Goal: Task Accomplishment & Management: Use online tool/utility

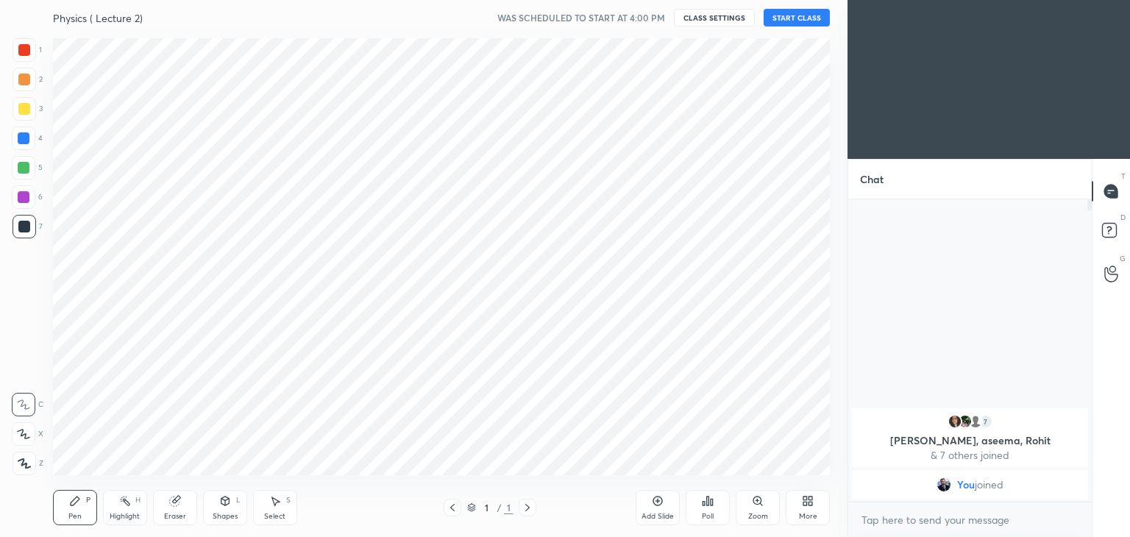
scroll to position [443, 788]
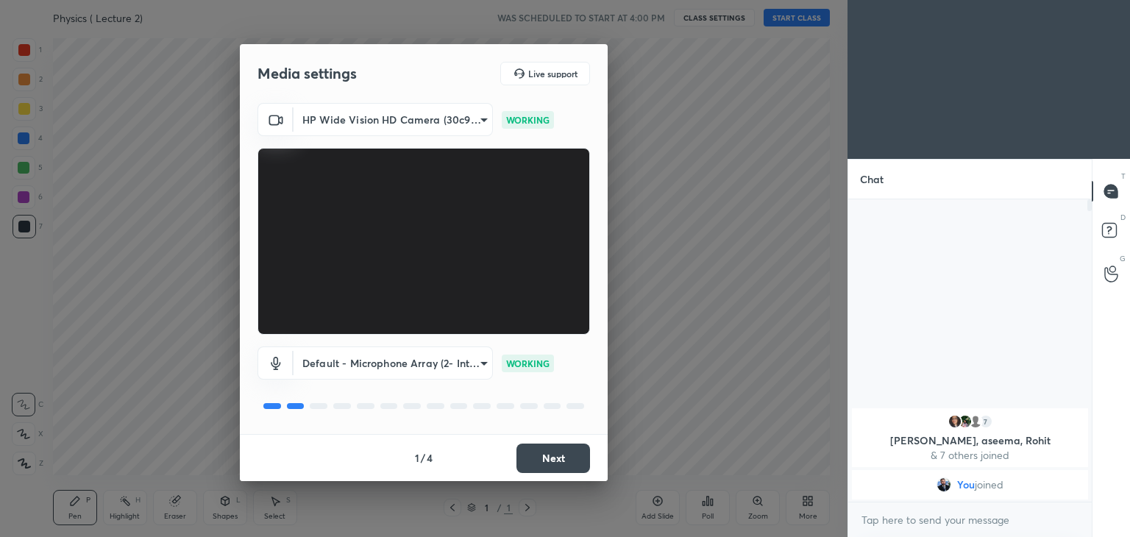
click at [558, 454] on button "Next" at bounding box center [553, 457] width 74 height 29
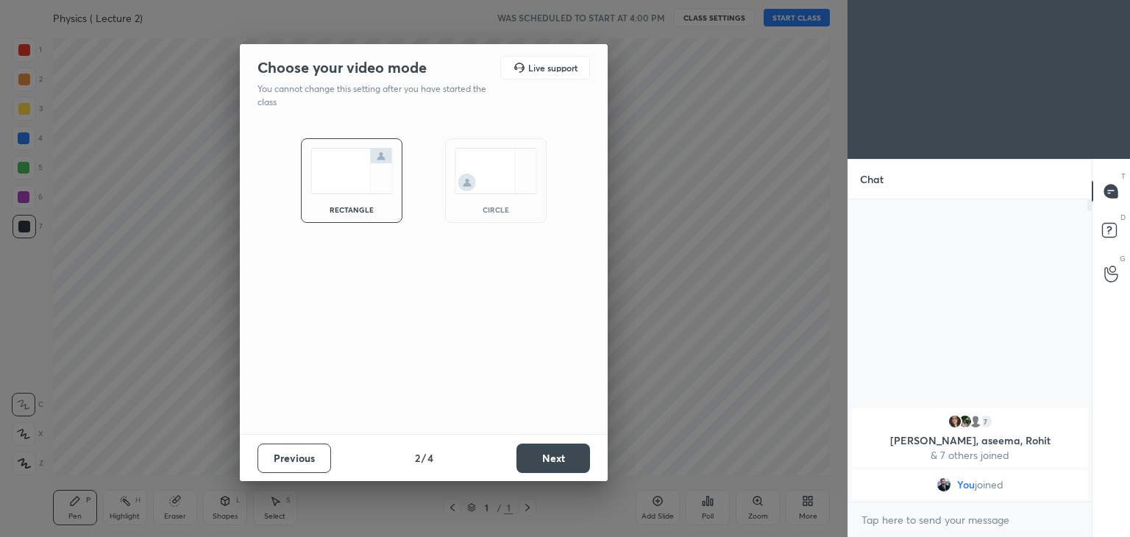
click at [558, 454] on button "Next" at bounding box center [553, 457] width 74 height 29
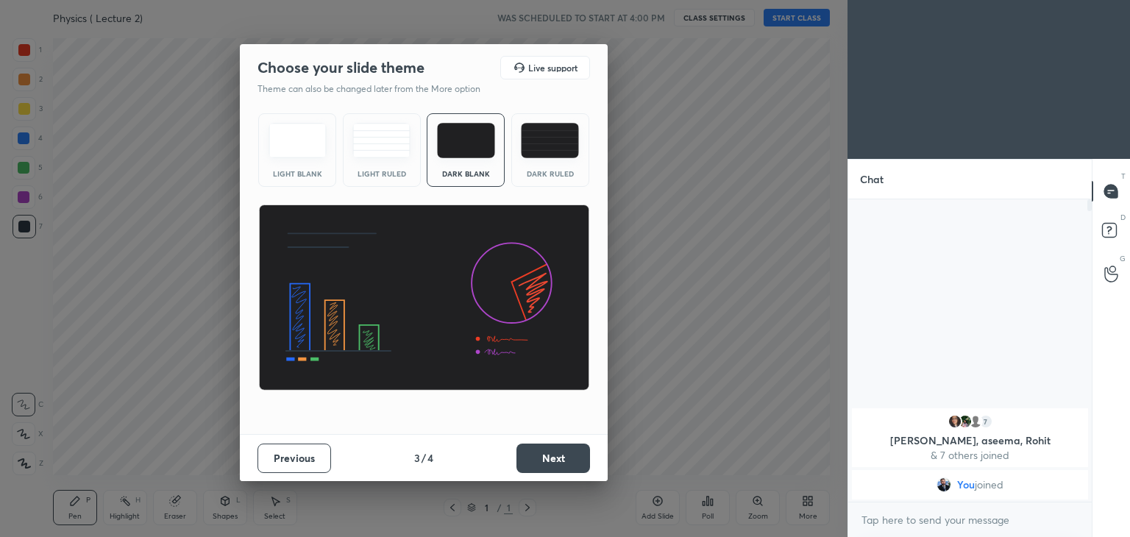
click at [558, 454] on button "Next" at bounding box center [553, 457] width 74 height 29
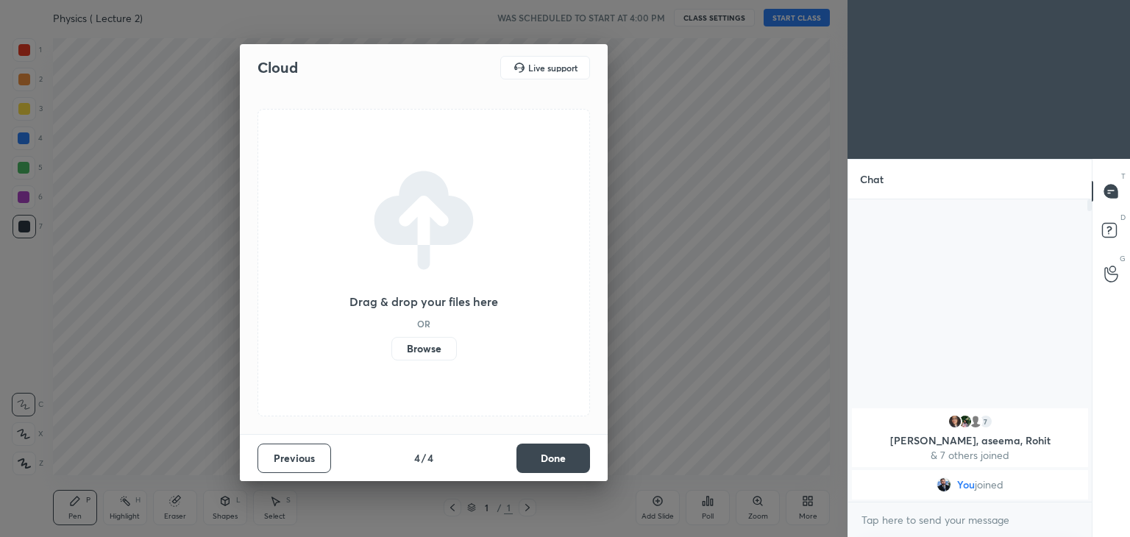
click at [558, 454] on button "Done" at bounding box center [553, 457] width 74 height 29
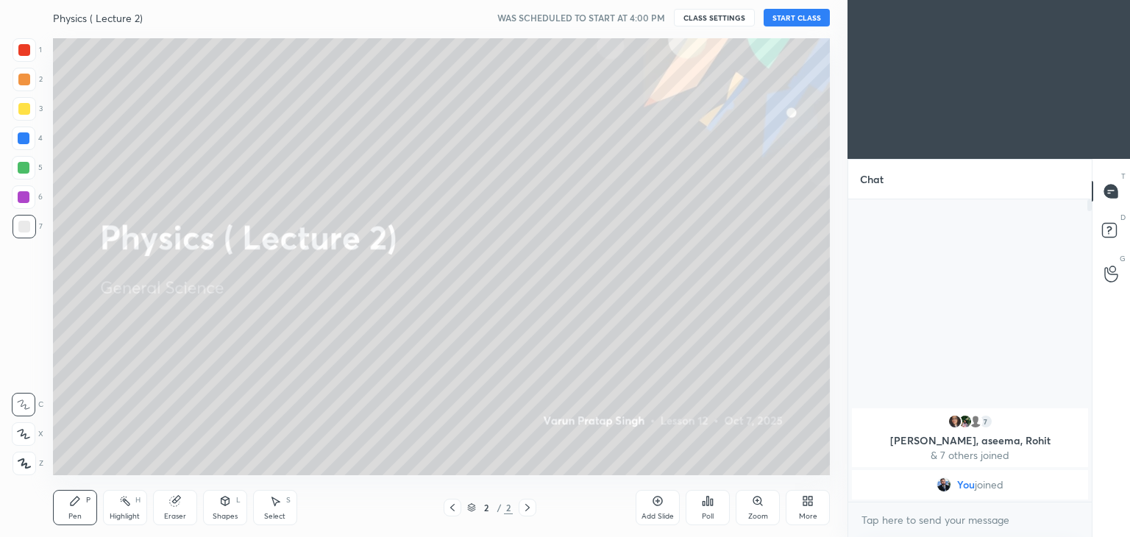
click at [808, 15] on button "START CLASS" at bounding box center [796, 18] width 66 height 18
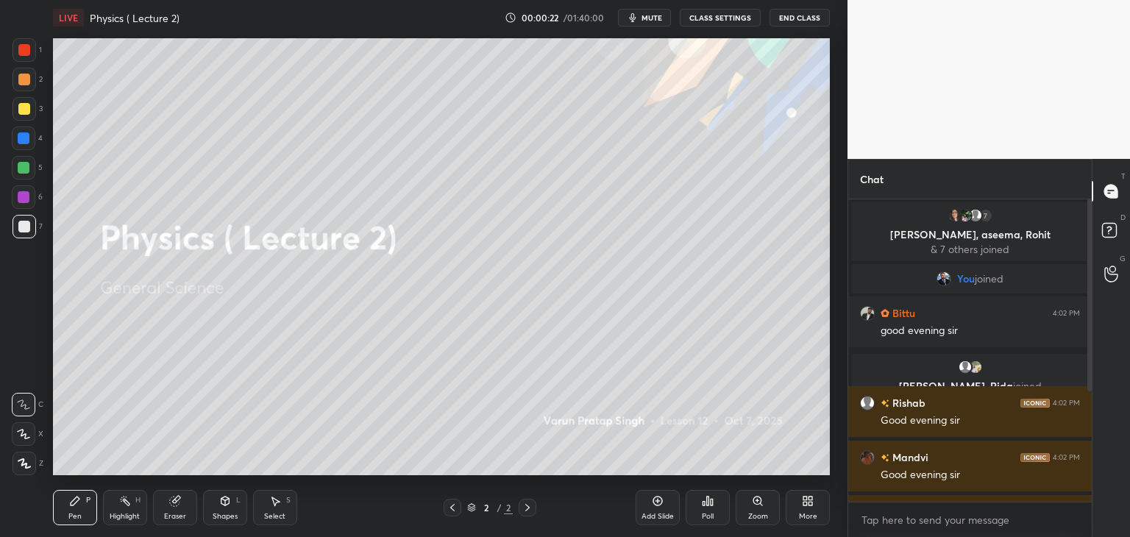
click at [664, 509] on div "Add Slide" at bounding box center [657, 507] width 44 height 35
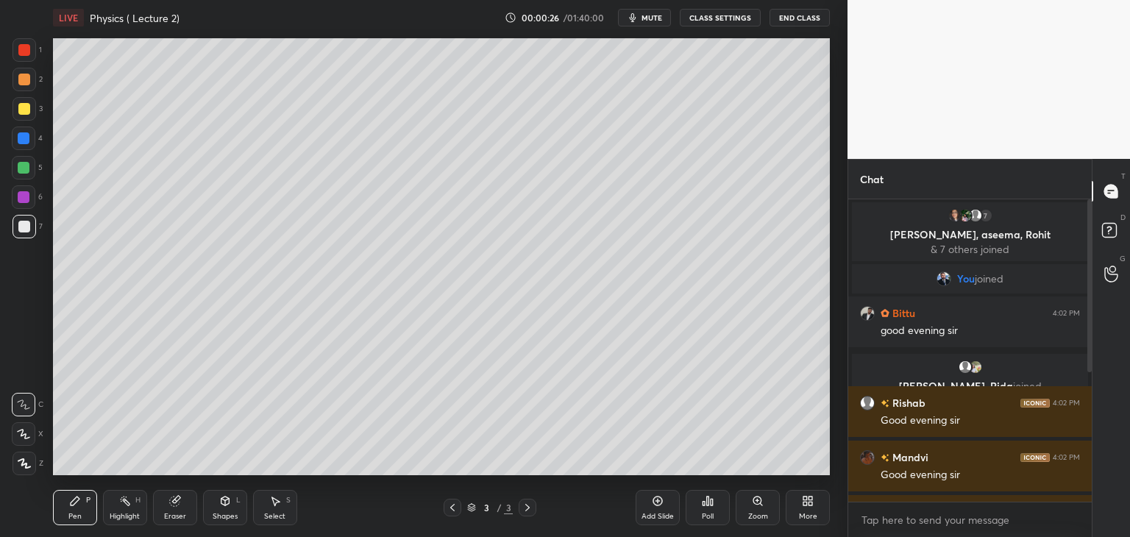
click at [25, 51] on div at bounding box center [24, 50] width 12 height 12
click at [21, 462] on icon at bounding box center [24, 463] width 13 height 10
click at [657, 18] on span "mute" at bounding box center [651, 18] width 21 height 10
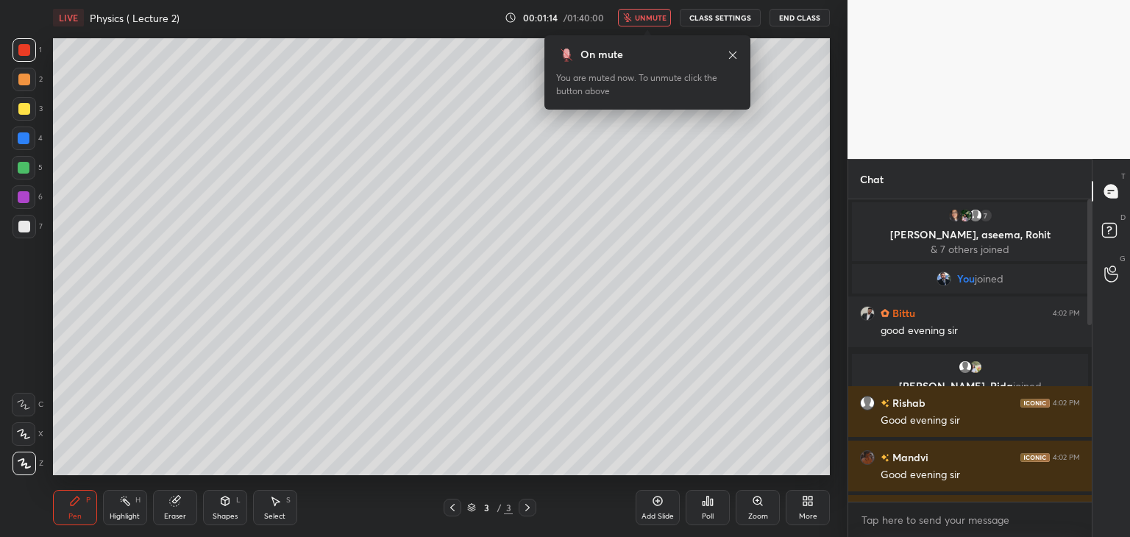
click at [663, 13] on span "unmute" at bounding box center [651, 18] width 32 height 10
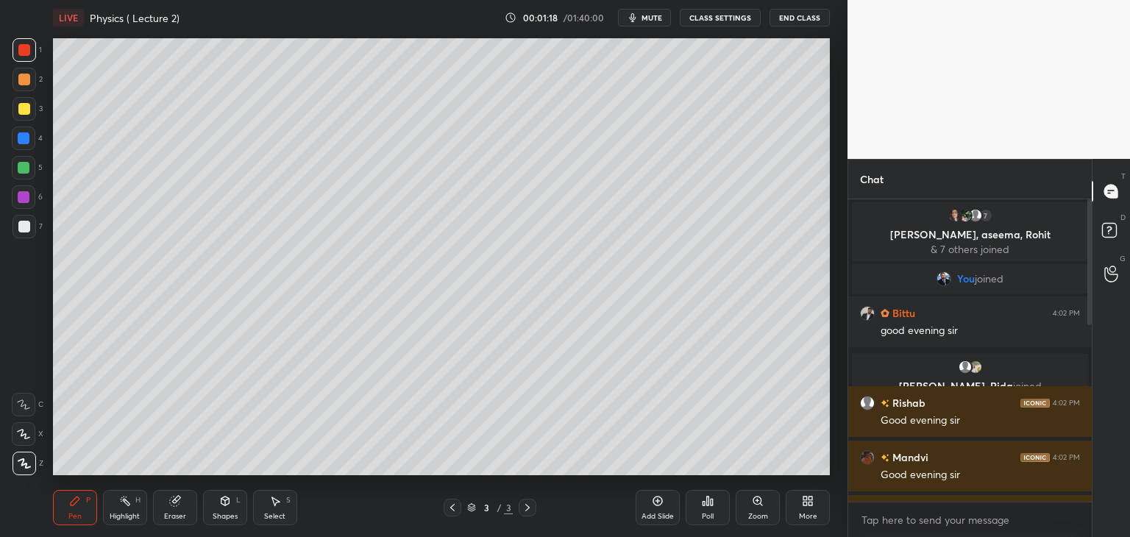
scroll to position [444, 0]
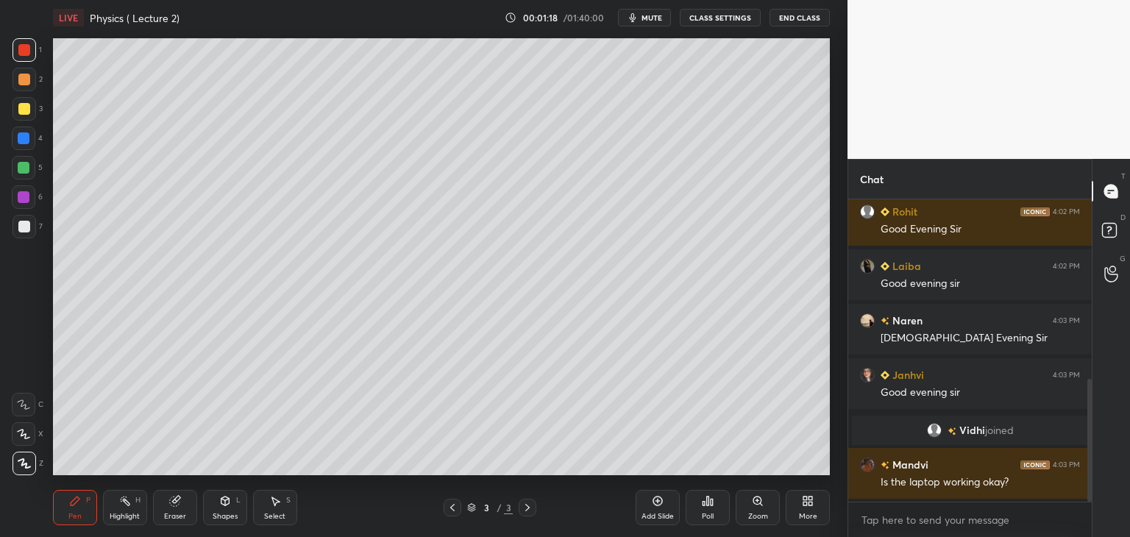
drag, startPoint x: 1088, startPoint y: 316, endPoint x: 1091, endPoint y: 381, distance: 65.5
click at [1091, 381] on div at bounding box center [1089, 440] width 4 height 123
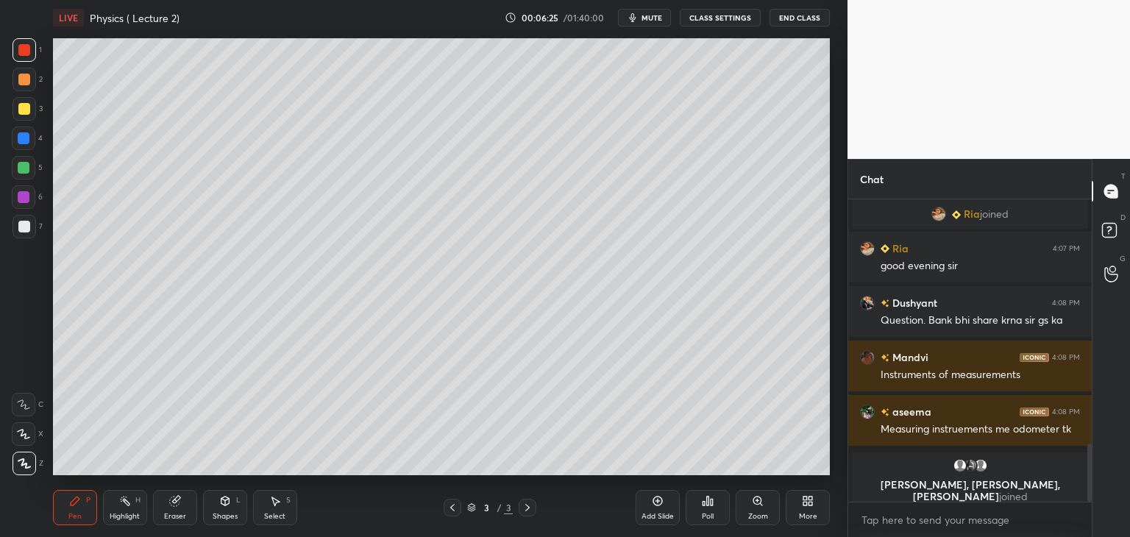
scroll to position [1250, 0]
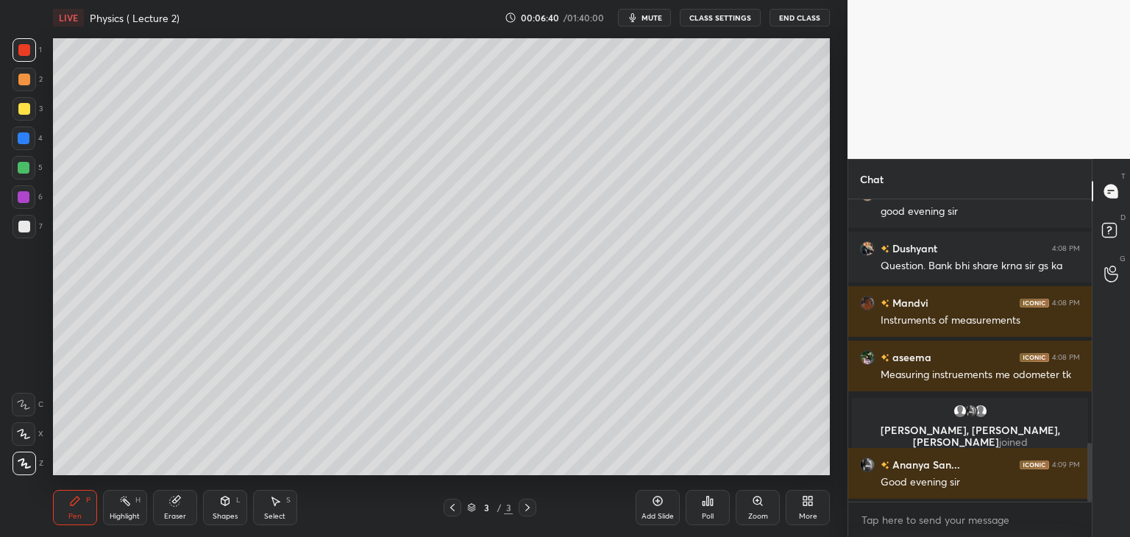
click at [652, 502] on icon at bounding box center [658, 501] width 12 height 12
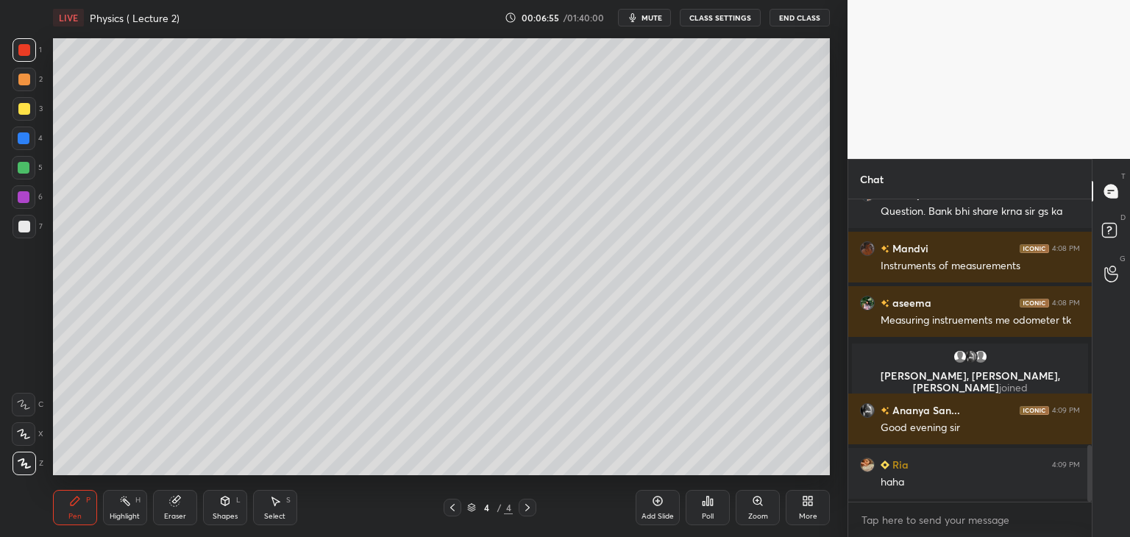
scroll to position [1359, 0]
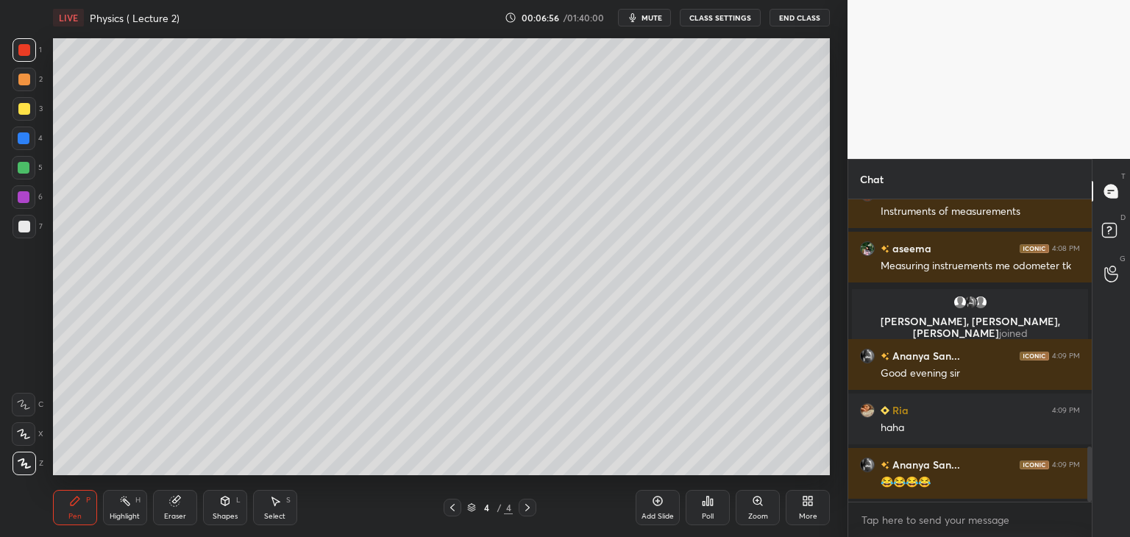
click at [25, 227] on div at bounding box center [24, 227] width 12 height 12
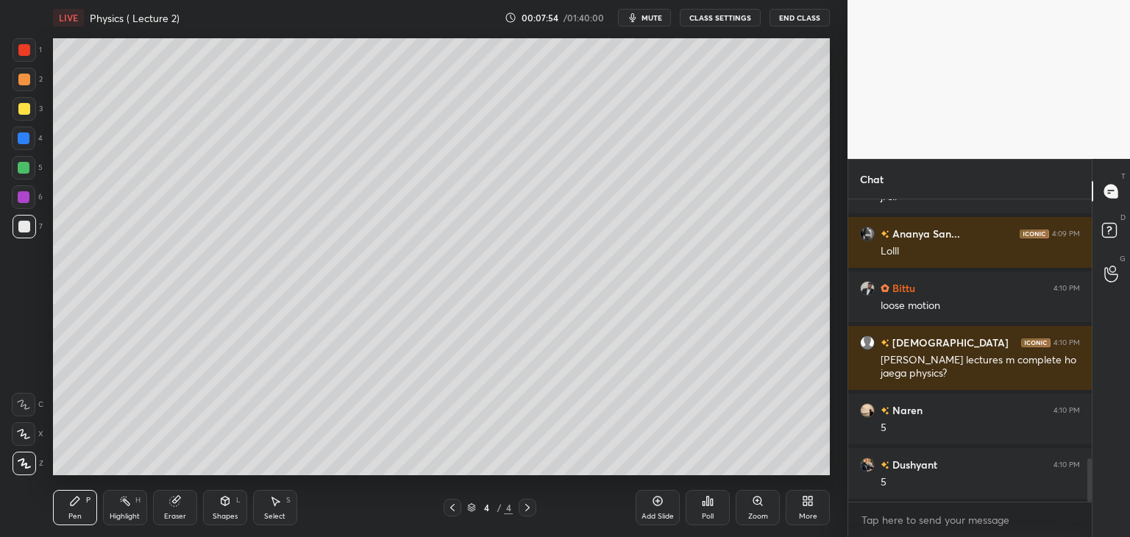
scroll to position [1802, 0]
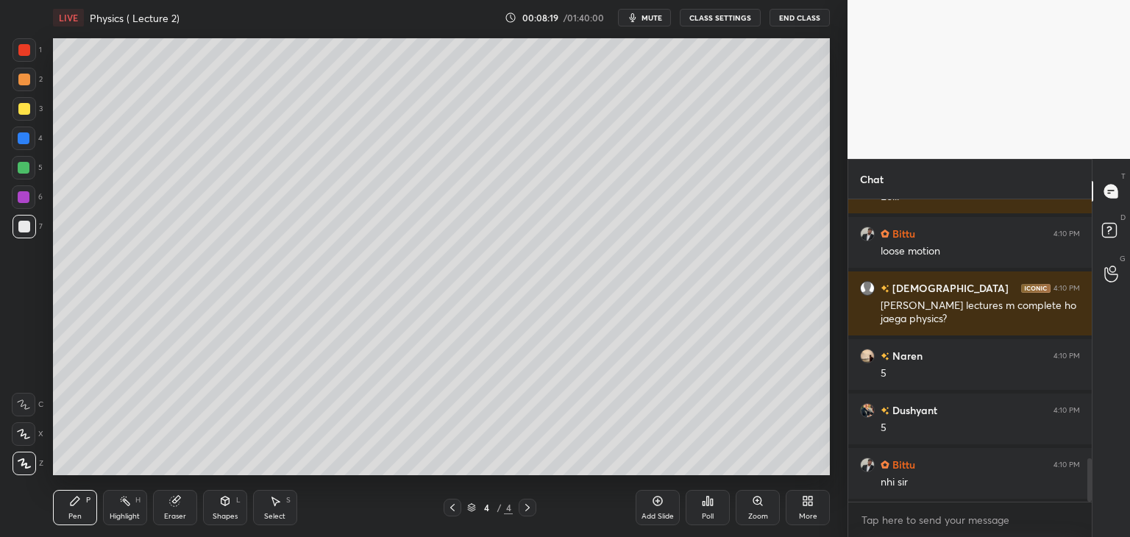
click at [661, 507] on div "Add Slide" at bounding box center [657, 507] width 44 height 35
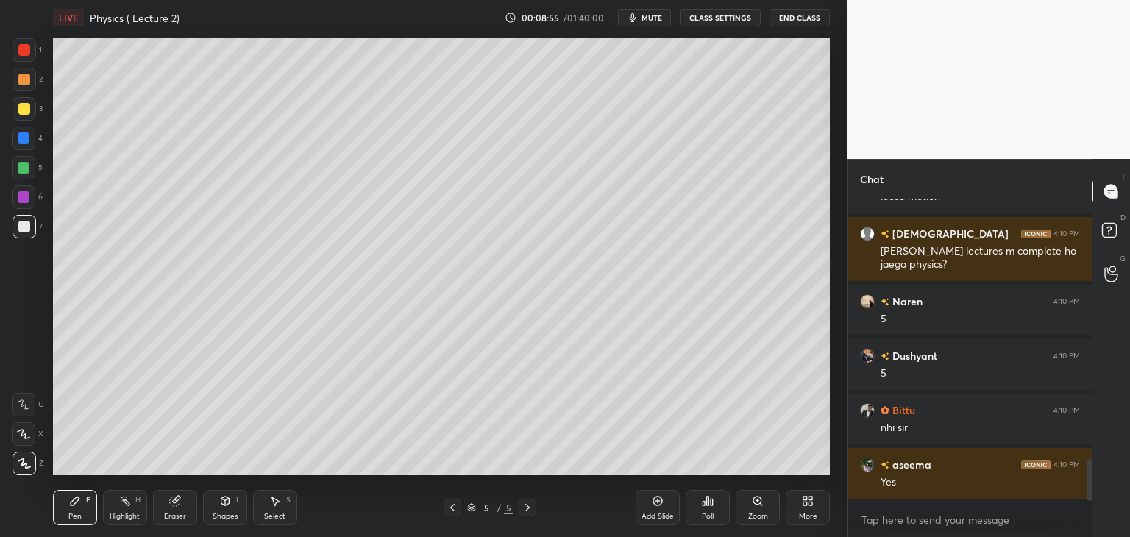
scroll to position [1911, 0]
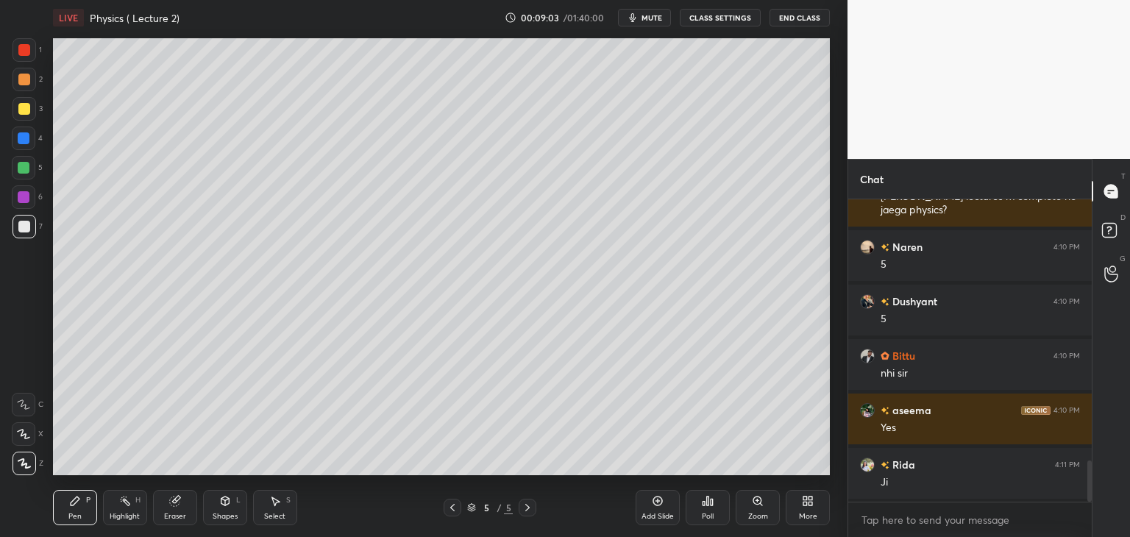
click at [662, 513] on div "Add Slide" at bounding box center [657, 516] width 32 height 7
click at [24, 47] on div at bounding box center [24, 50] width 12 height 12
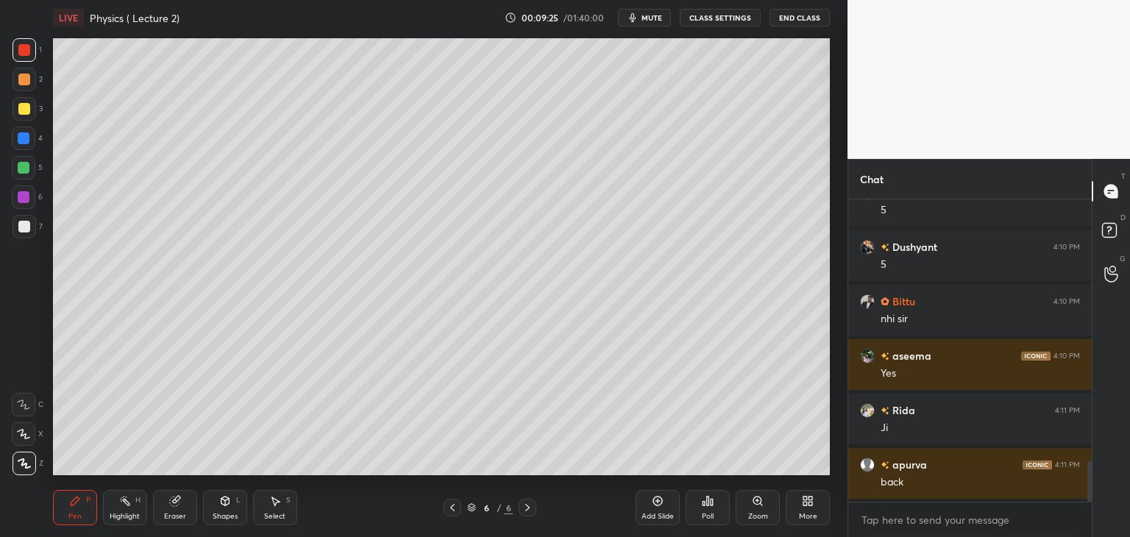
click at [444, 507] on div at bounding box center [452, 508] width 18 height 18
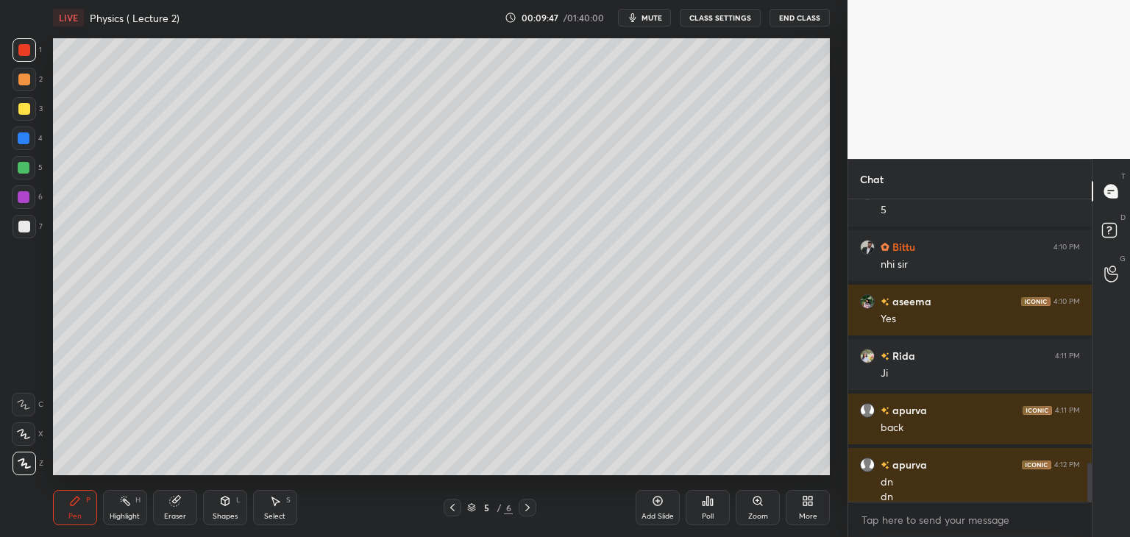
scroll to position [2034, 0]
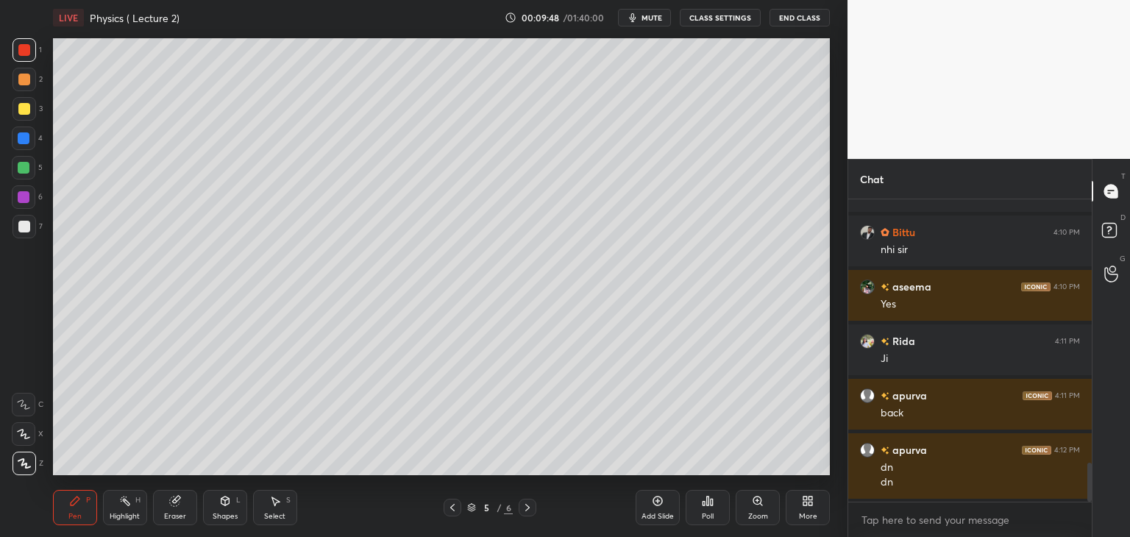
click at [528, 502] on icon at bounding box center [527, 508] width 12 height 12
click at [29, 224] on div at bounding box center [25, 227] width 24 height 24
click at [28, 206] on div at bounding box center [24, 197] width 24 height 24
click at [21, 226] on div at bounding box center [24, 227] width 12 height 12
click at [657, 501] on icon at bounding box center [657, 501] width 4 height 4
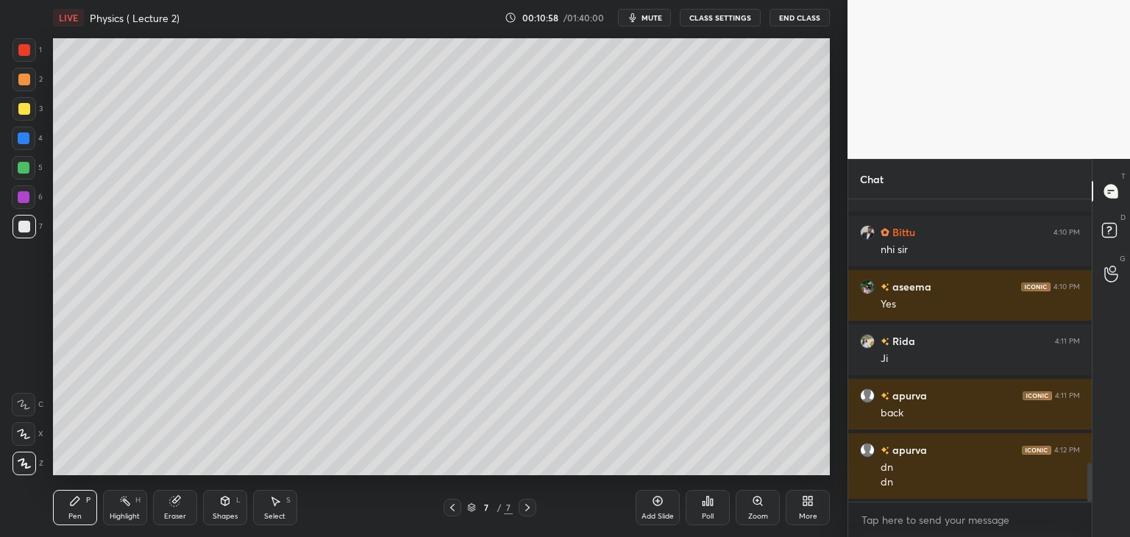
scroll to position [2089, 0]
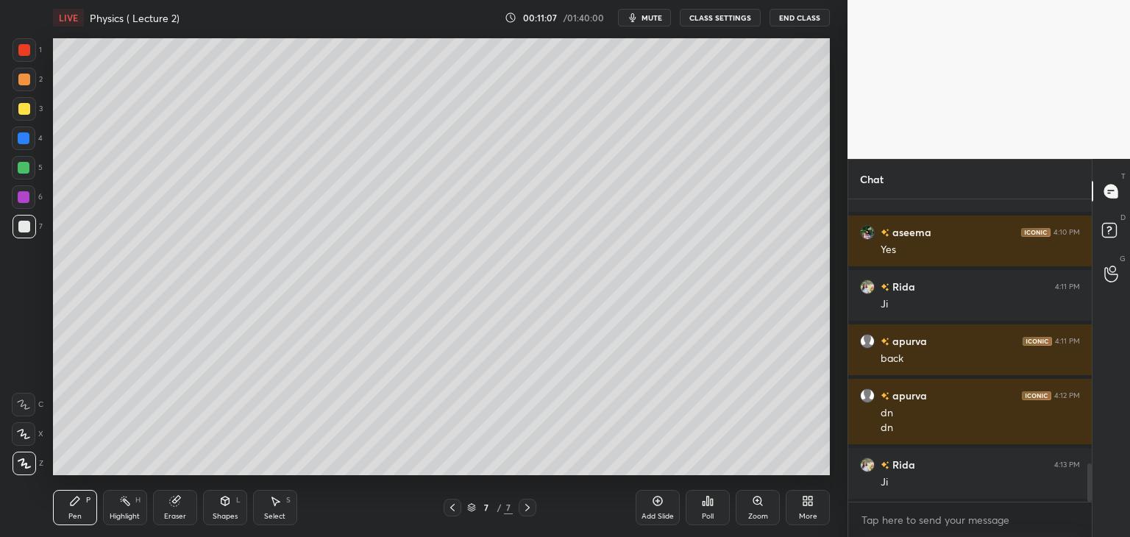
click at [29, 196] on div at bounding box center [24, 197] width 12 height 12
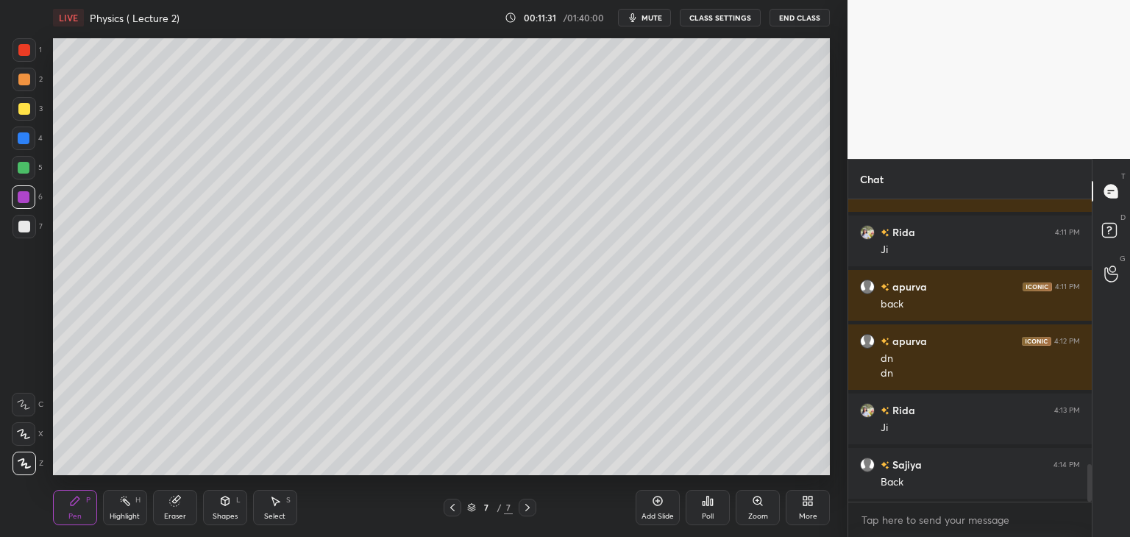
click at [453, 505] on icon at bounding box center [452, 507] width 4 height 7
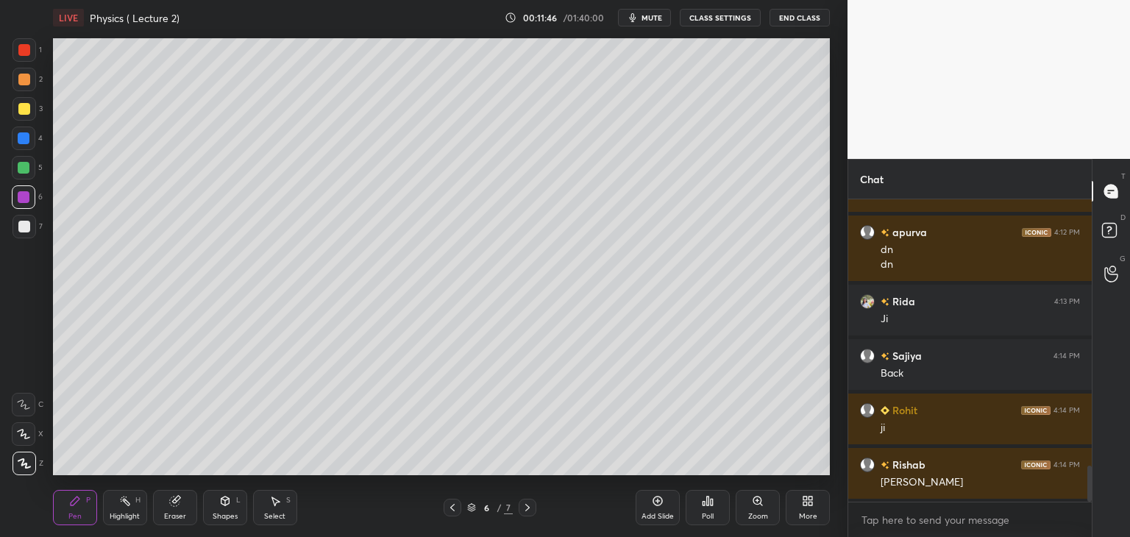
scroll to position [2306, 0]
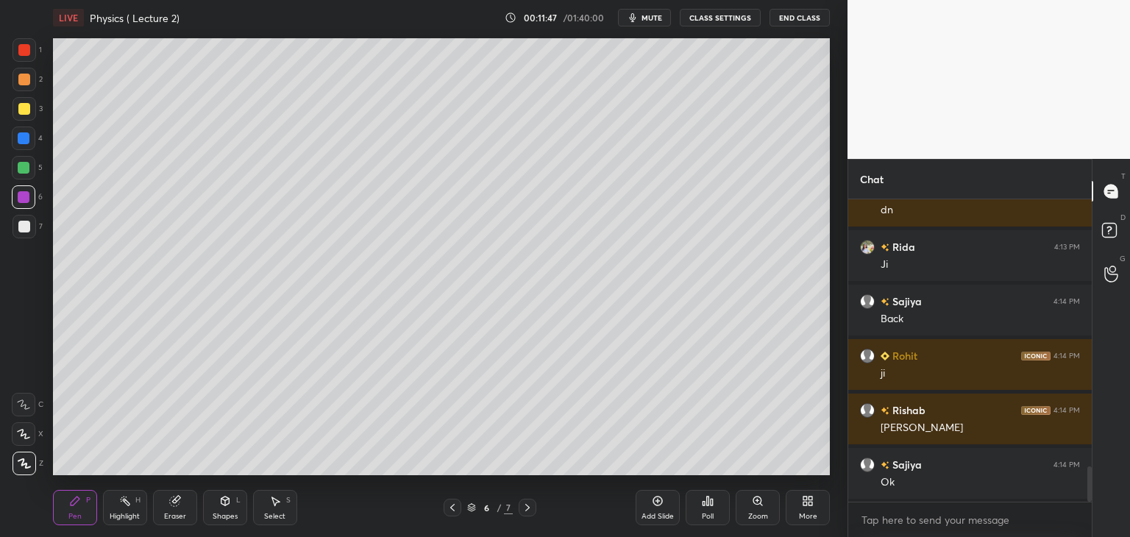
click at [527, 505] on icon at bounding box center [527, 508] width 12 height 12
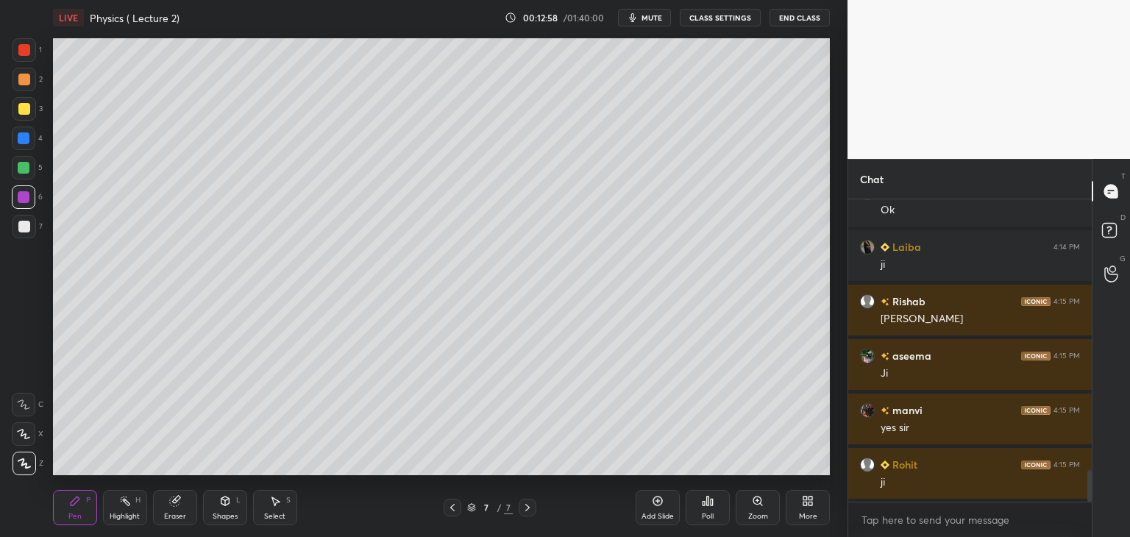
scroll to position [2633, 0]
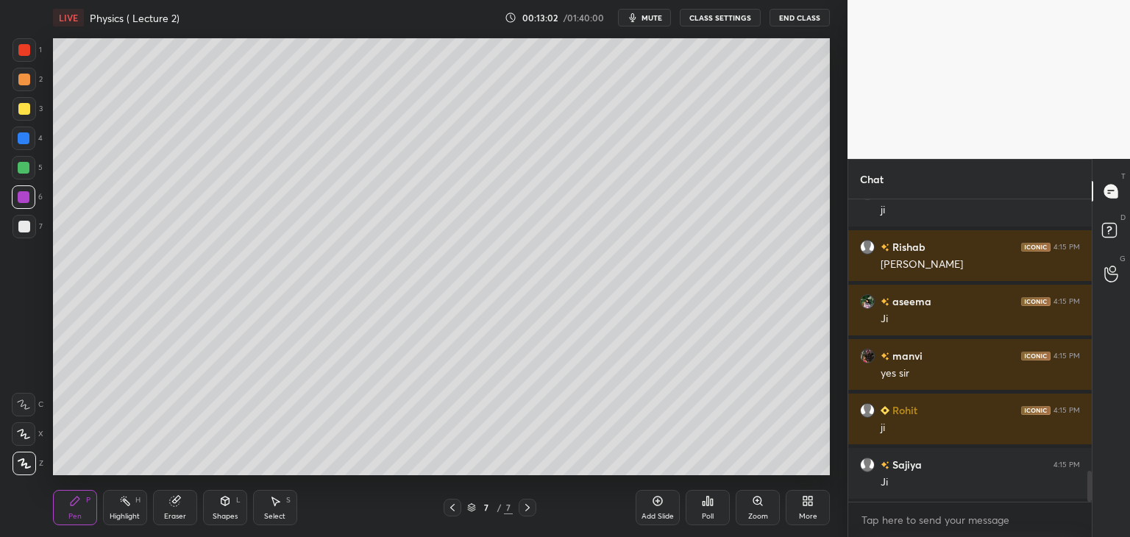
click at [656, 510] on div "Add Slide" at bounding box center [657, 507] width 44 height 35
click at [37, 221] on div "7" at bounding box center [28, 227] width 30 height 24
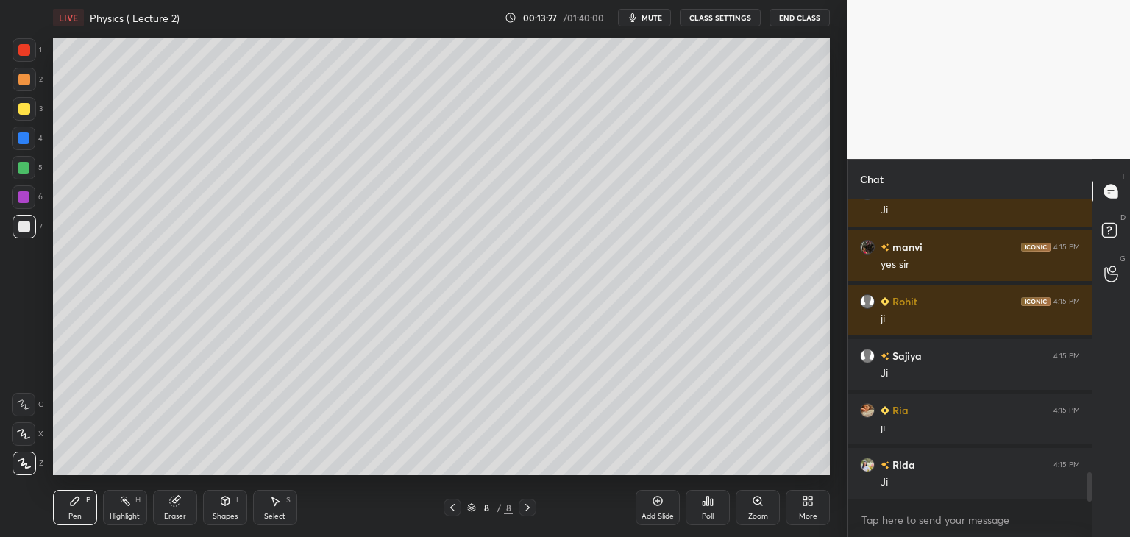
scroll to position [2796, 0]
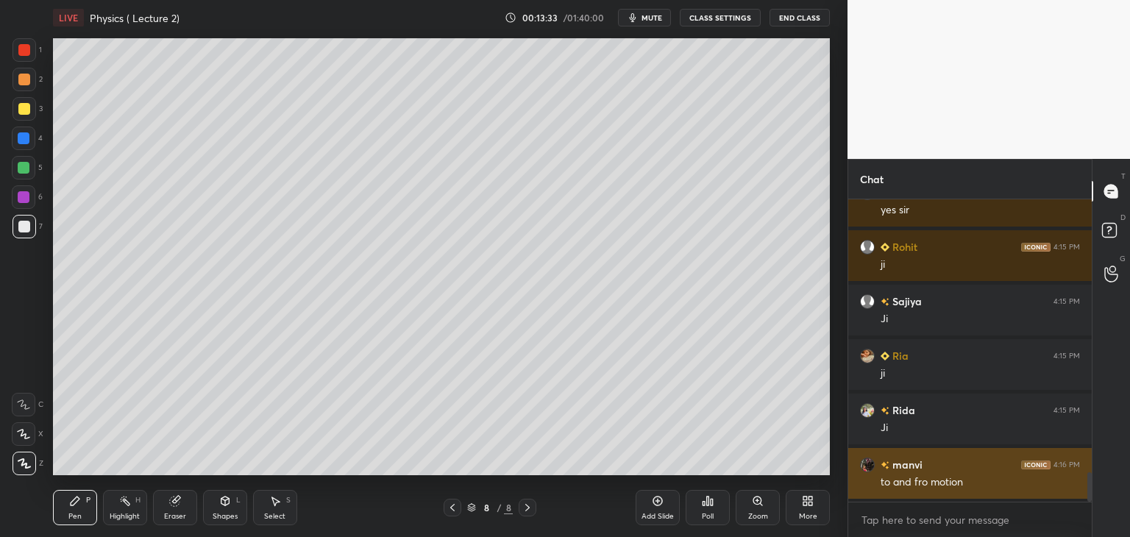
click at [863, 468] on img "grid" at bounding box center [867, 464] width 15 height 15
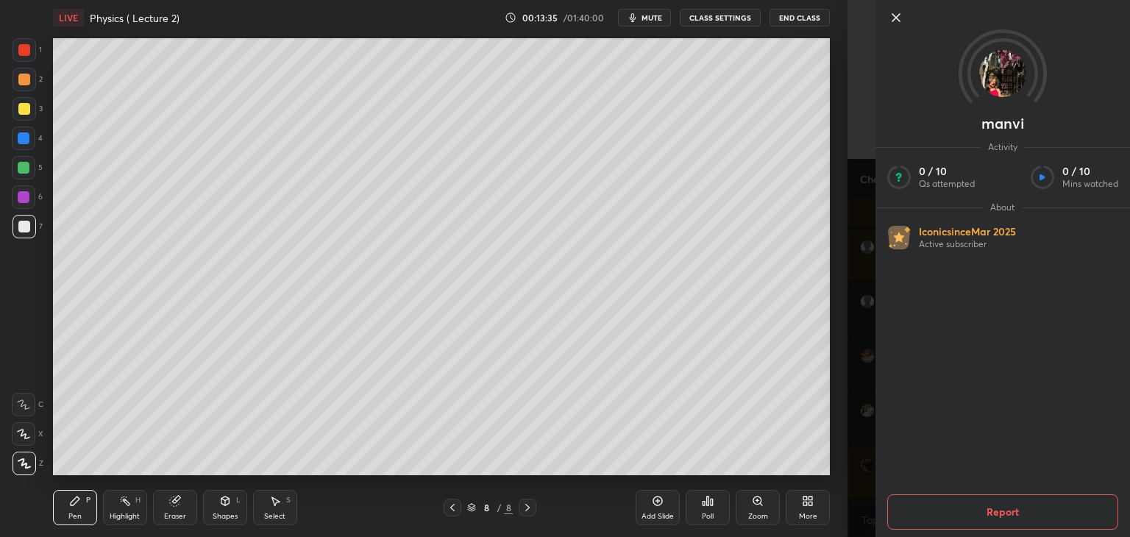
scroll to position [2851, 0]
click at [1001, 76] on img at bounding box center [1002, 73] width 47 height 47
click at [900, 17] on icon at bounding box center [896, 18] width 18 height 18
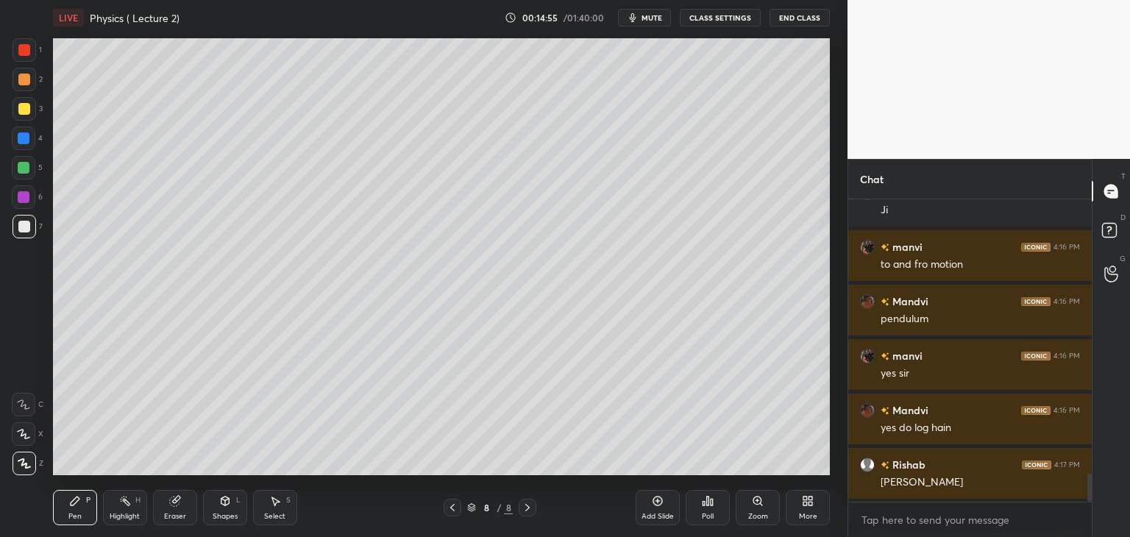
scroll to position [3068, 0]
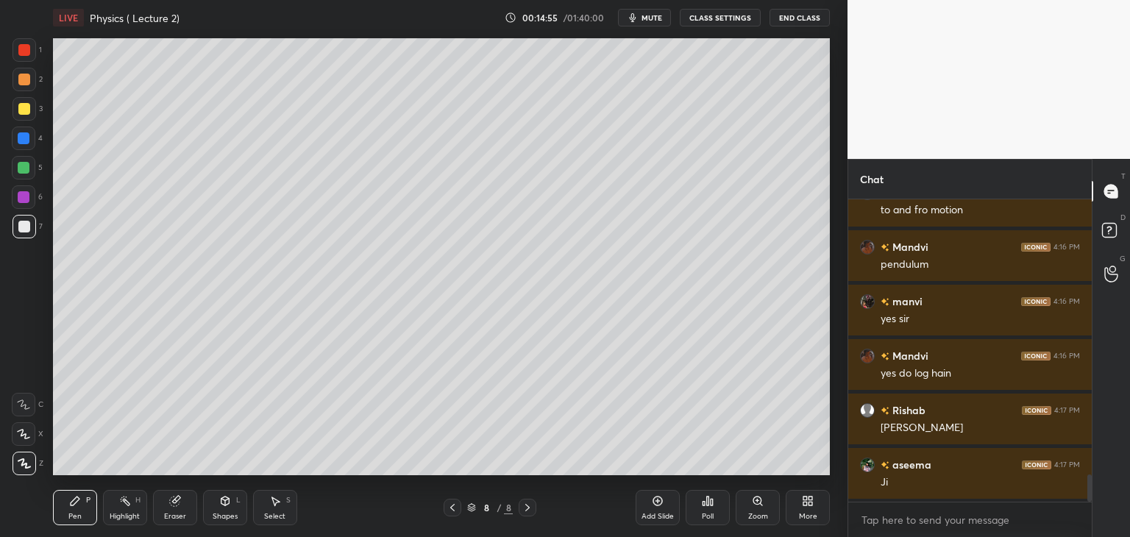
click at [657, 498] on icon at bounding box center [658, 501] width 12 height 12
click at [24, 52] on div at bounding box center [24, 50] width 12 height 12
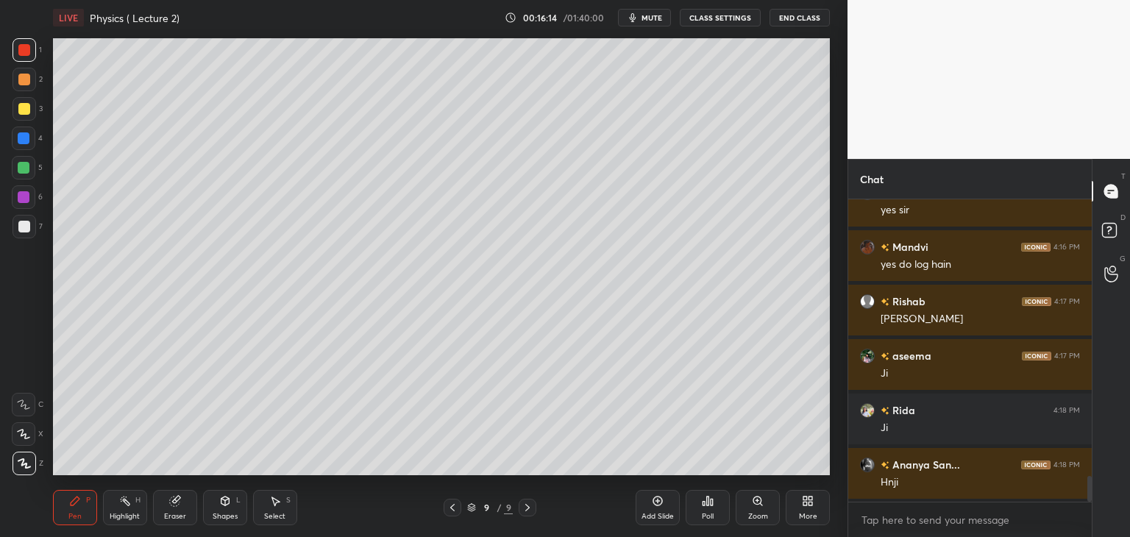
scroll to position [3232, 0]
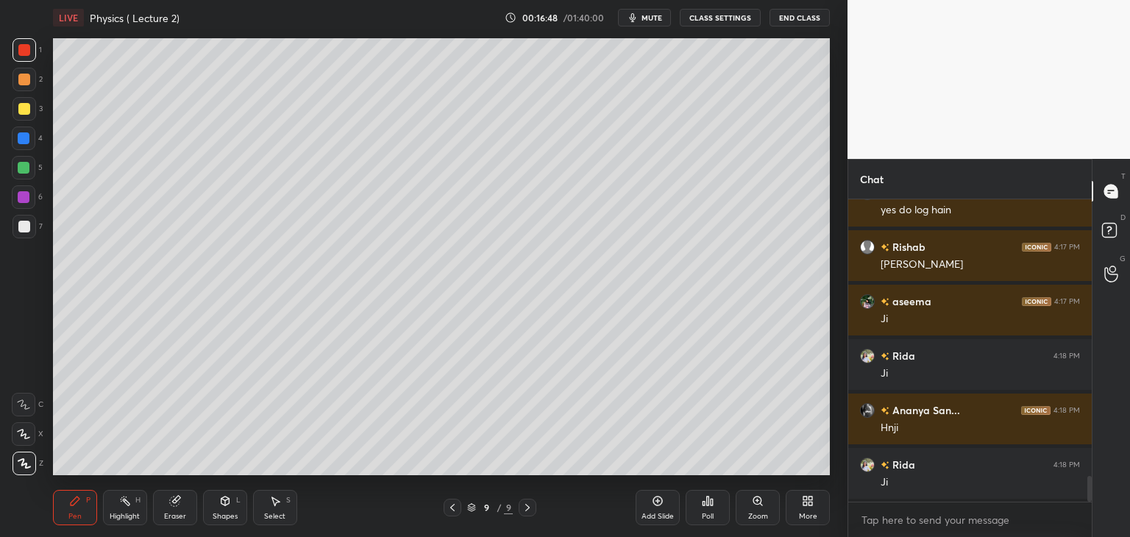
click at [26, 224] on div at bounding box center [24, 227] width 12 height 12
click at [227, 510] on div "Shapes L" at bounding box center [225, 507] width 44 height 35
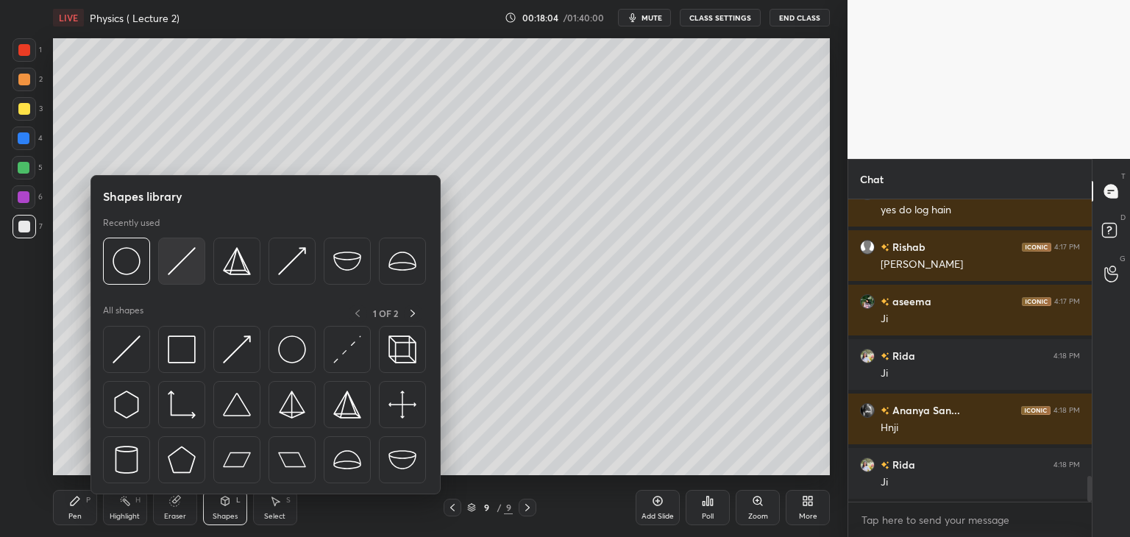
click at [190, 271] on img at bounding box center [182, 261] width 28 height 28
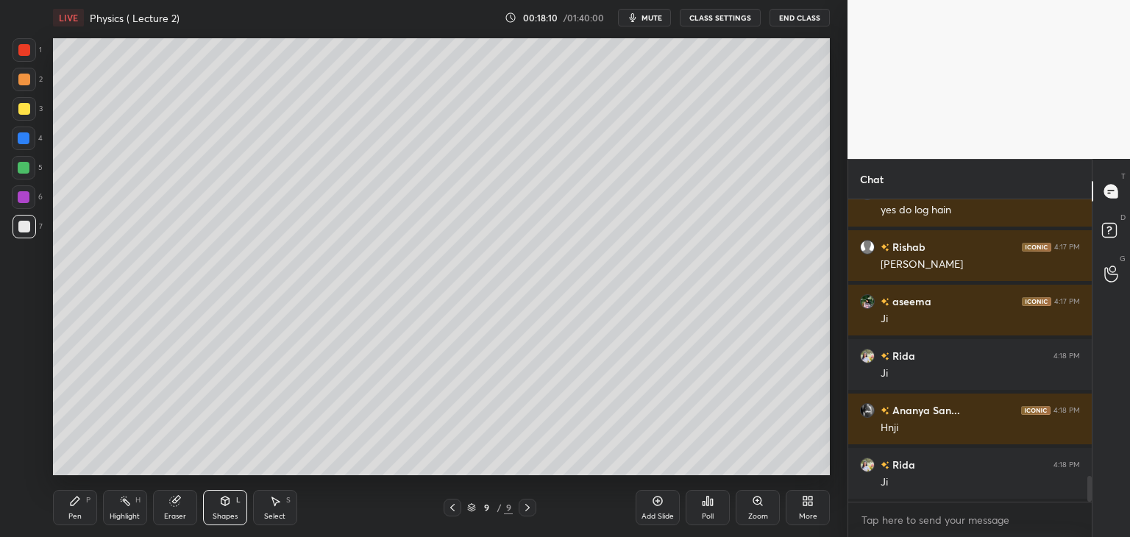
click at [24, 109] on div at bounding box center [24, 109] width 12 height 12
click at [71, 507] on icon at bounding box center [75, 501] width 12 height 12
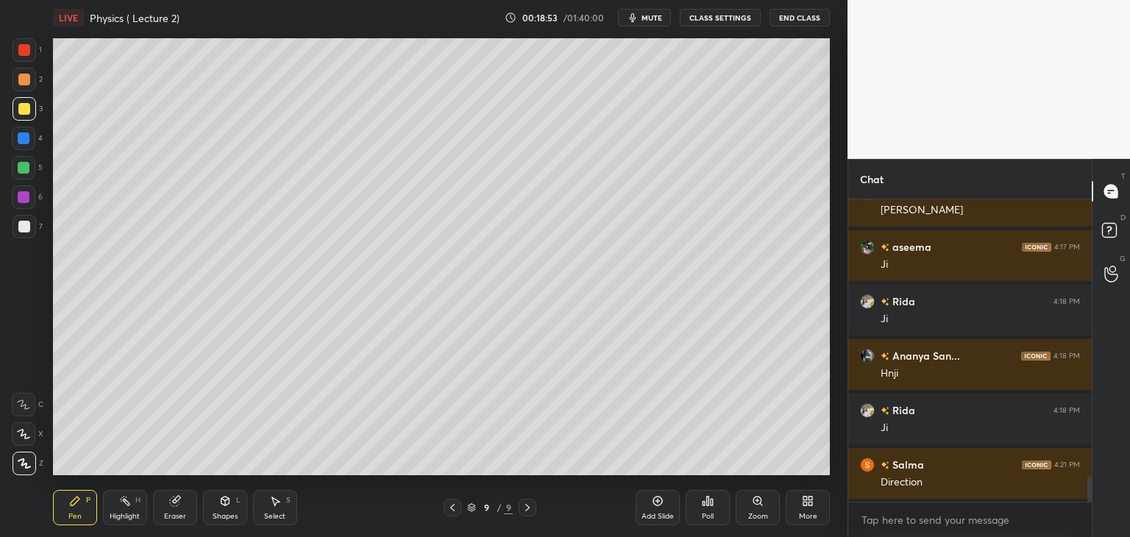
scroll to position [3340, 0]
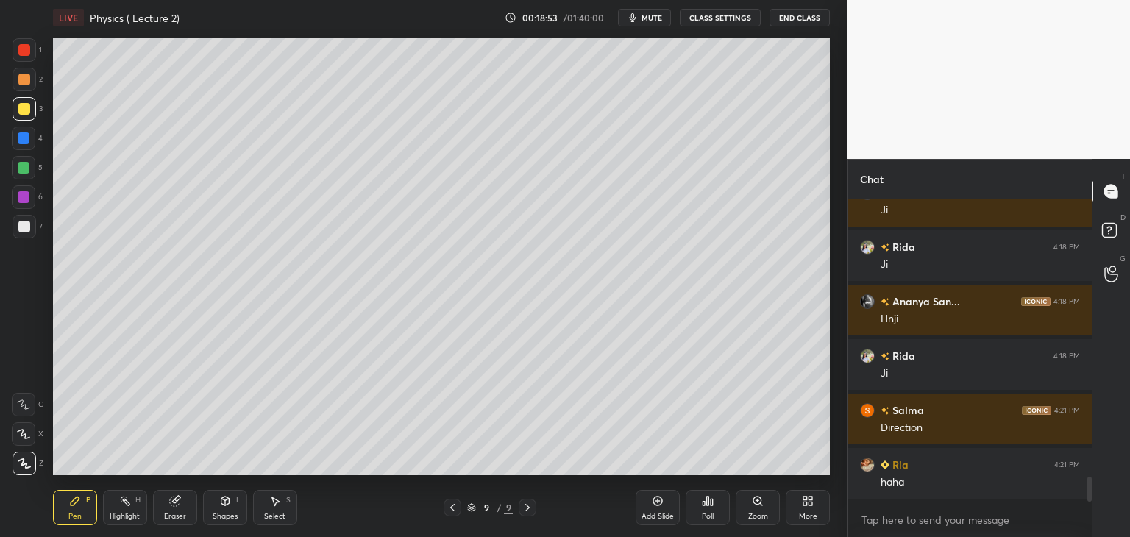
click at [34, 225] on div at bounding box center [25, 227] width 24 height 24
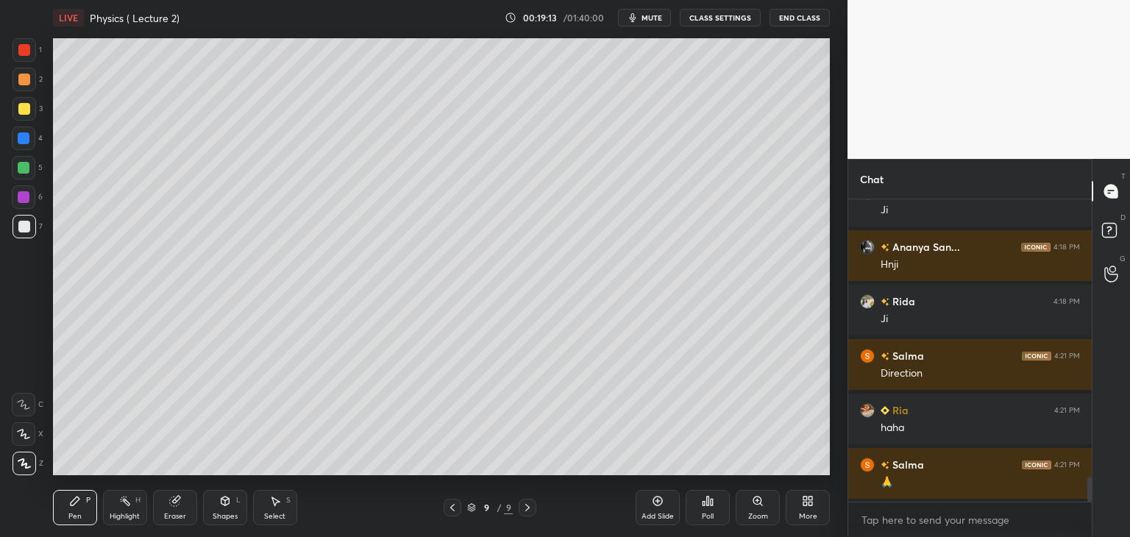
scroll to position [3409, 0]
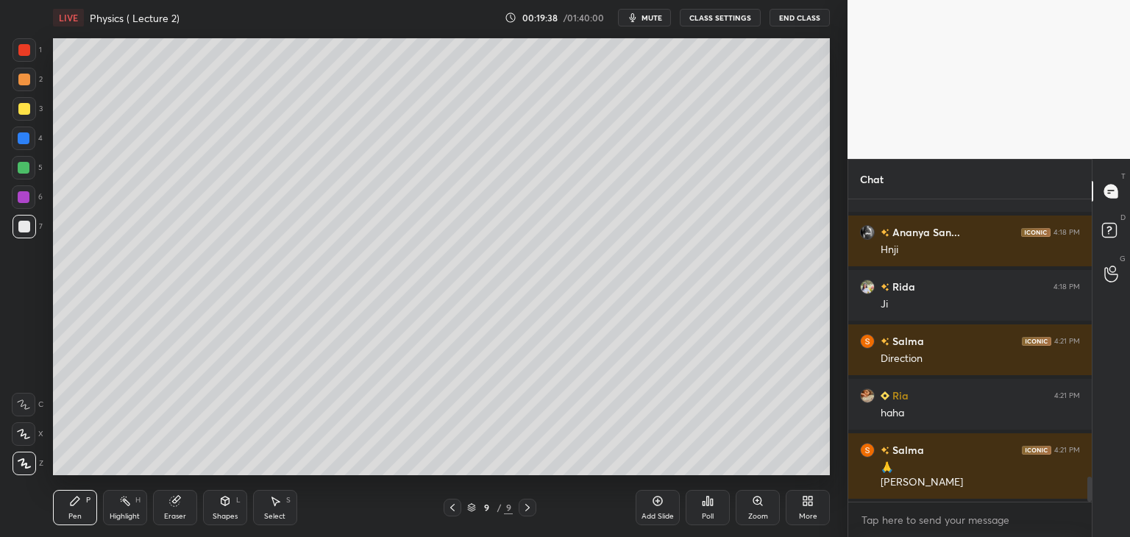
click at [26, 198] on div at bounding box center [24, 197] width 12 height 12
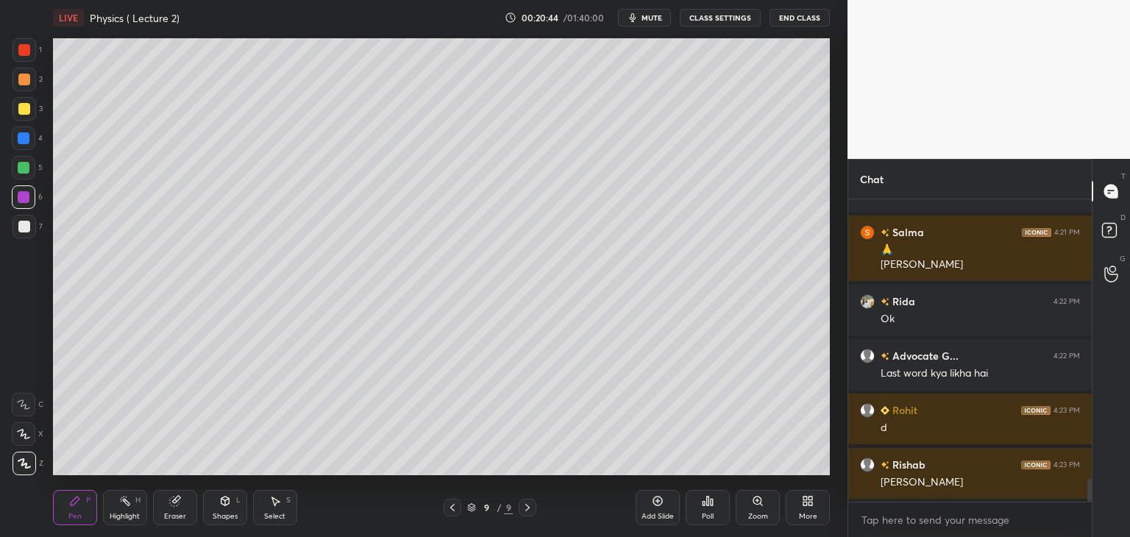
scroll to position [3682, 0]
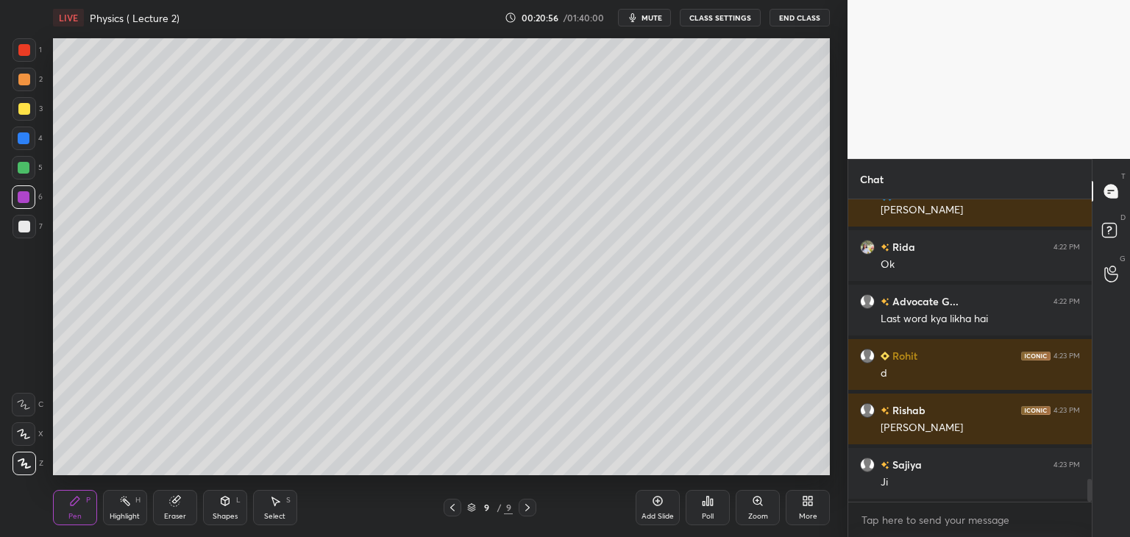
click at [660, 506] on icon at bounding box center [658, 501] width 12 height 12
click at [224, 513] on div "Shapes" at bounding box center [225, 516] width 25 height 7
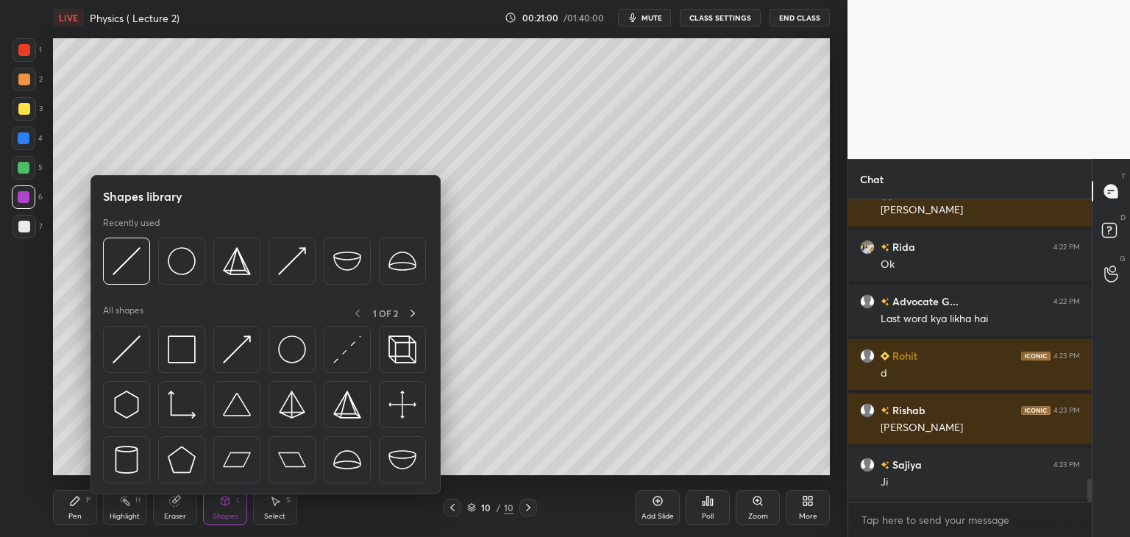
click at [76, 516] on div "Pen" at bounding box center [74, 516] width 13 height 7
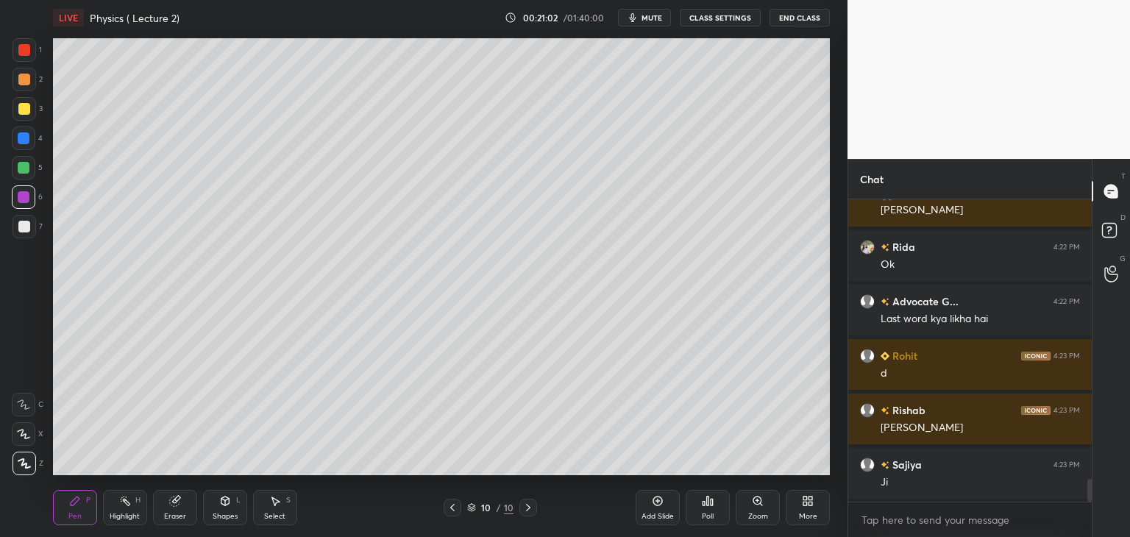
click at [24, 138] on div at bounding box center [24, 138] width 12 height 12
click at [24, 193] on div at bounding box center [24, 197] width 12 height 12
click at [173, 507] on icon at bounding box center [175, 501] width 12 height 12
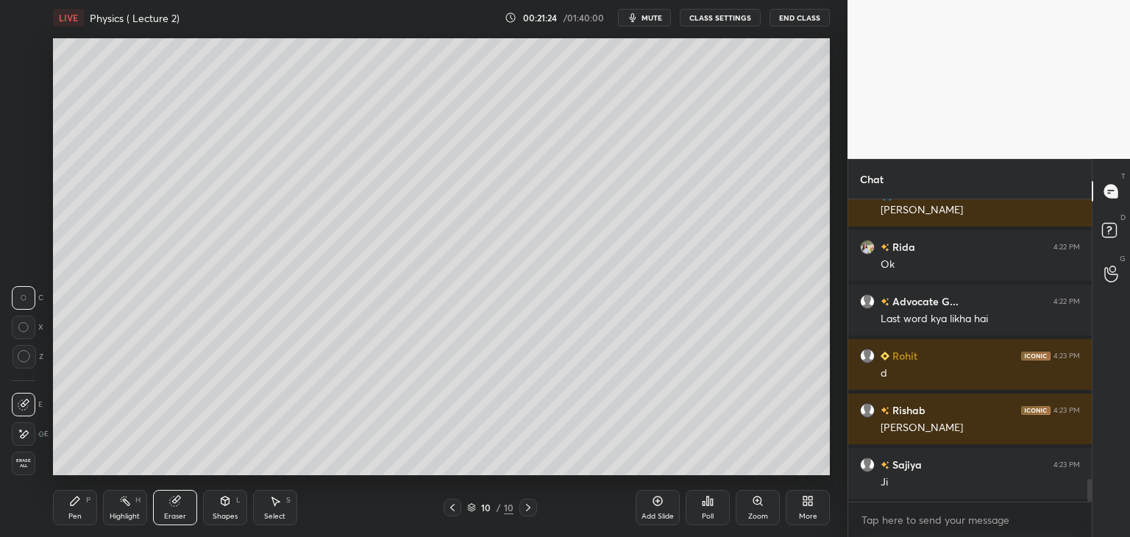
scroll to position [3736, 0]
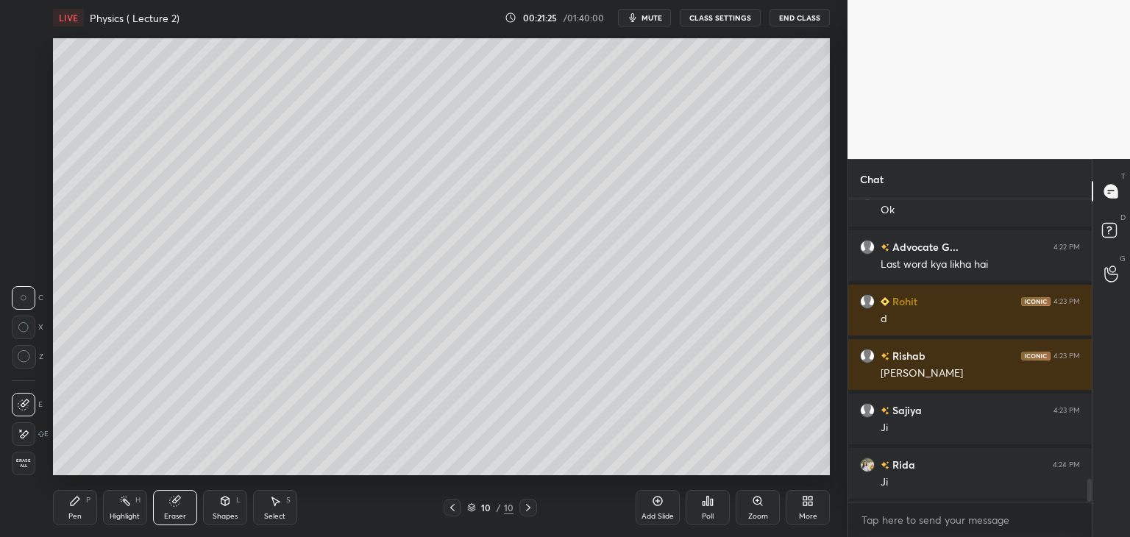
click at [74, 505] on icon at bounding box center [75, 500] width 9 height 9
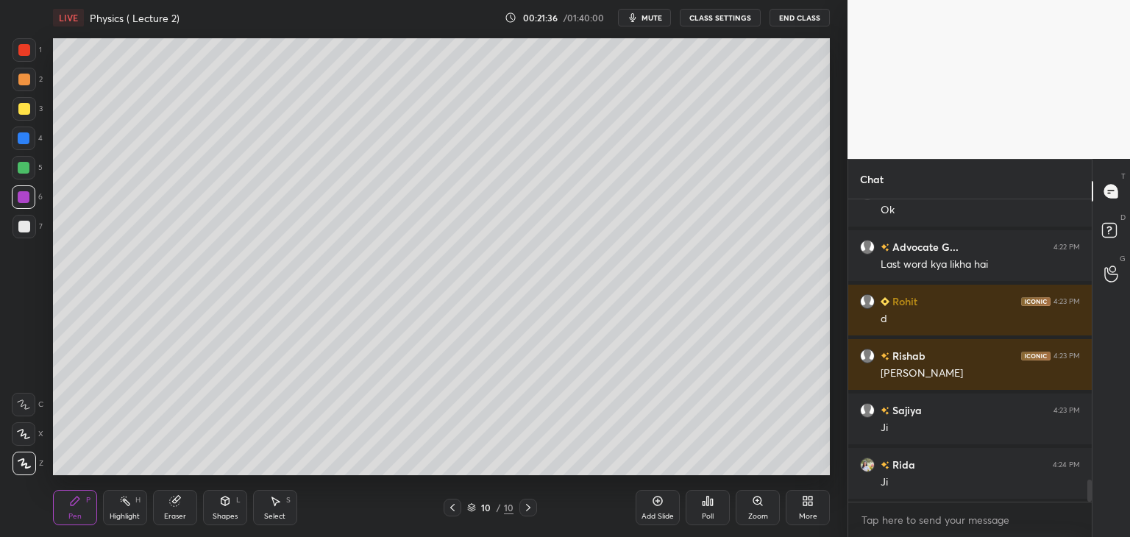
scroll to position [3790, 0]
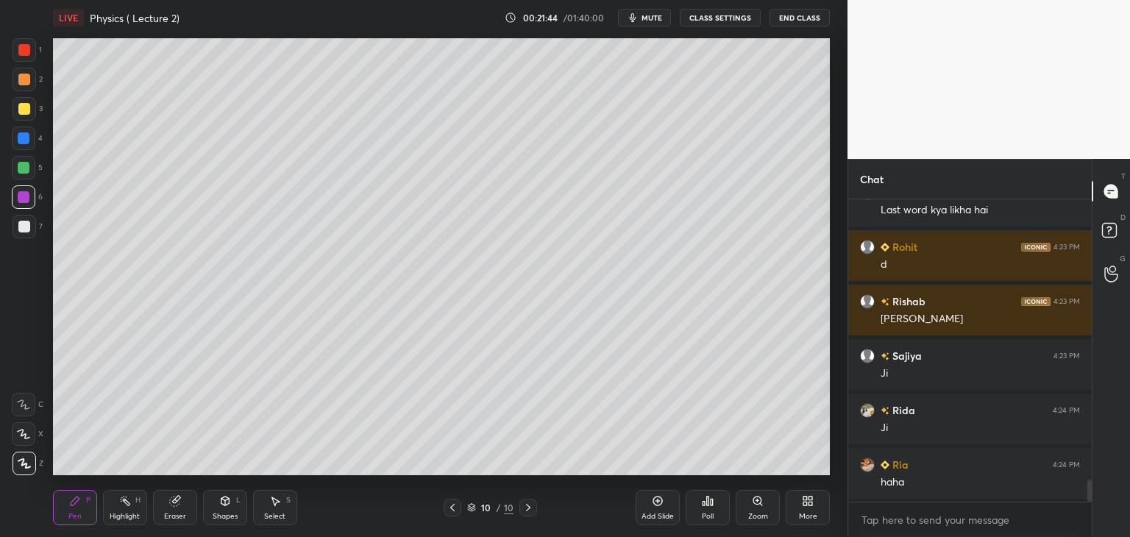
click at [32, 165] on div at bounding box center [24, 168] width 24 height 24
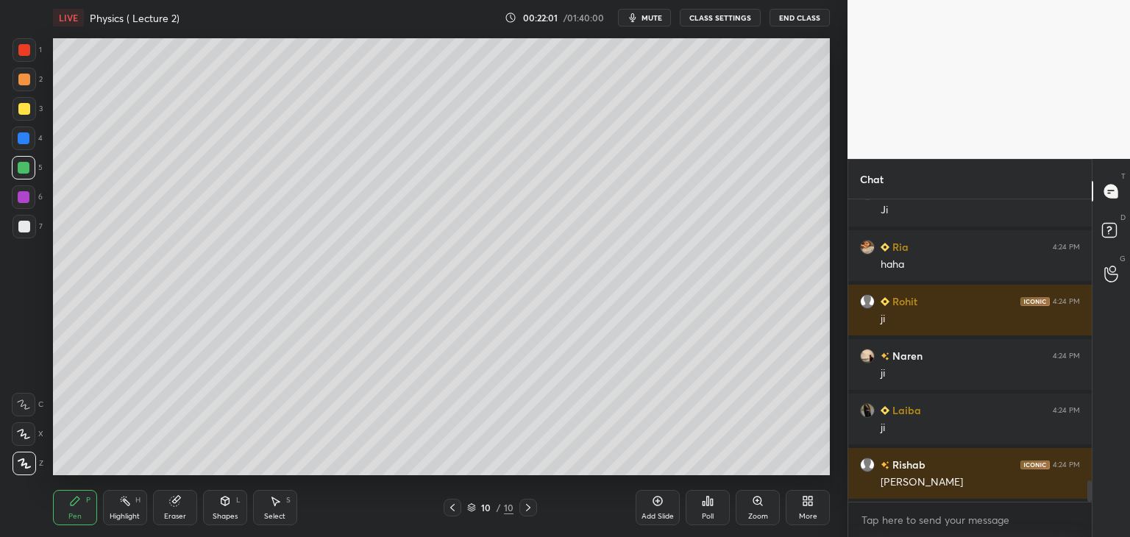
scroll to position [4063, 0]
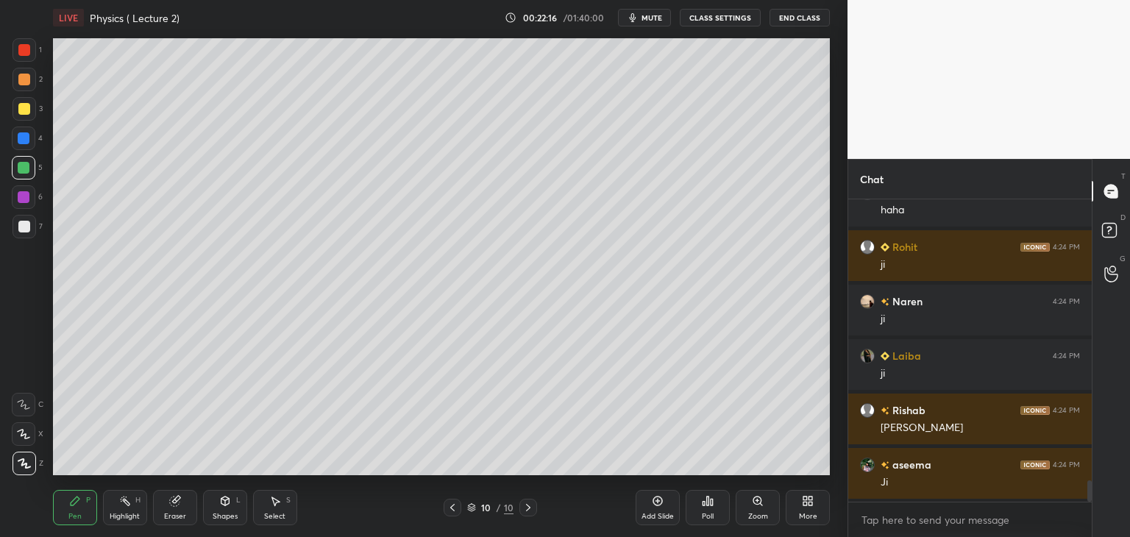
click at [177, 507] on div "Eraser" at bounding box center [175, 507] width 44 height 35
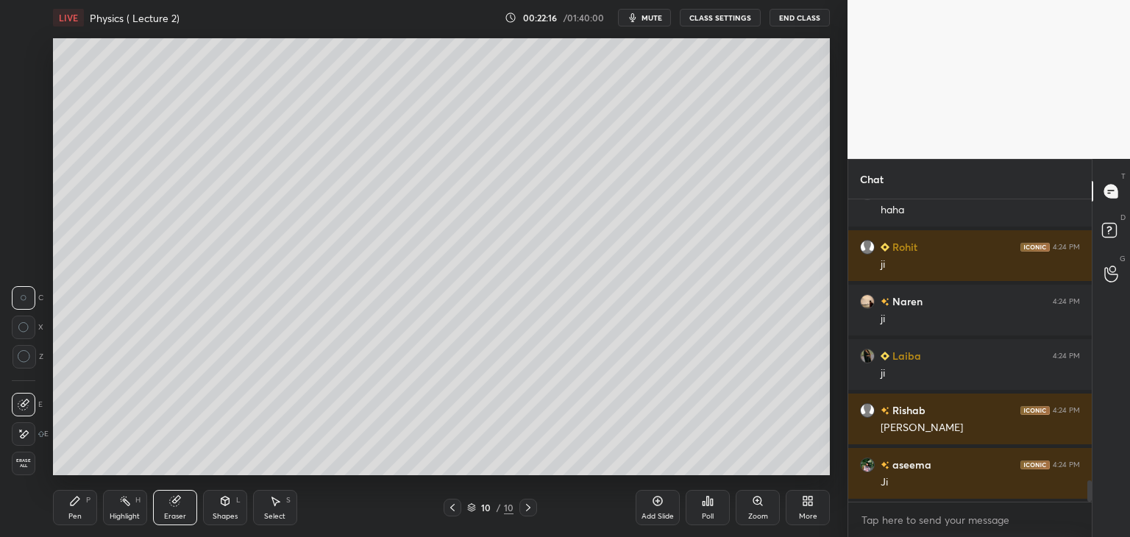
click at [18, 458] on span "Erase all" at bounding box center [24, 463] width 22 height 10
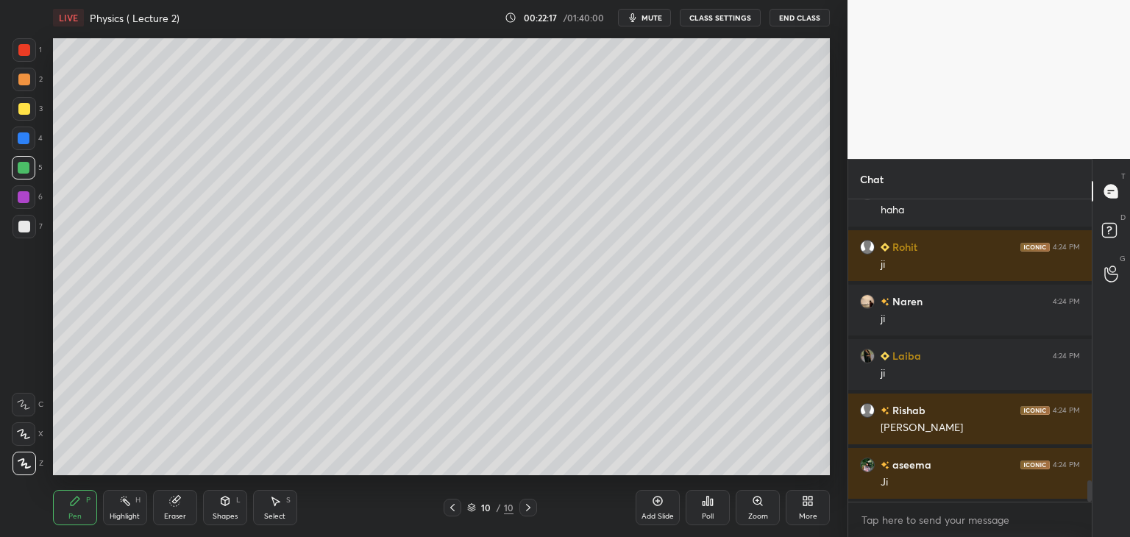
click at [453, 503] on icon at bounding box center [452, 508] width 12 height 12
click at [527, 505] on icon at bounding box center [528, 507] width 4 height 7
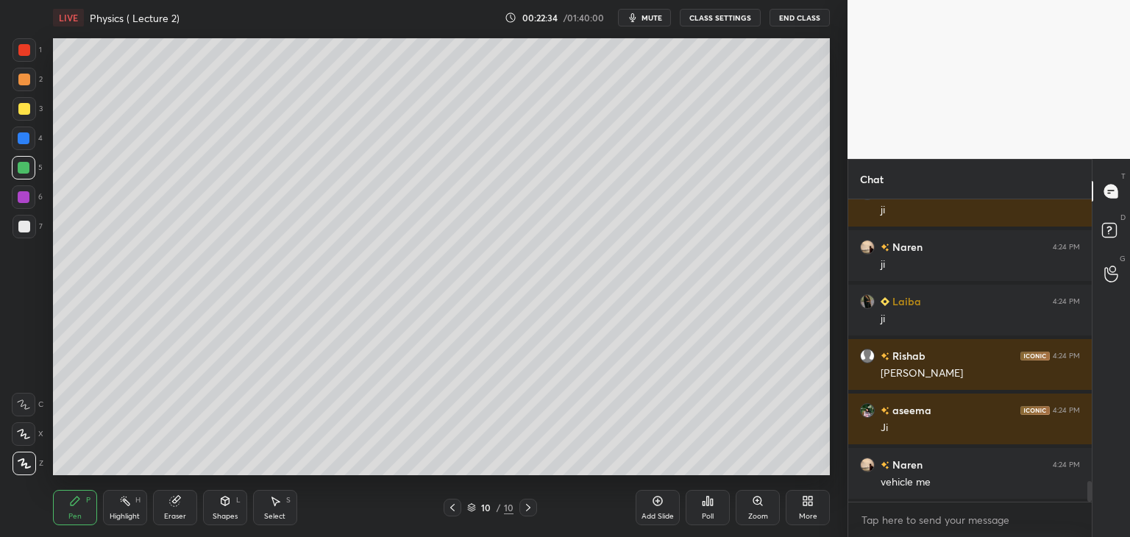
click at [452, 507] on icon at bounding box center [452, 507] width 4 height 7
click at [529, 507] on icon at bounding box center [528, 508] width 12 height 12
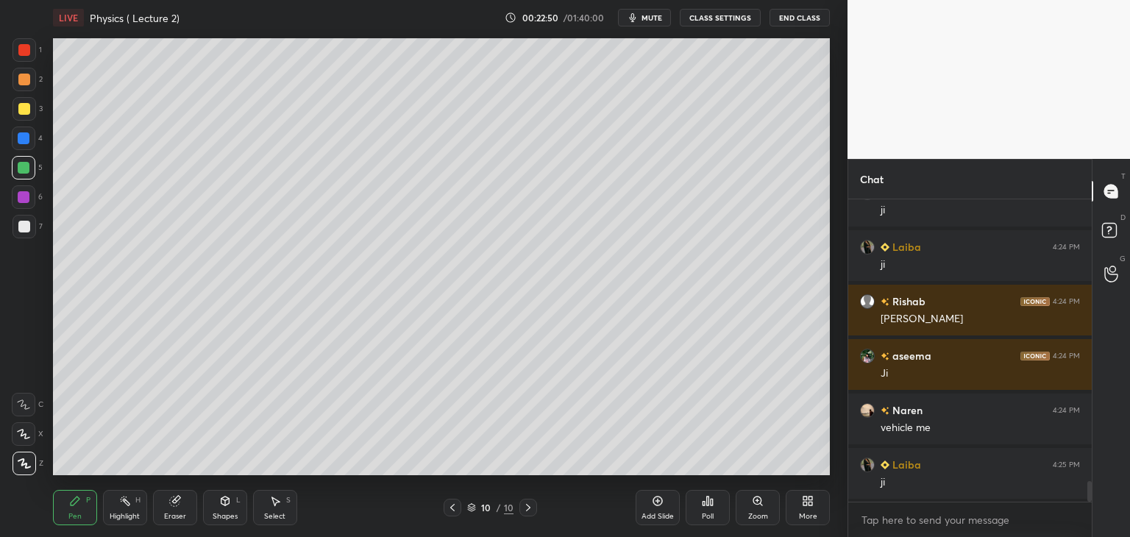
click at [176, 505] on icon at bounding box center [175, 501] width 10 height 10
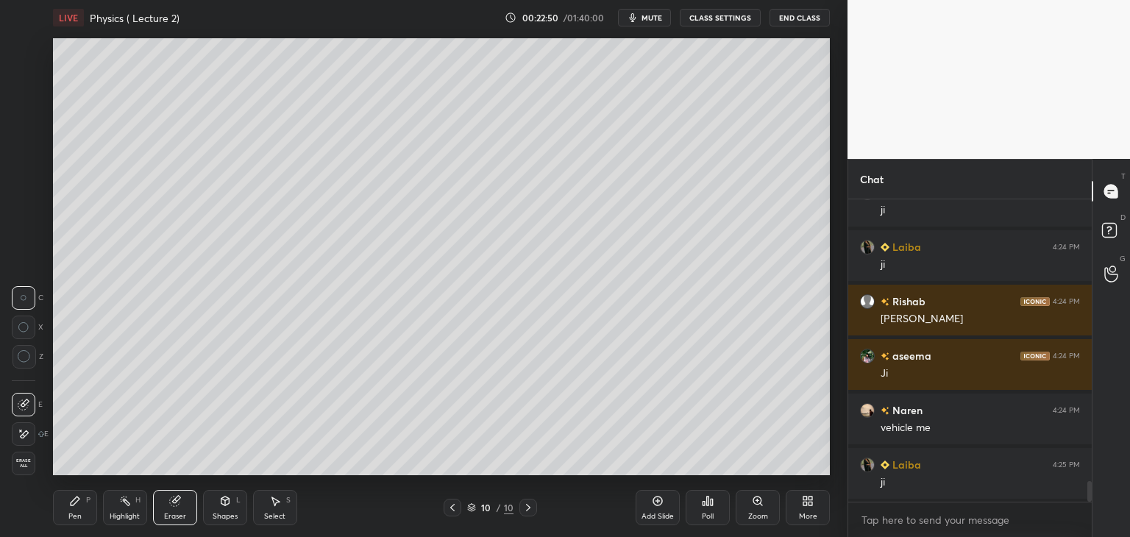
click at [26, 460] on span "Erase all" at bounding box center [24, 463] width 22 height 10
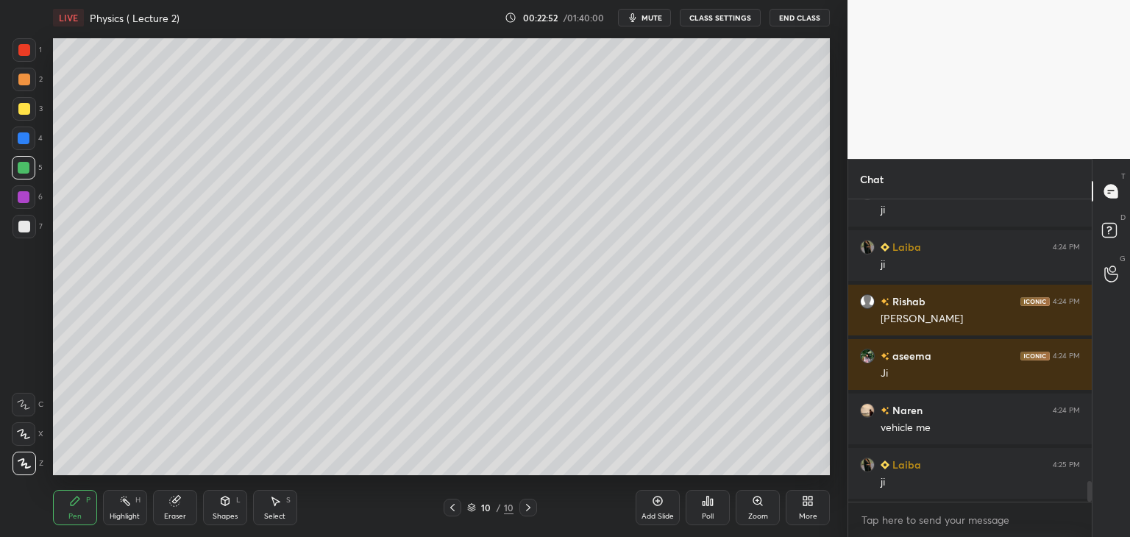
click at [454, 506] on icon at bounding box center [452, 508] width 12 height 12
click at [527, 505] on icon at bounding box center [528, 508] width 12 height 12
click at [31, 44] on div at bounding box center [25, 50] width 24 height 24
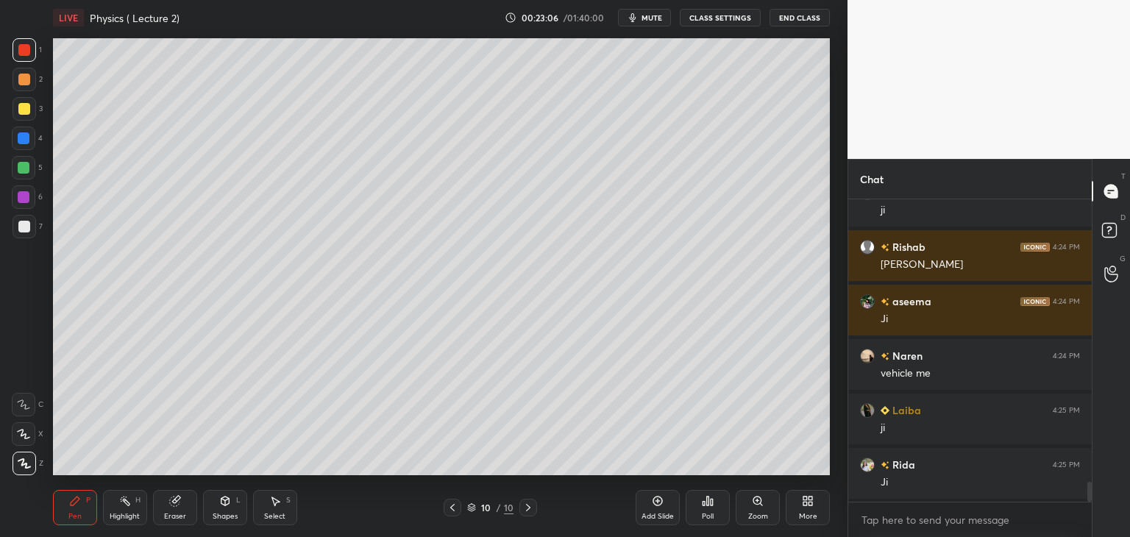
click at [21, 221] on div at bounding box center [24, 227] width 12 height 12
click at [662, 506] on icon at bounding box center [658, 501] width 12 height 12
click at [23, 165] on div at bounding box center [24, 168] width 12 height 12
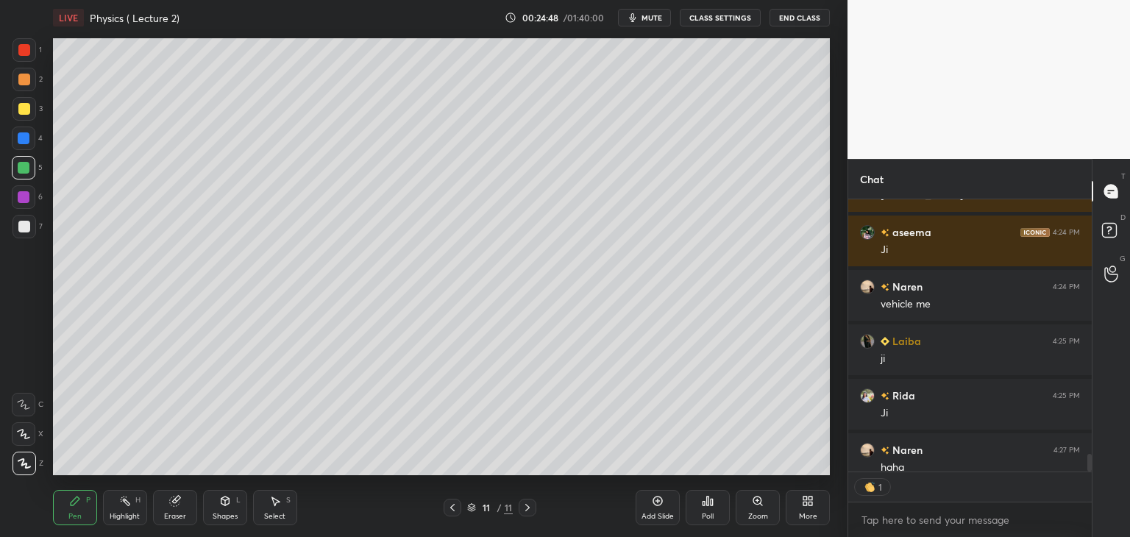
scroll to position [268, 239]
click at [22, 195] on div at bounding box center [24, 197] width 12 height 12
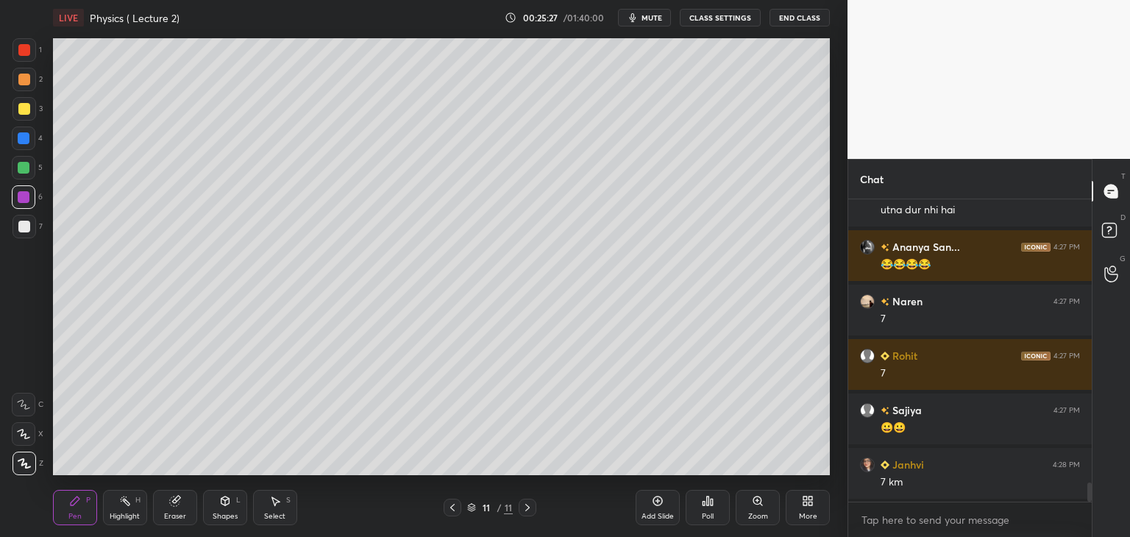
scroll to position [4621, 0]
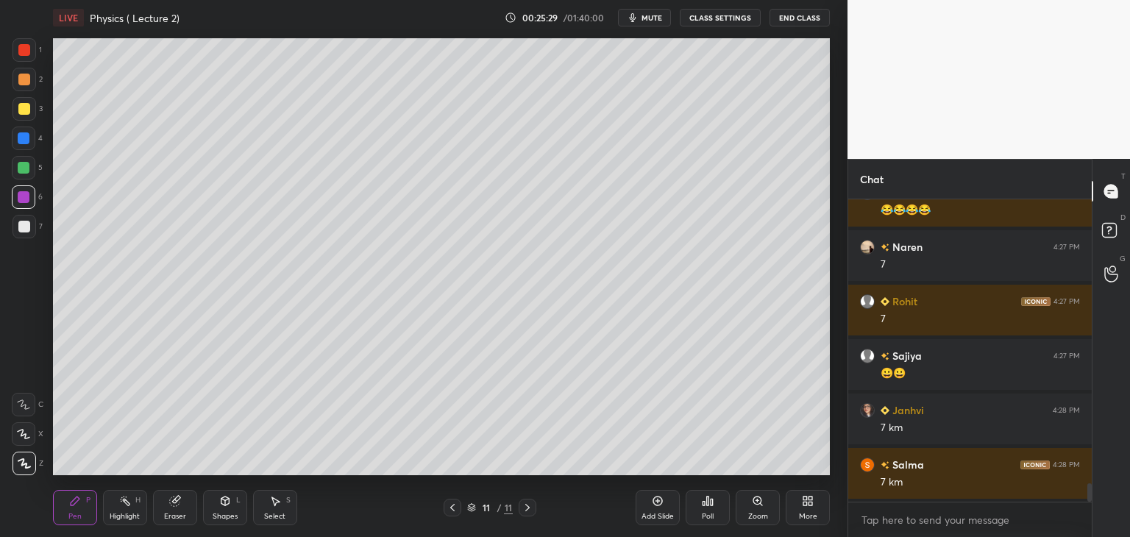
click at [27, 221] on div at bounding box center [24, 227] width 12 height 12
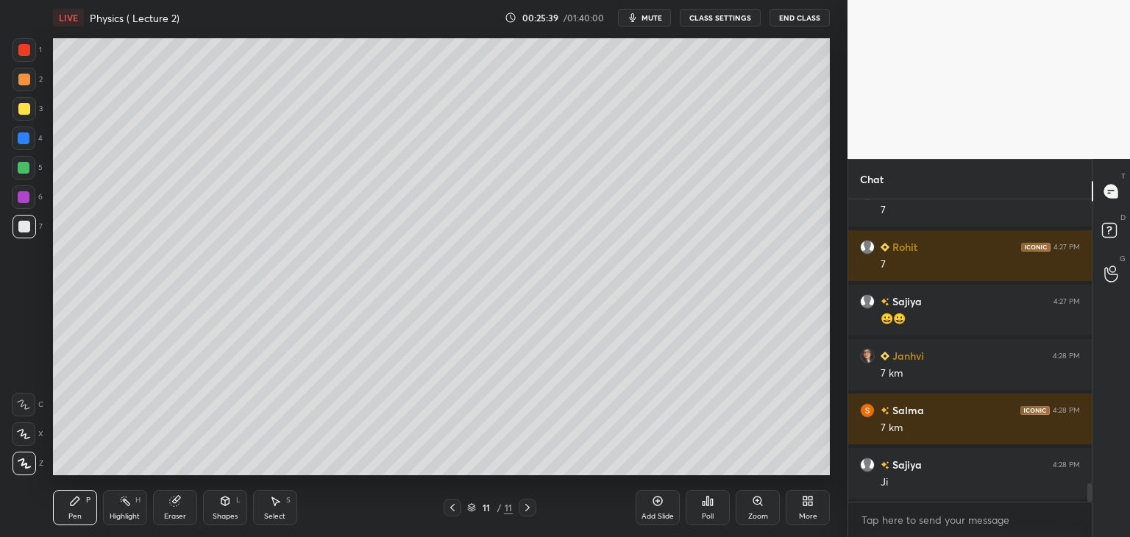
click at [448, 508] on icon at bounding box center [452, 508] width 12 height 12
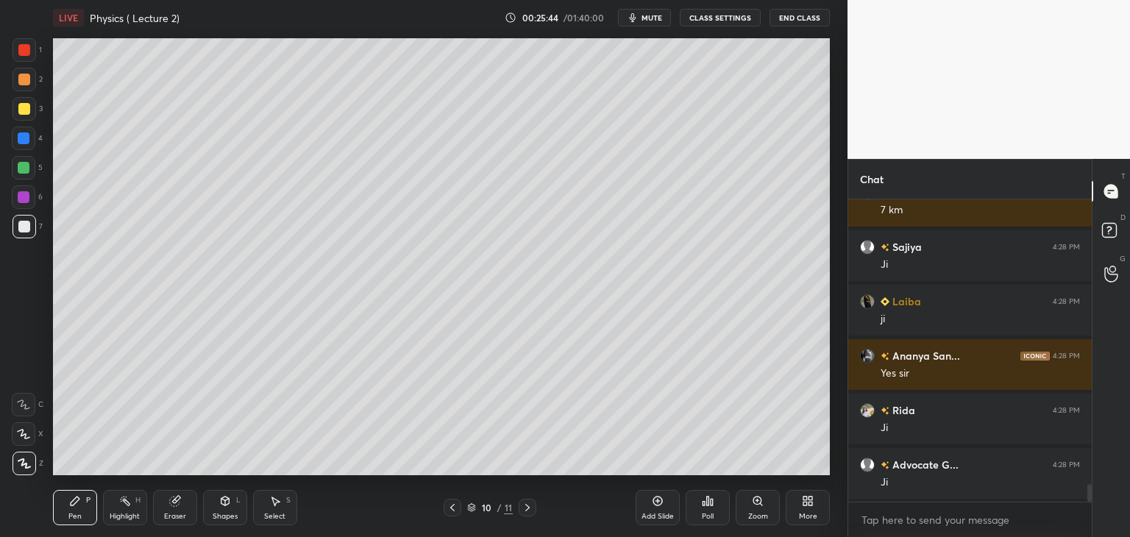
click at [646, 511] on div "Add Slide" at bounding box center [657, 507] width 44 height 35
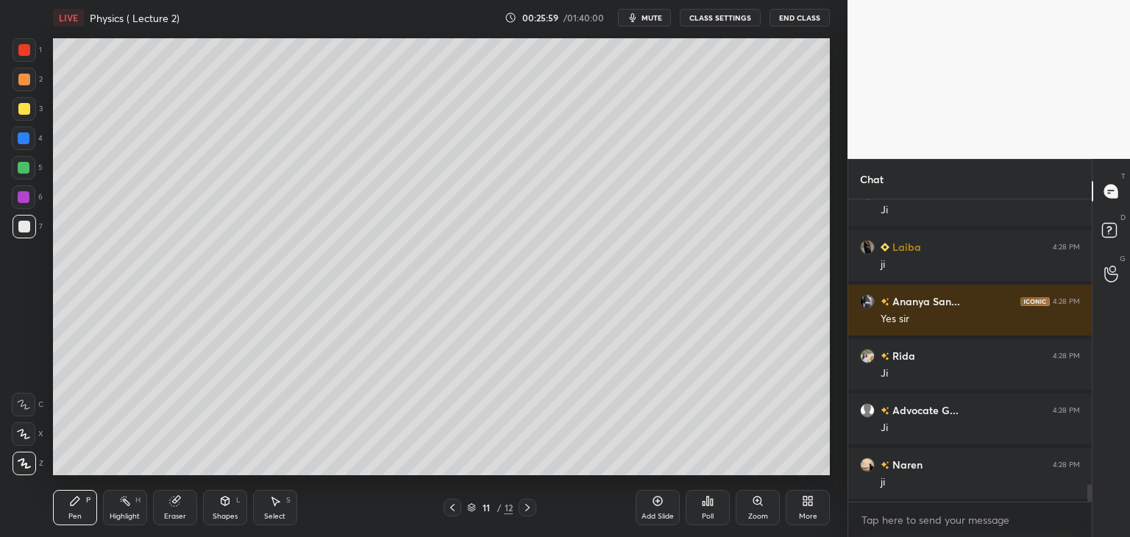
click at [24, 197] on div at bounding box center [24, 197] width 12 height 12
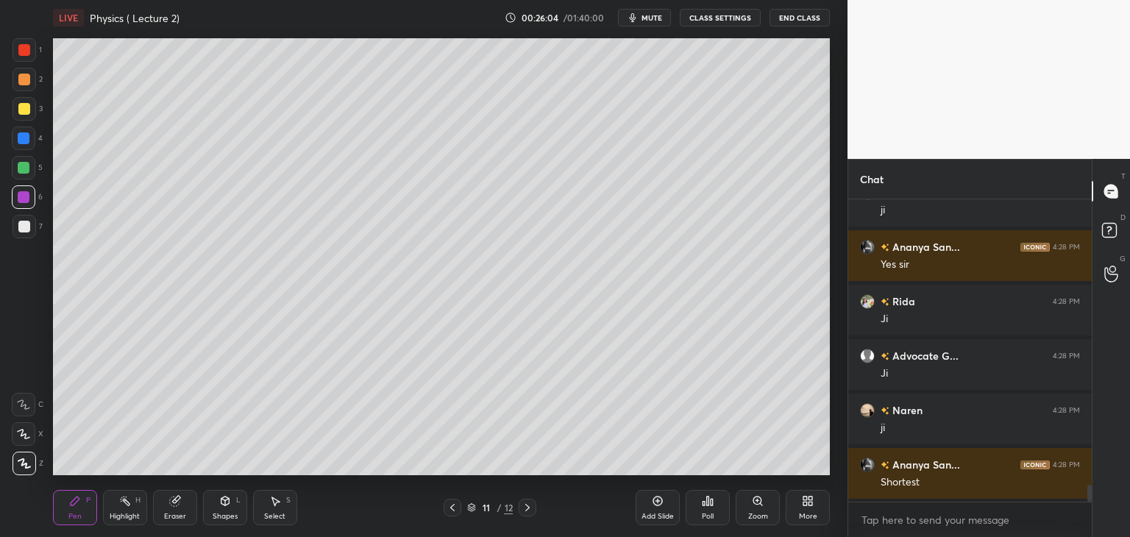
scroll to position [5038, 0]
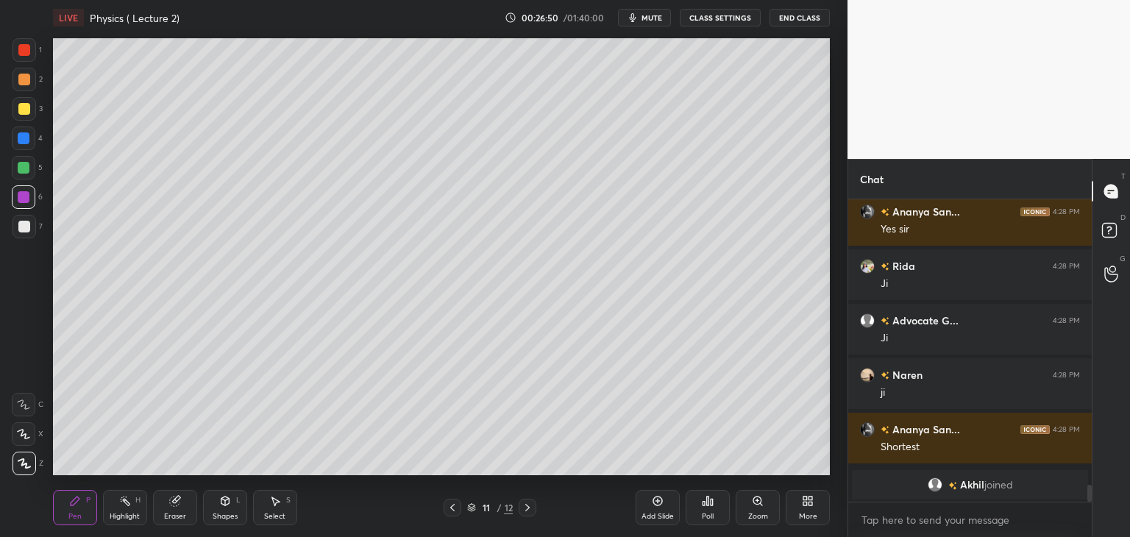
click at [454, 502] on icon at bounding box center [452, 508] width 12 height 12
click at [527, 502] on icon at bounding box center [527, 508] width 12 height 12
click at [26, 227] on div at bounding box center [24, 227] width 12 height 12
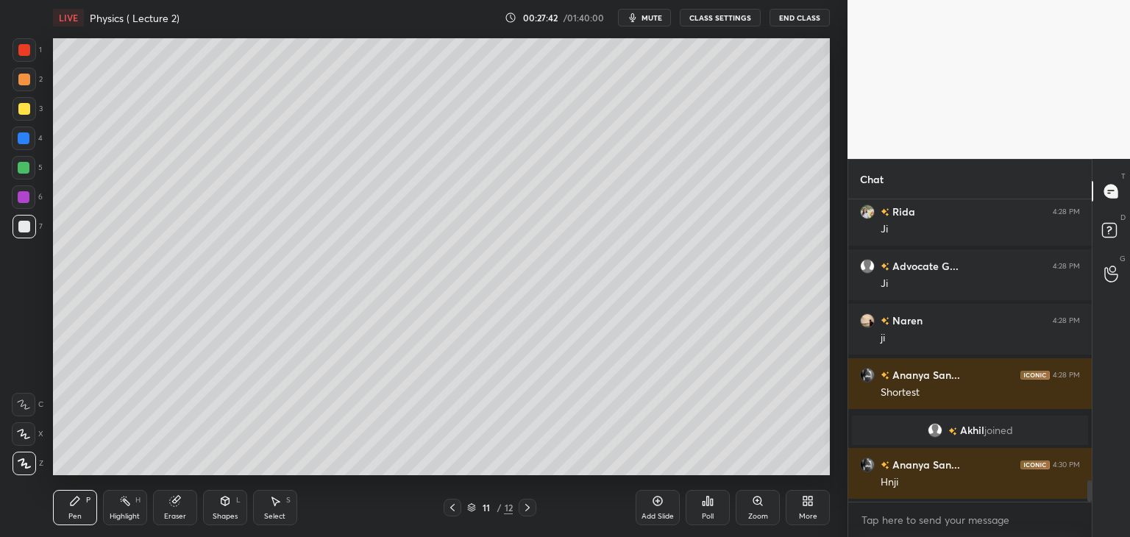
click at [452, 513] on icon at bounding box center [452, 508] width 12 height 12
click at [530, 505] on icon at bounding box center [527, 508] width 12 height 12
click at [661, 507] on icon at bounding box center [658, 501] width 12 height 12
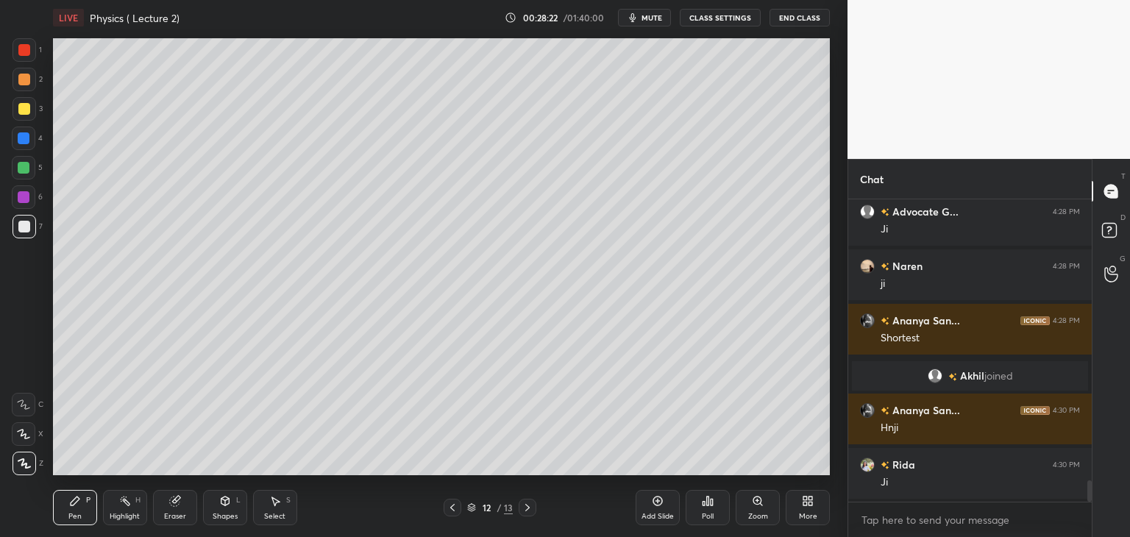
click at [27, 166] on div at bounding box center [24, 168] width 12 height 12
click at [29, 192] on div at bounding box center [24, 197] width 24 height 24
click at [24, 138] on div at bounding box center [24, 138] width 12 height 12
click at [27, 104] on div at bounding box center [24, 109] width 12 height 12
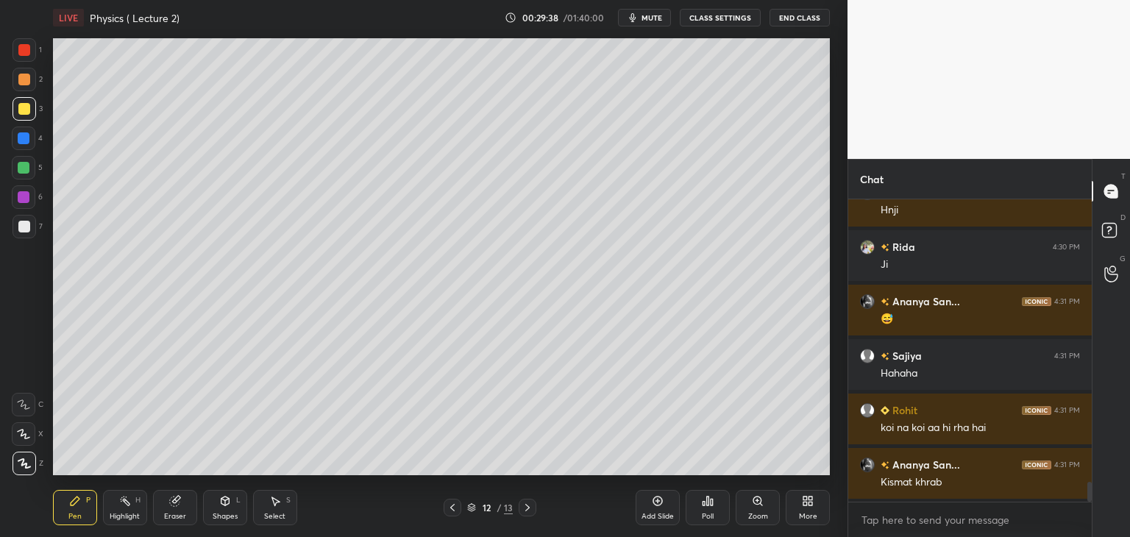
scroll to position [4307, 0]
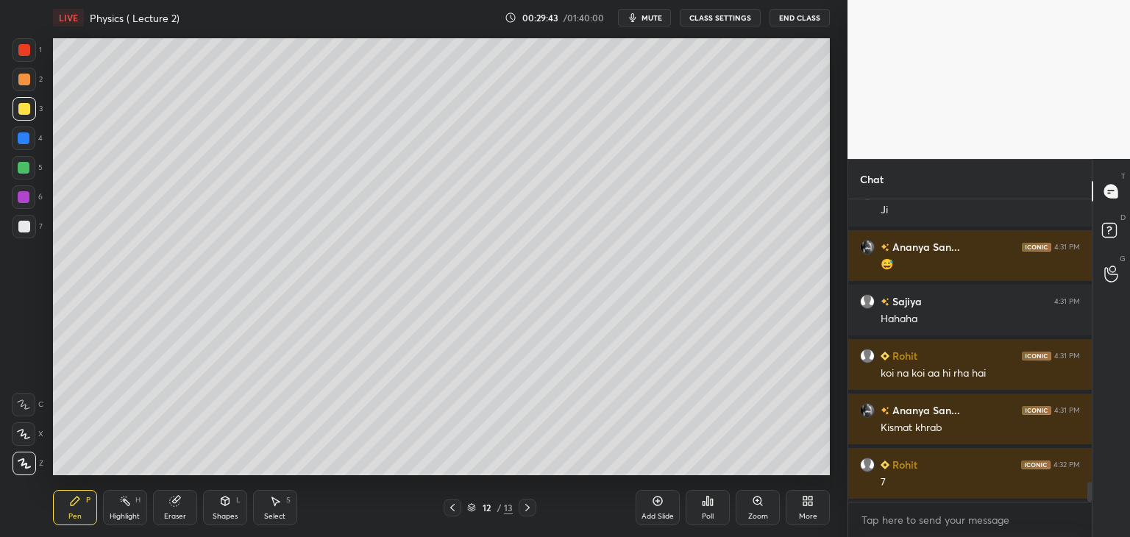
click at [451, 503] on icon at bounding box center [452, 508] width 12 height 12
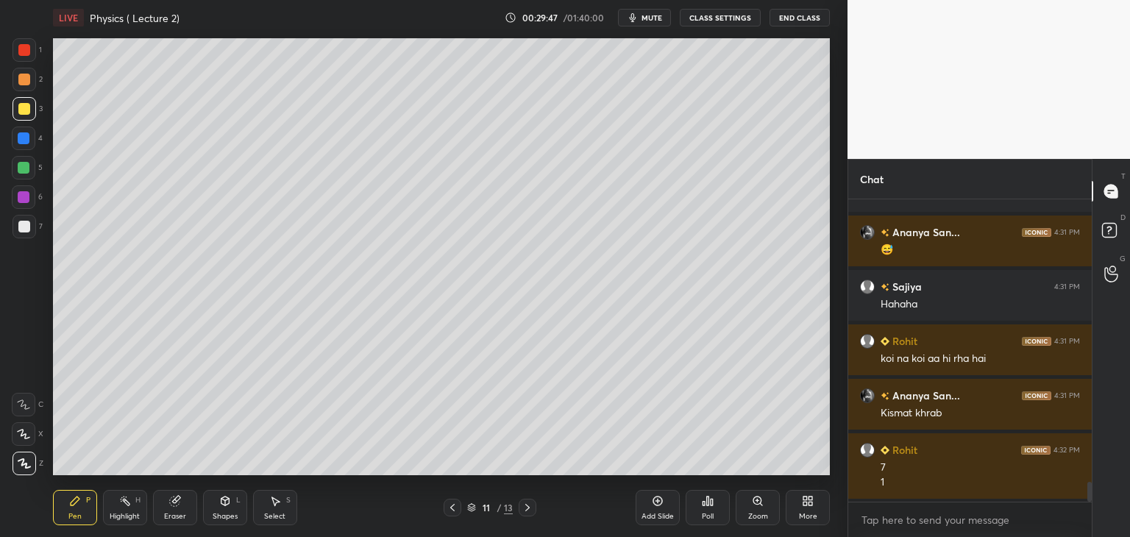
scroll to position [4376, 0]
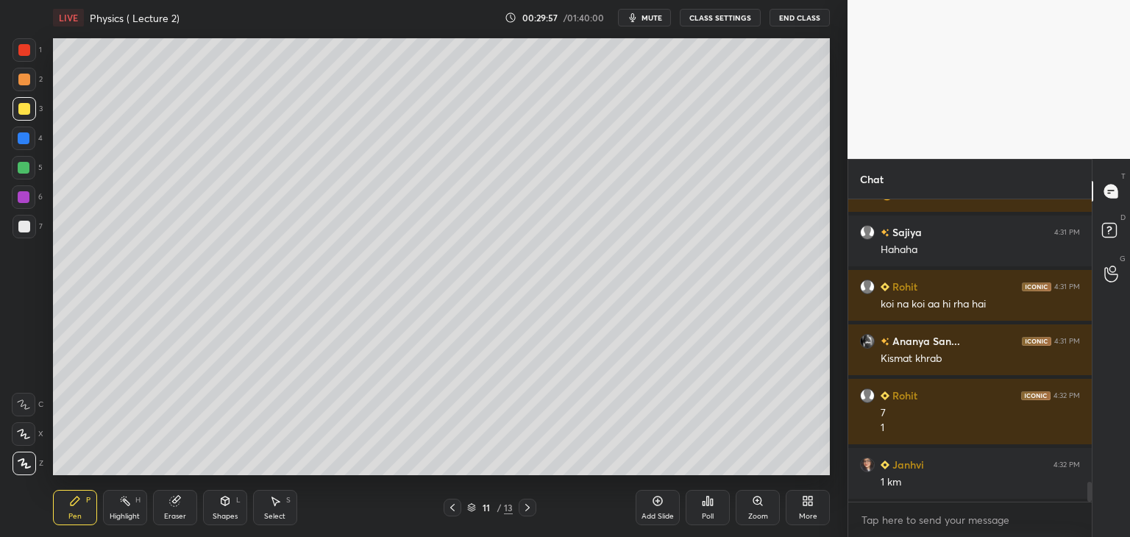
click at [527, 504] on icon at bounding box center [527, 508] width 12 height 12
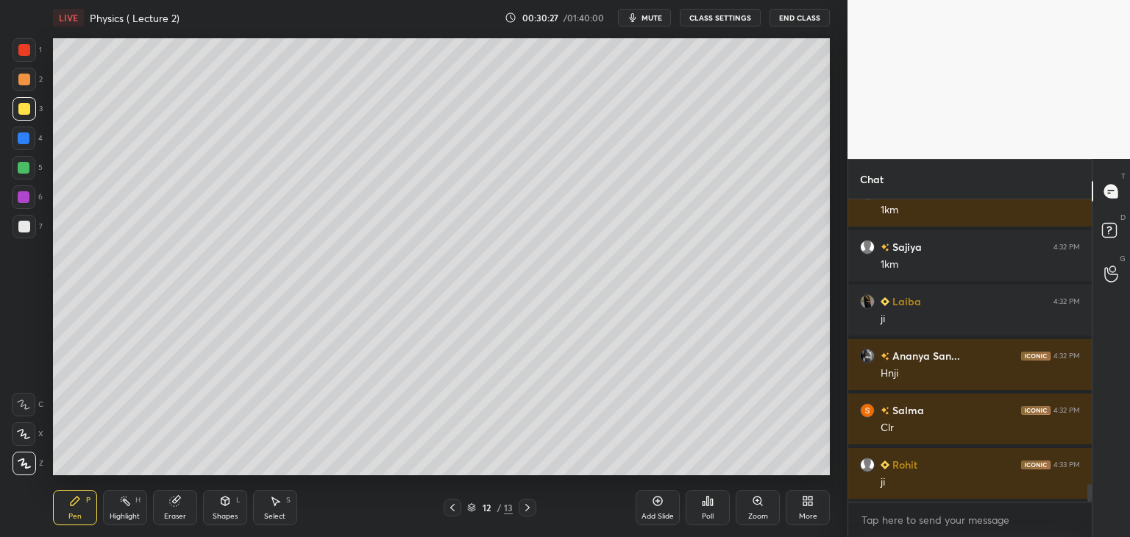
scroll to position [4811, 0]
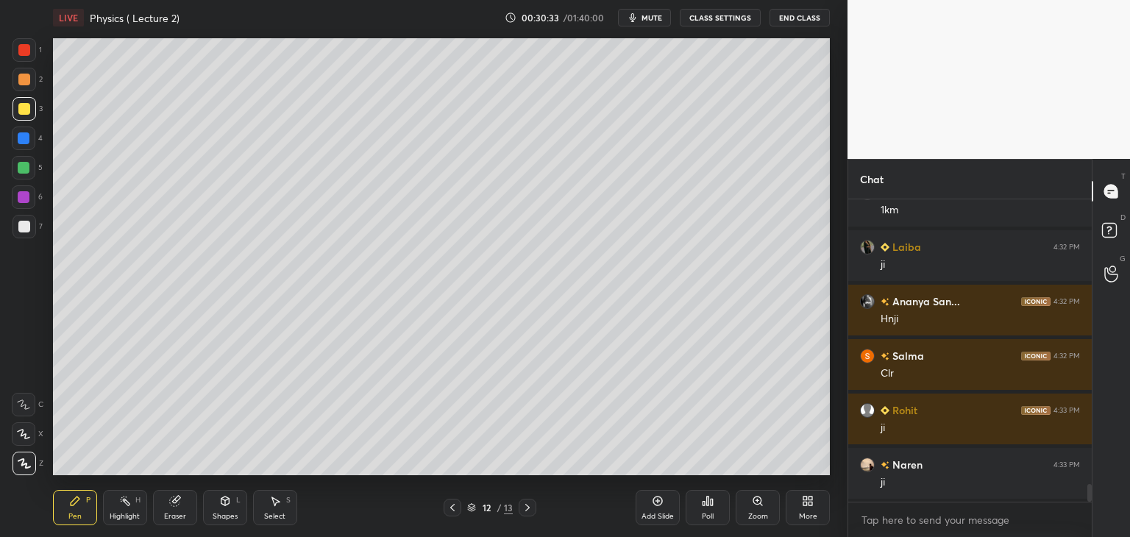
click at [459, 505] on div at bounding box center [452, 508] width 18 height 18
click at [452, 506] on icon at bounding box center [452, 507] width 4 height 7
click at [527, 507] on icon at bounding box center [527, 508] width 12 height 12
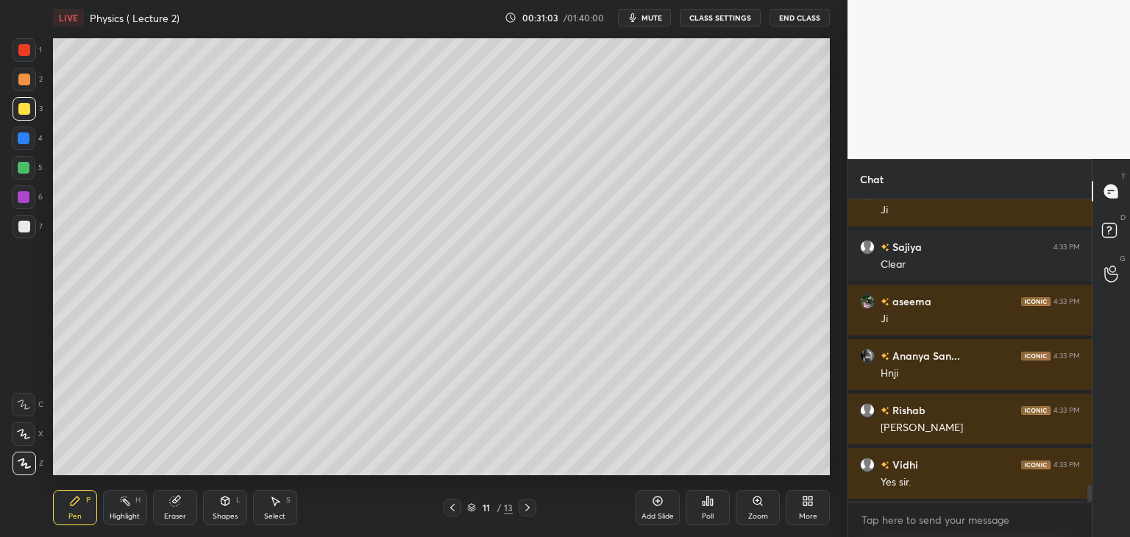
scroll to position [5192, 0]
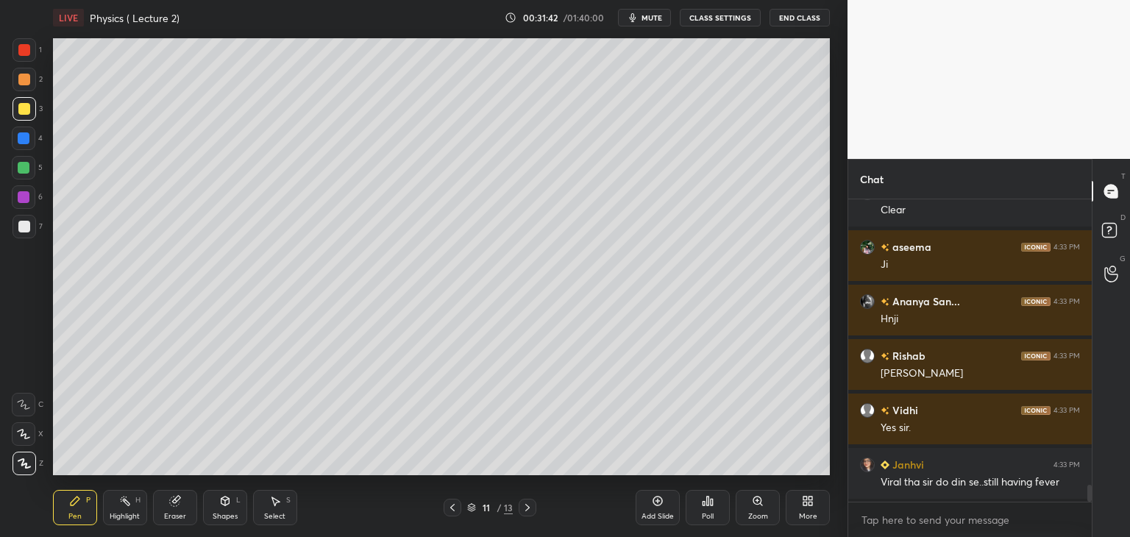
click at [653, 17] on span "mute" at bounding box center [651, 18] width 21 height 10
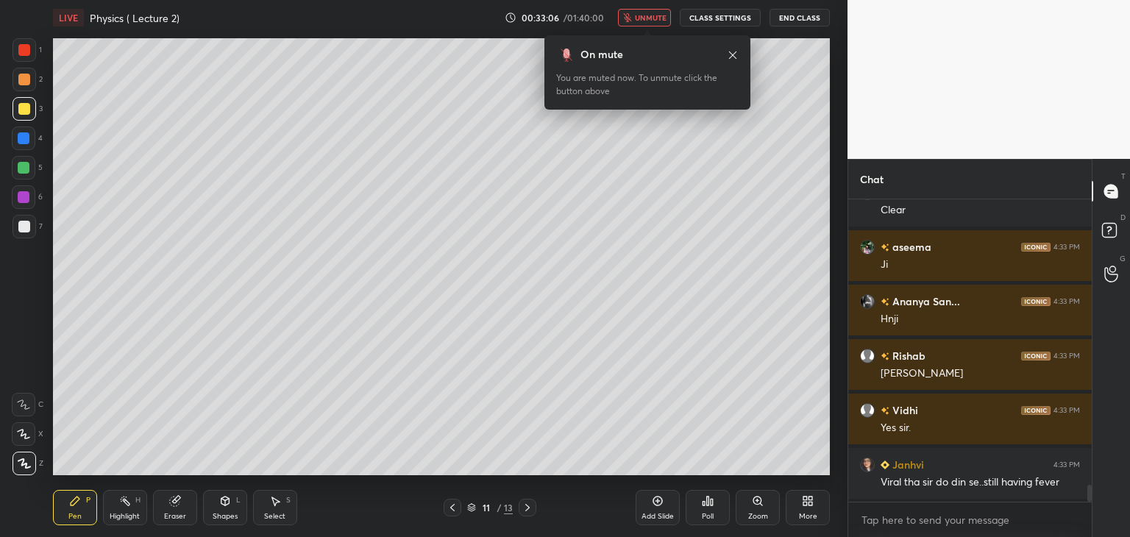
click at [648, 20] on span "unmute" at bounding box center [651, 18] width 32 height 10
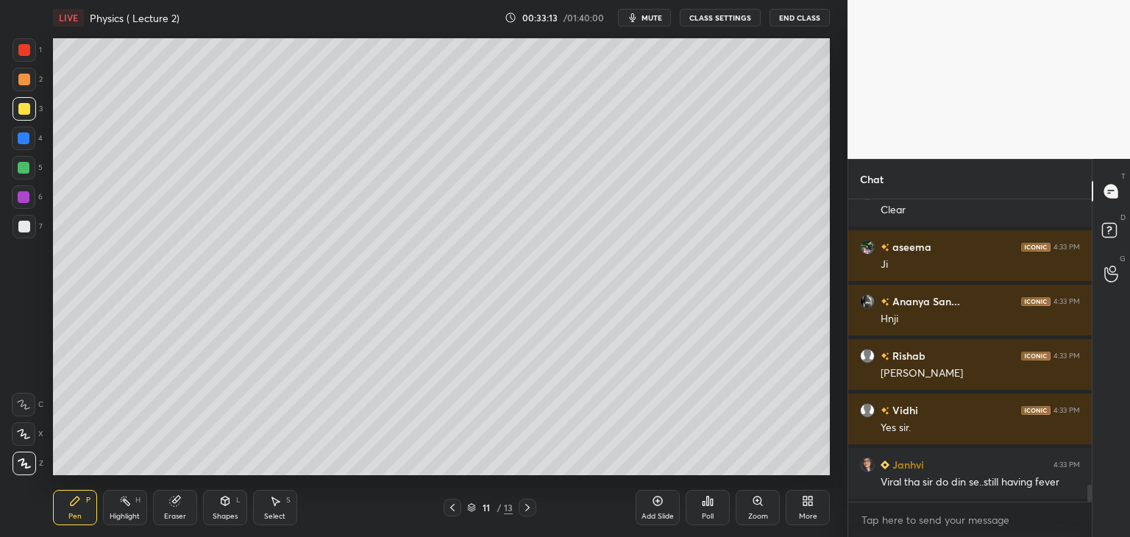
click at [657, 513] on div "Add Slide" at bounding box center [657, 516] width 32 height 7
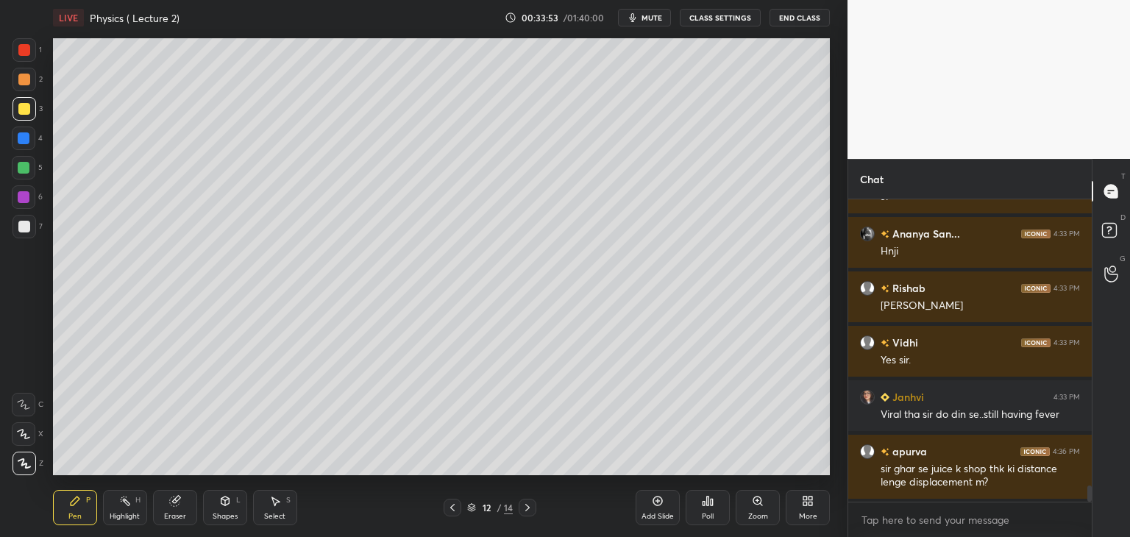
click at [660, 513] on div "Add Slide" at bounding box center [657, 516] width 32 height 7
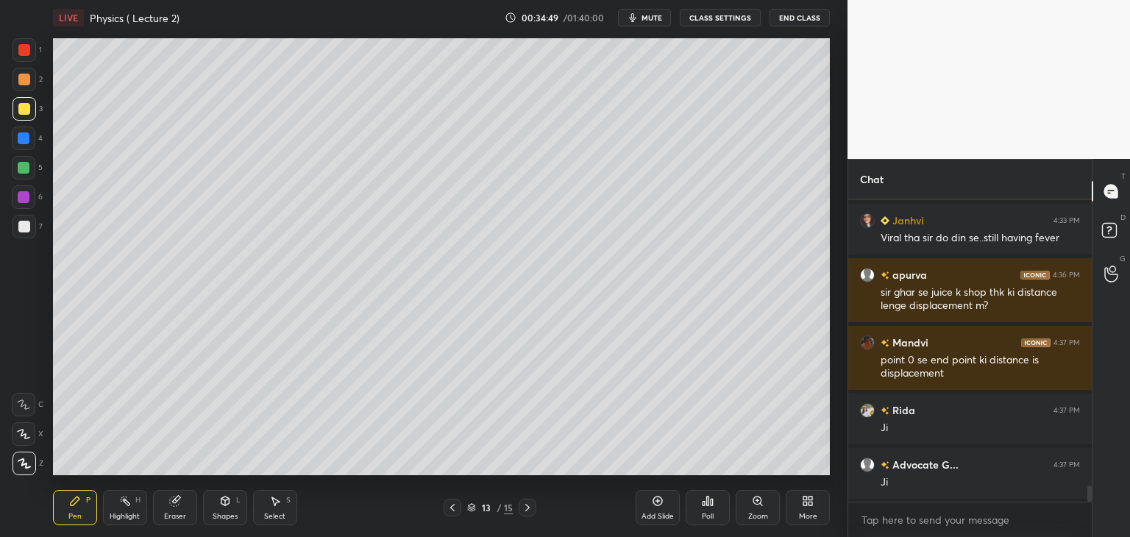
scroll to position [5491, 0]
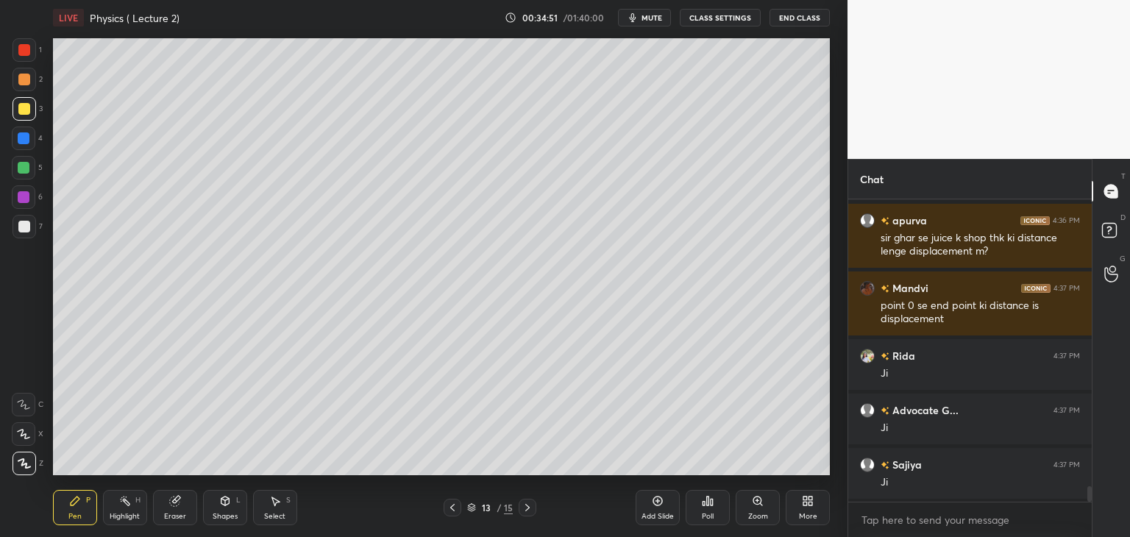
click at [21, 169] on div at bounding box center [24, 168] width 12 height 12
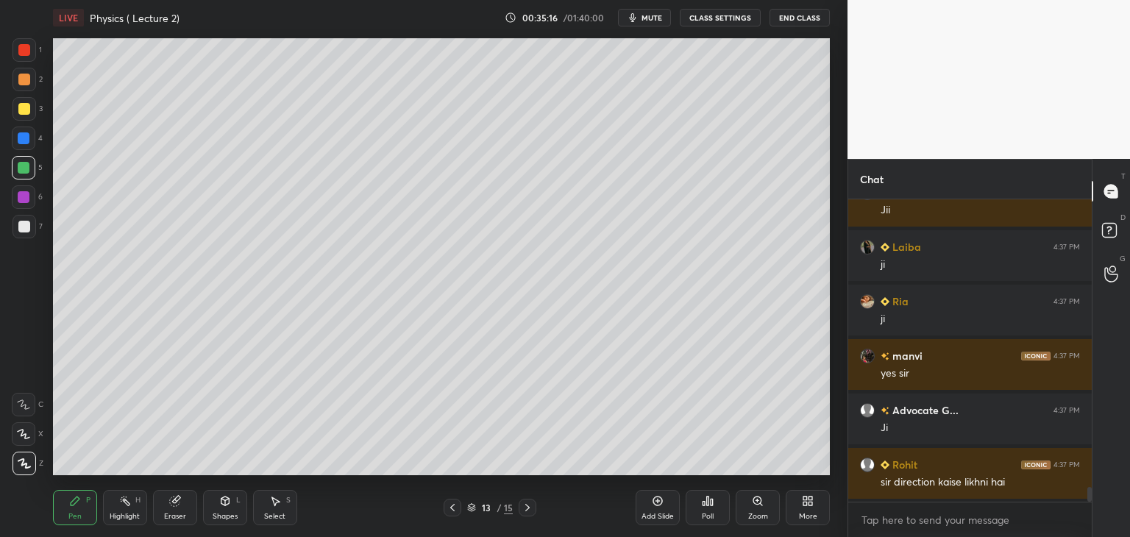
scroll to position [6035, 0]
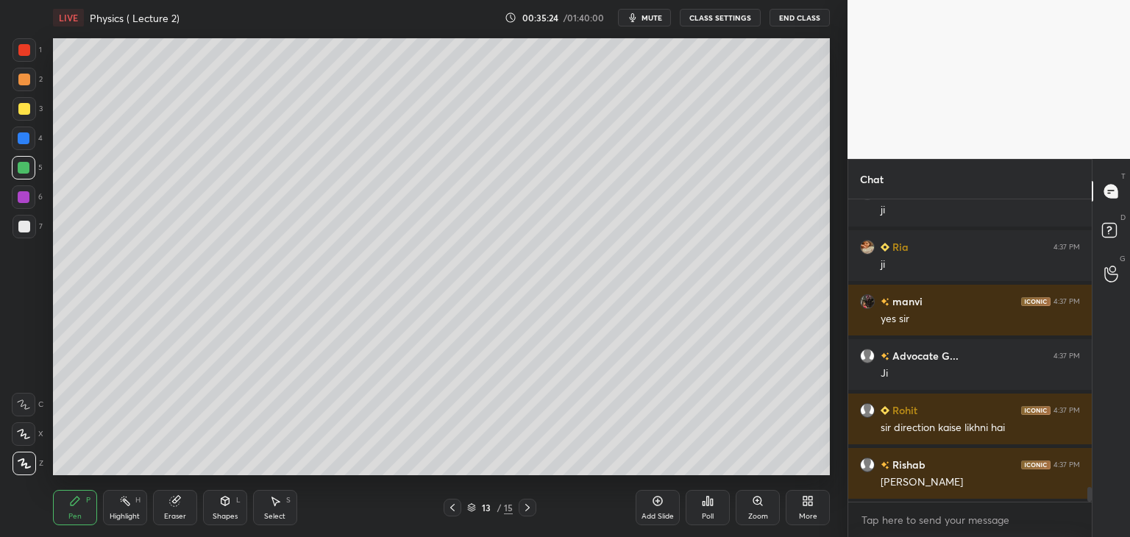
click at [662, 509] on div "Add Slide" at bounding box center [657, 507] width 44 height 35
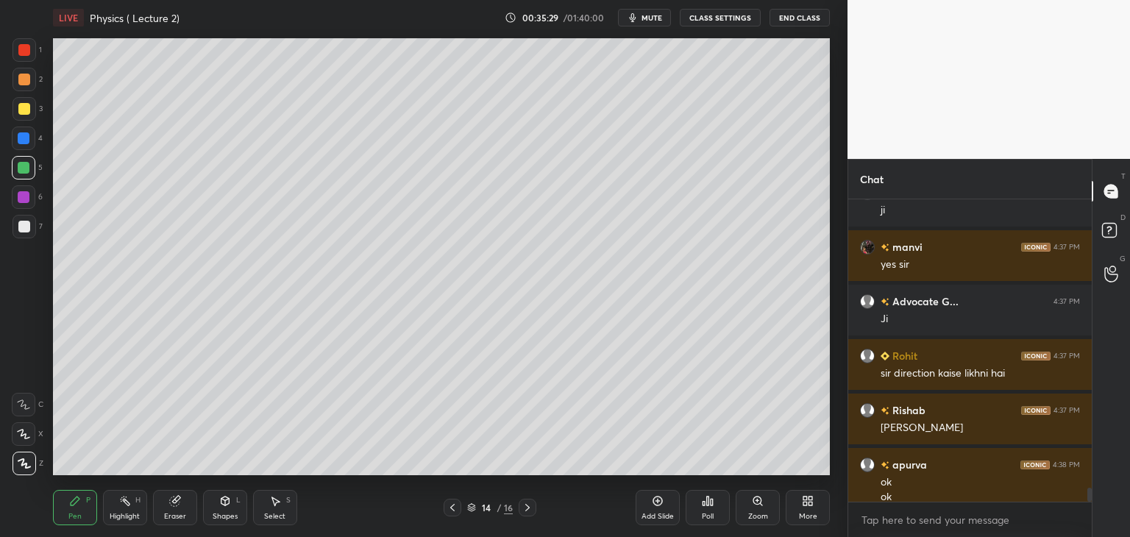
scroll to position [6104, 0]
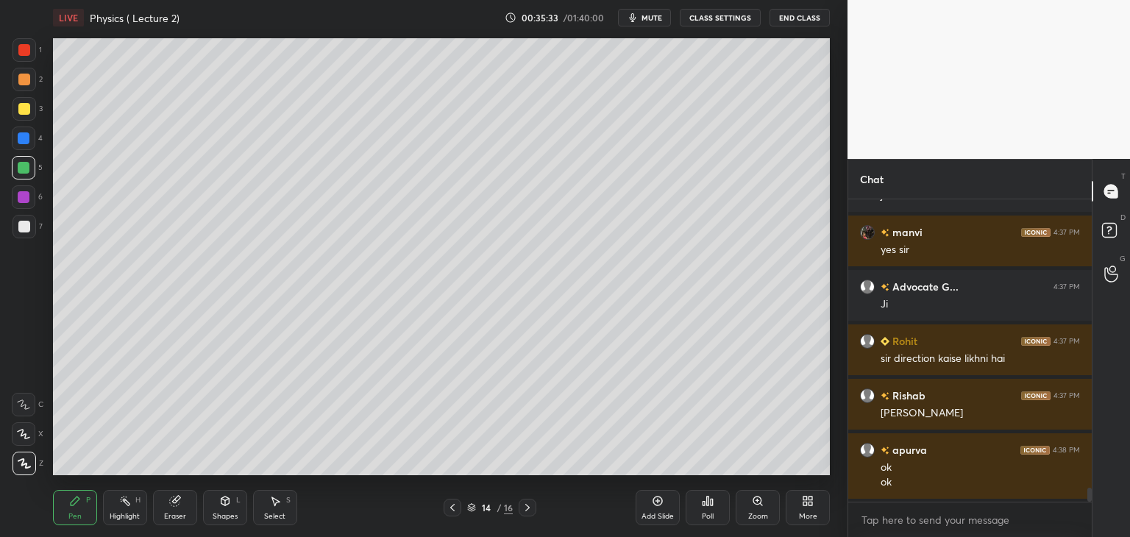
click at [21, 220] on div at bounding box center [25, 227] width 24 height 24
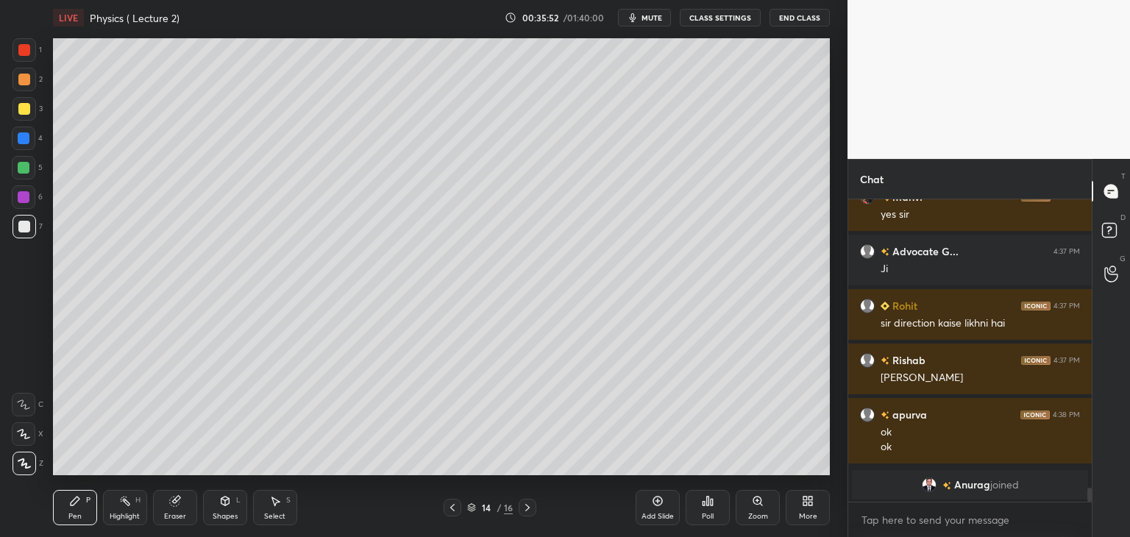
scroll to position [5478, 0]
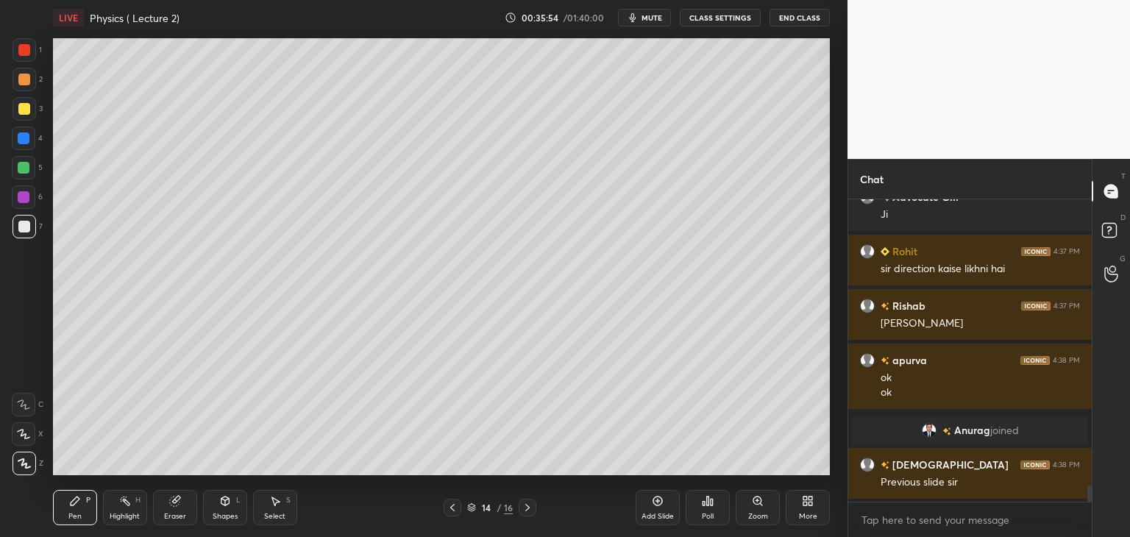
click at [455, 504] on icon at bounding box center [452, 508] width 12 height 12
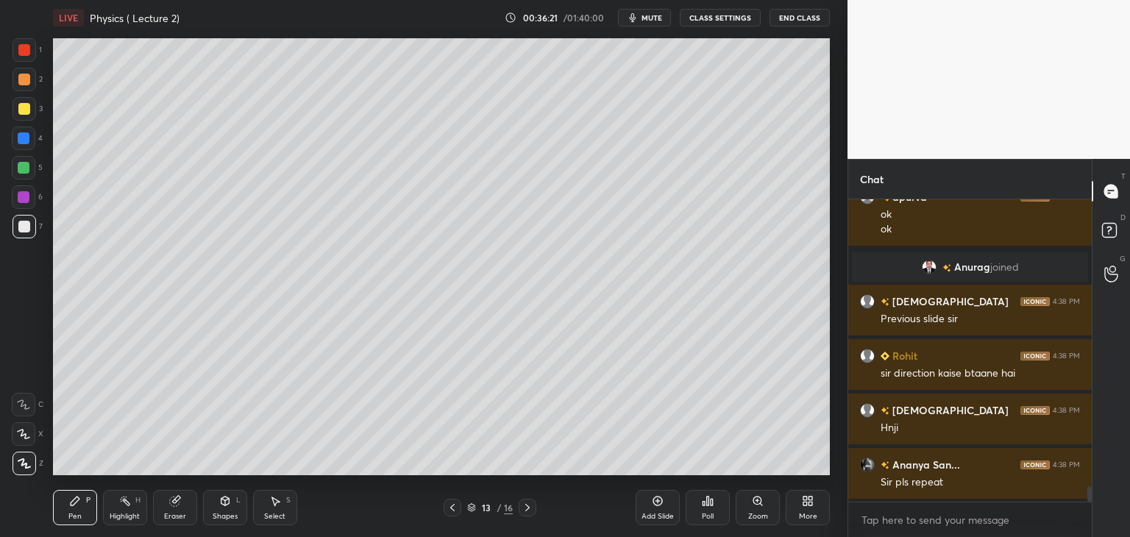
scroll to position [5695, 0]
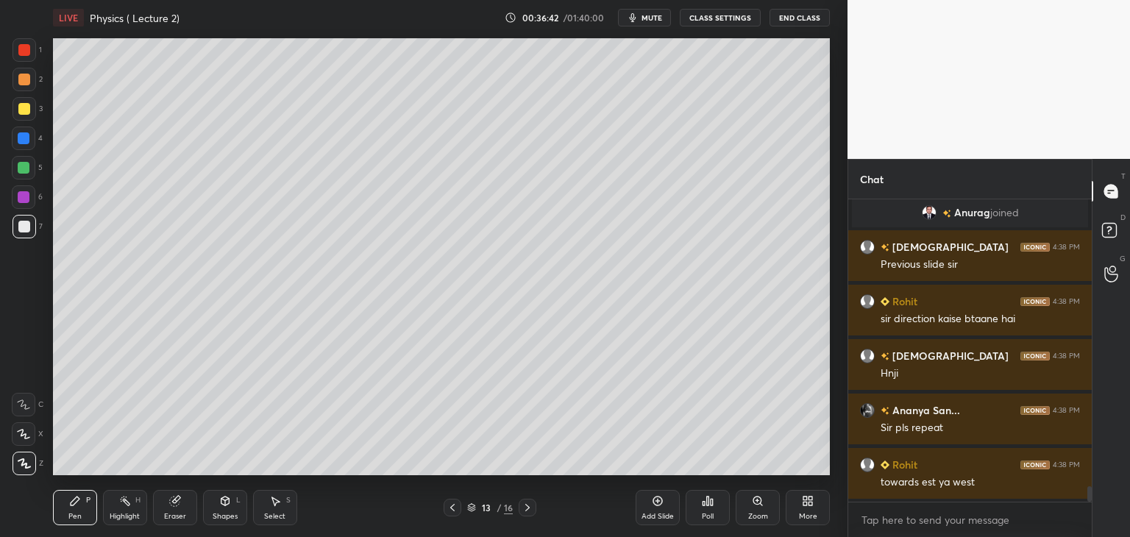
click at [20, 168] on div at bounding box center [24, 168] width 12 height 12
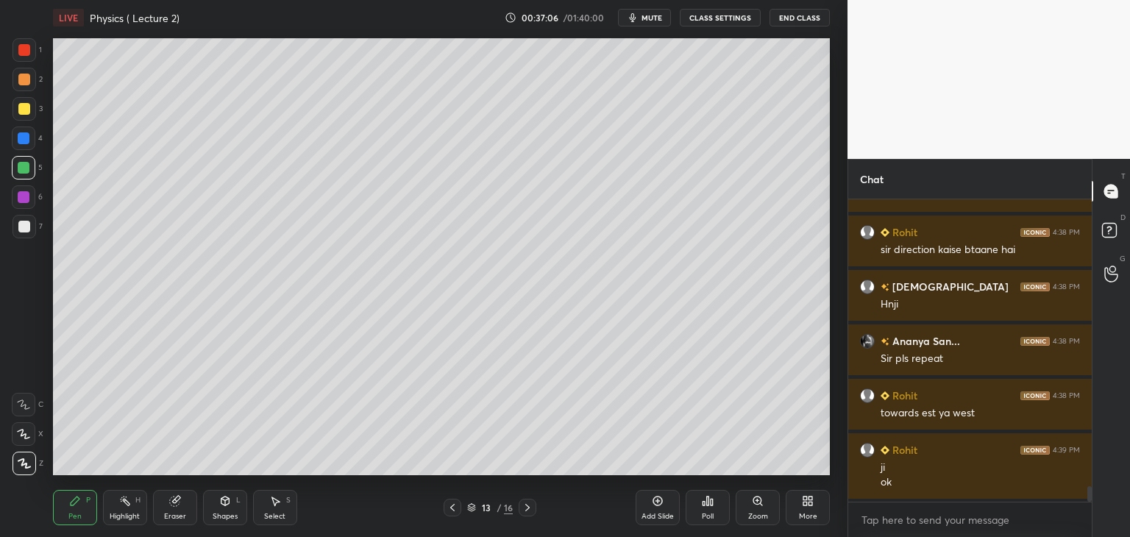
scroll to position [5819, 0]
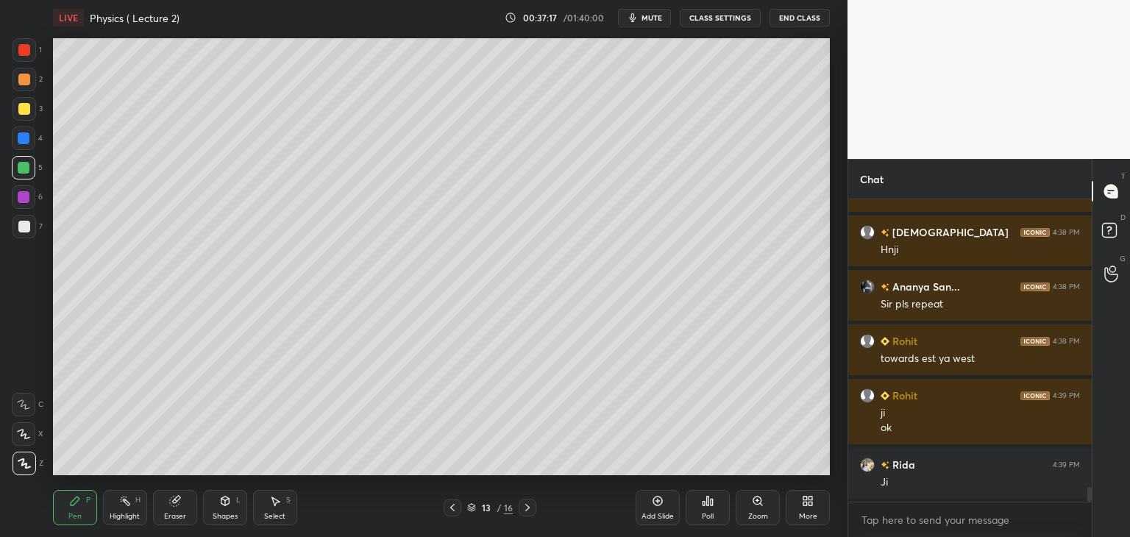
click at [529, 507] on icon at bounding box center [527, 507] width 4 height 7
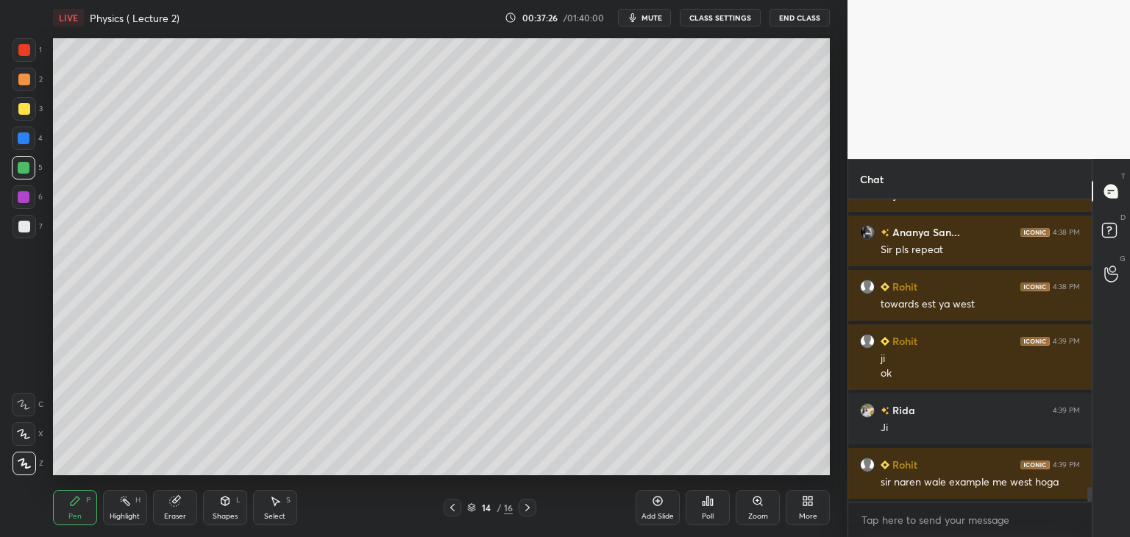
click at [24, 222] on div at bounding box center [24, 227] width 12 height 12
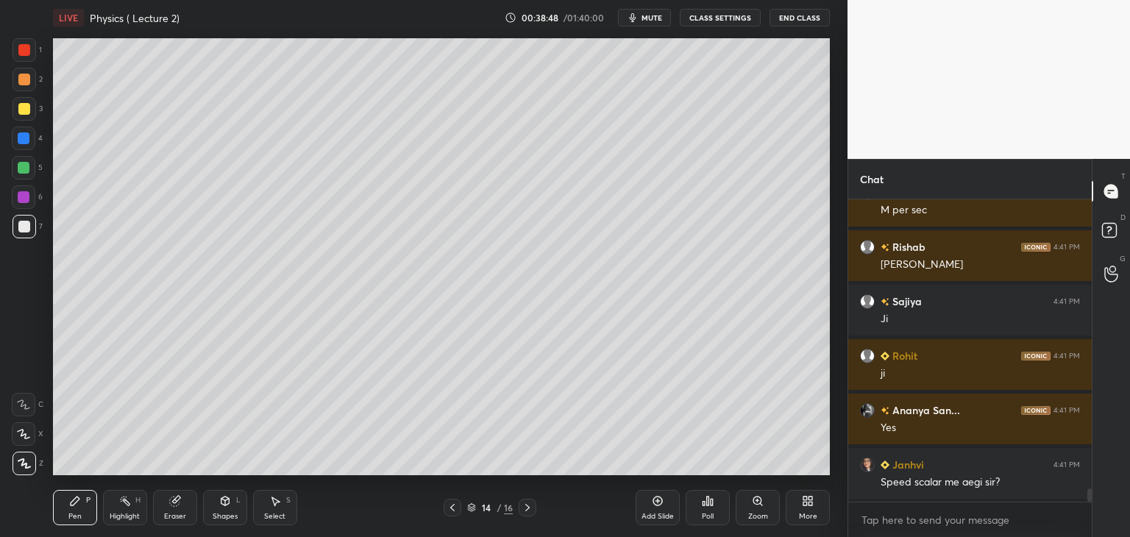
scroll to position [6650, 0]
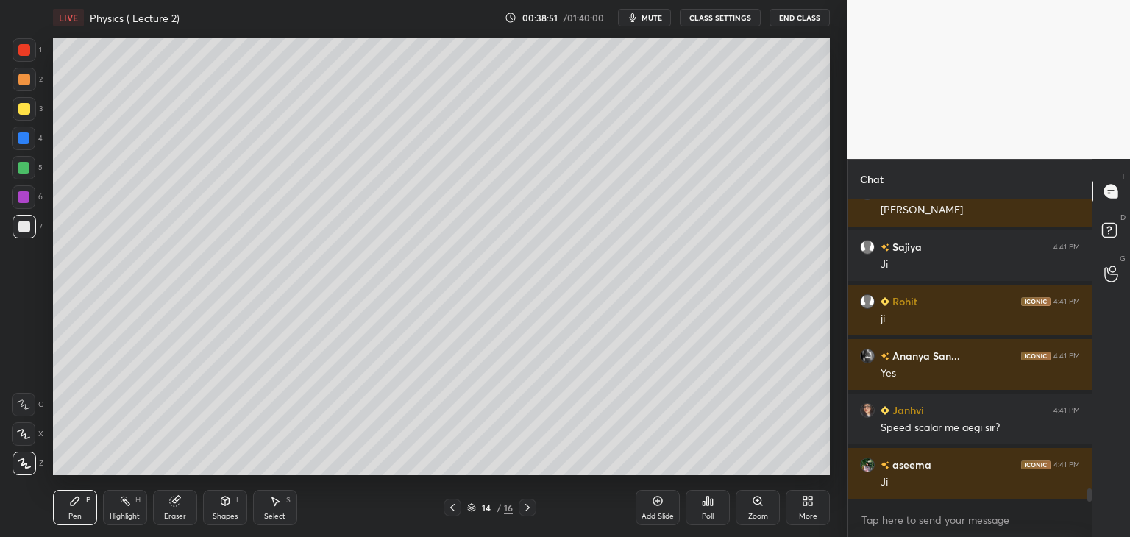
click at [24, 220] on div at bounding box center [25, 227] width 24 height 24
click at [652, 507] on div "Add Slide" at bounding box center [657, 507] width 44 height 35
click at [36, 45] on div "1" at bounding box center [27, 50] width 29 height 24
click at [32, 221] on div at bounding box center [25, 227] width 24 height 24
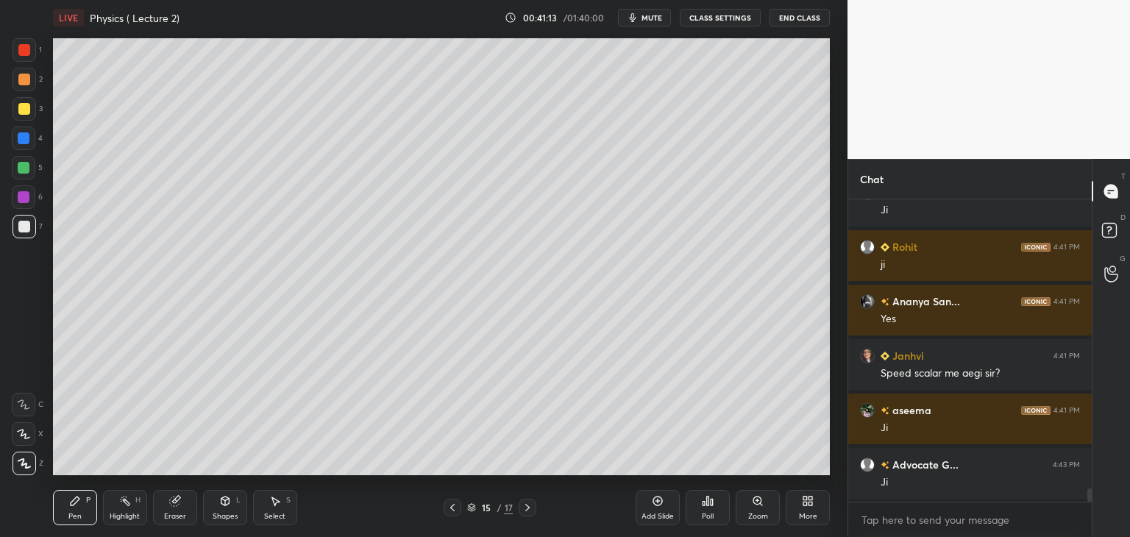
click at [659, 504] on icon at bounding box center [658, 501] width 12 height 12
click at [35, 54] on div at bounding box center [25, 50] width 24 height 24
click at [44, 218] on div "1 2 3 4 5 6 7 C X Z C X Z E E Erase all H H" at bounding box center [23, 256] width 47 height 437
click at [29, 235] on div at bounding box center [25, 227] width 24 height 24
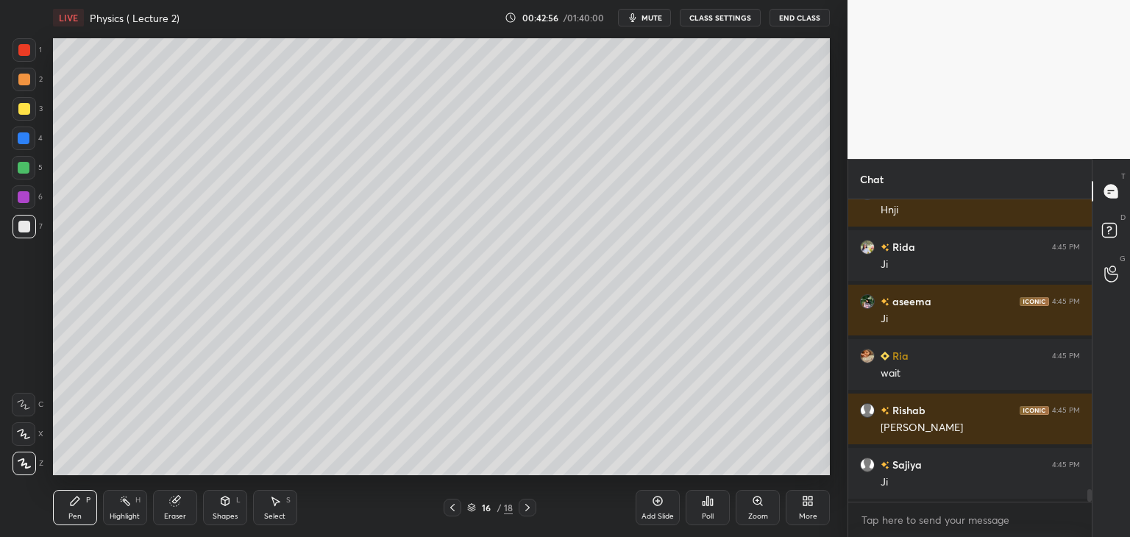
scroll to position [7085, 0]
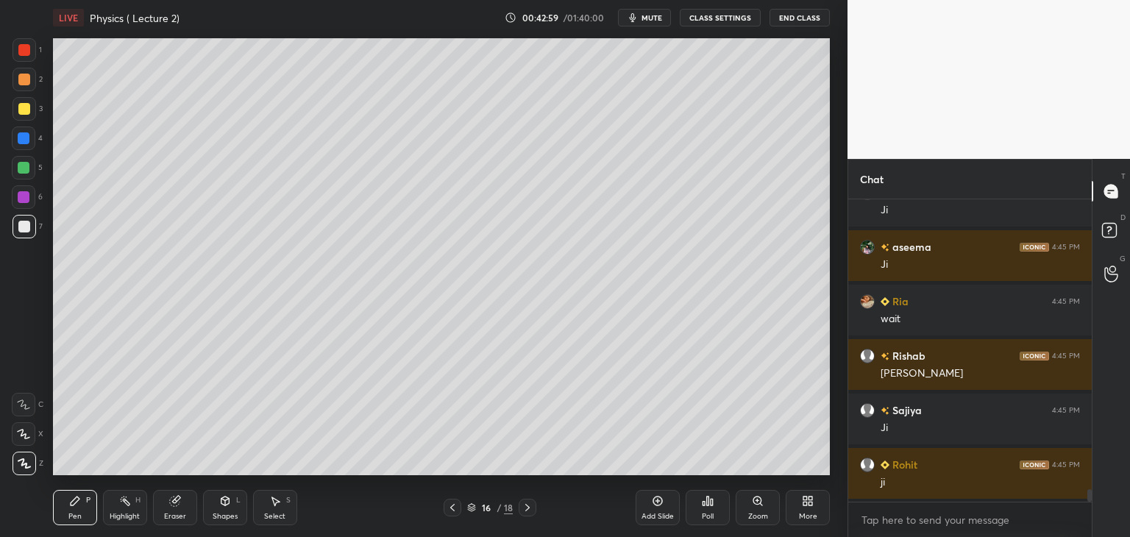
click at [661, 505] on icon at bounding box center [658, 501] width 12 height 12
click at [32, 49] on div at bounding box center [25, 50] width 24 height 24
click at [25, 226] on div at bounding box center [24, 227] width 12 height 12
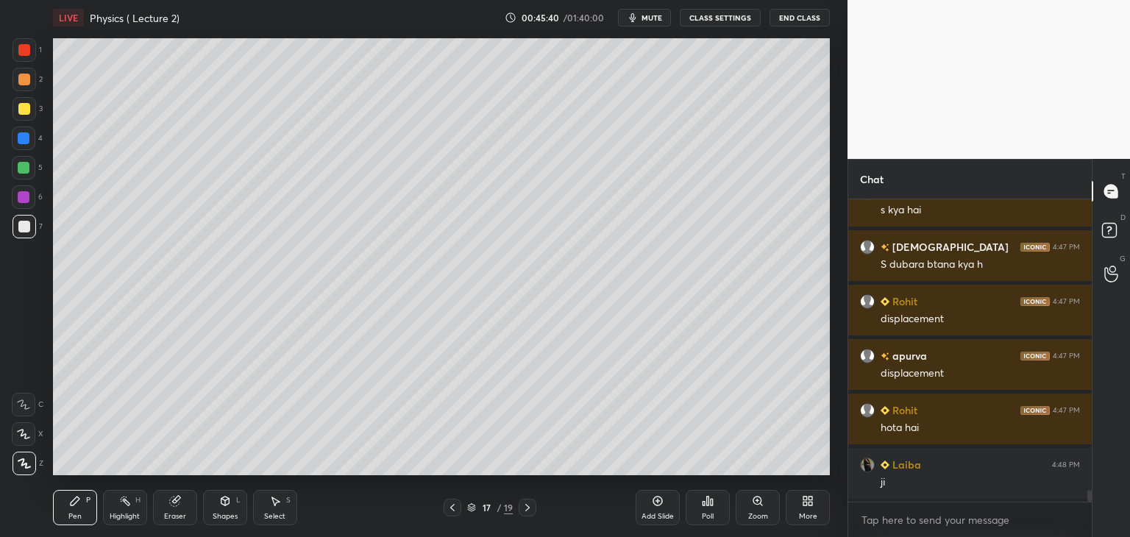
scroll to position [7466, 0]
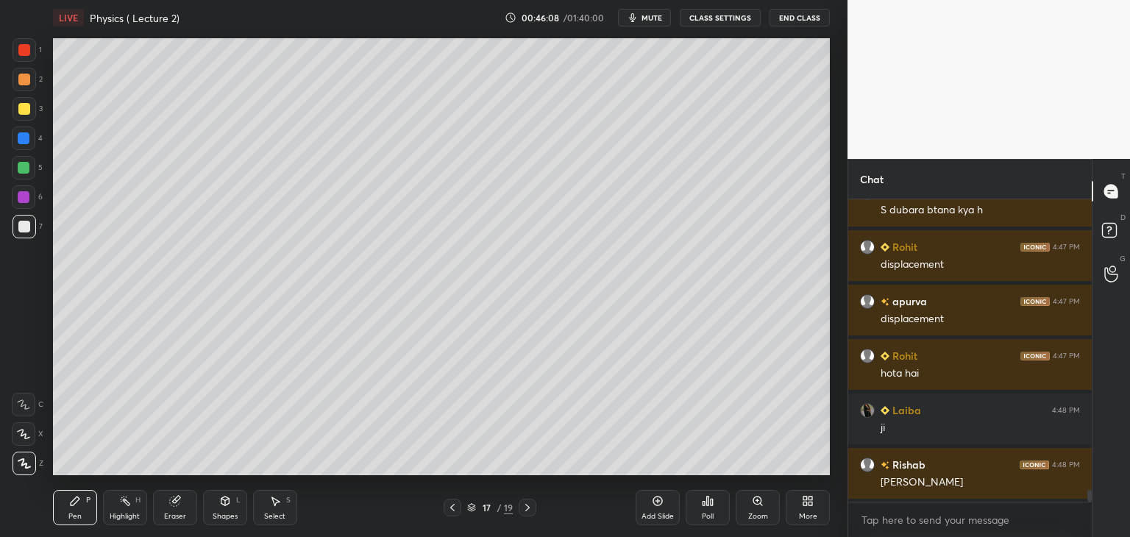
click at [663, 507] on div "Add Slide" at bounding box center [657, 507] width 44 height 35
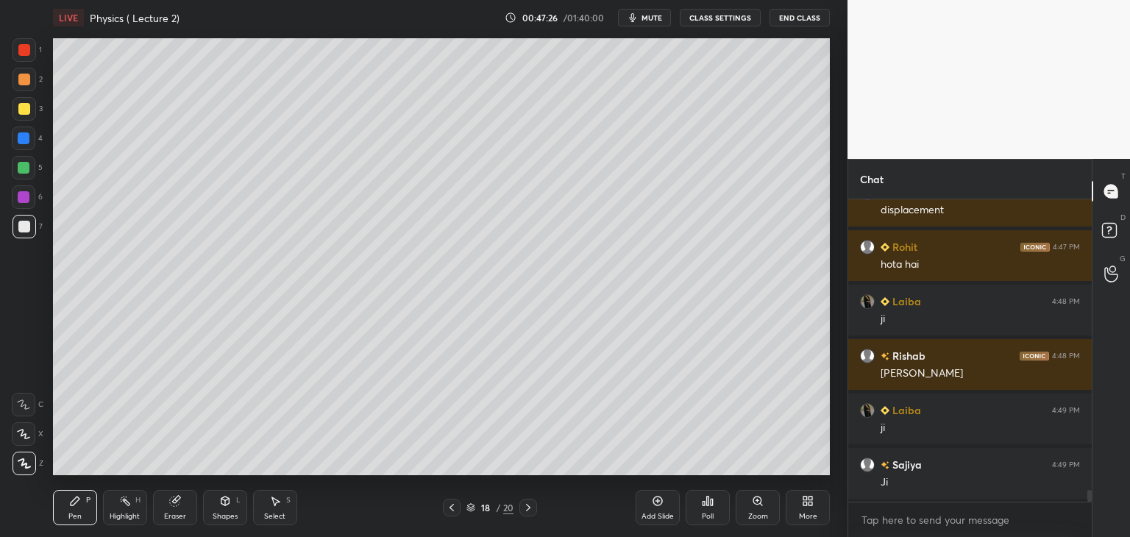
scroll to position [7629, 0]
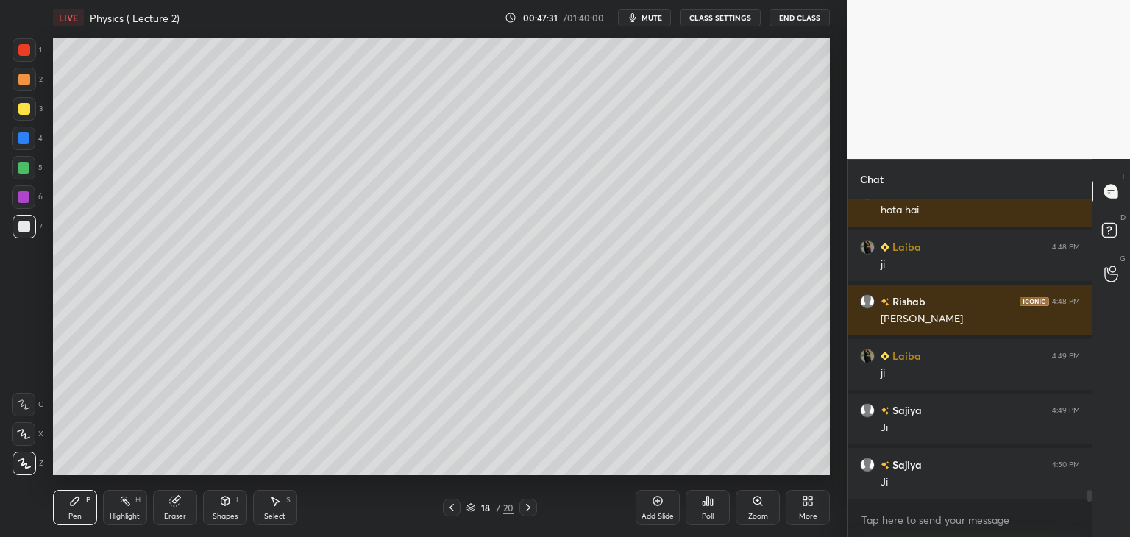
click at [658, 502] on icon at bounding box center [658, 501] width 12 height 12
click at [179, 507] on icon at bounding box center [175, 501] width 12 height 12
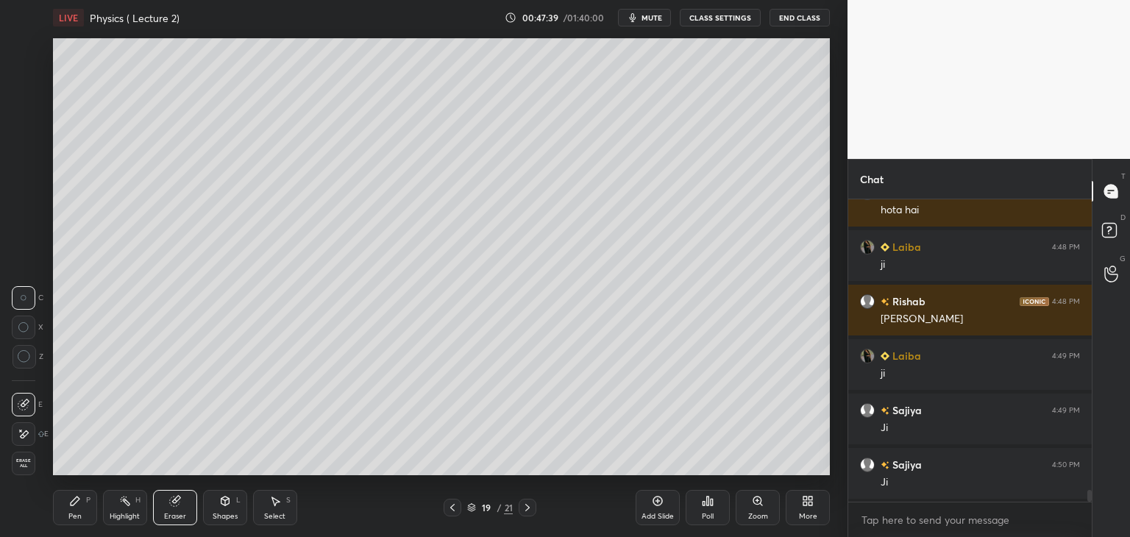
click at [65, 499] on div "Pen P" at bounding box center [75, 507] width 44 height 35
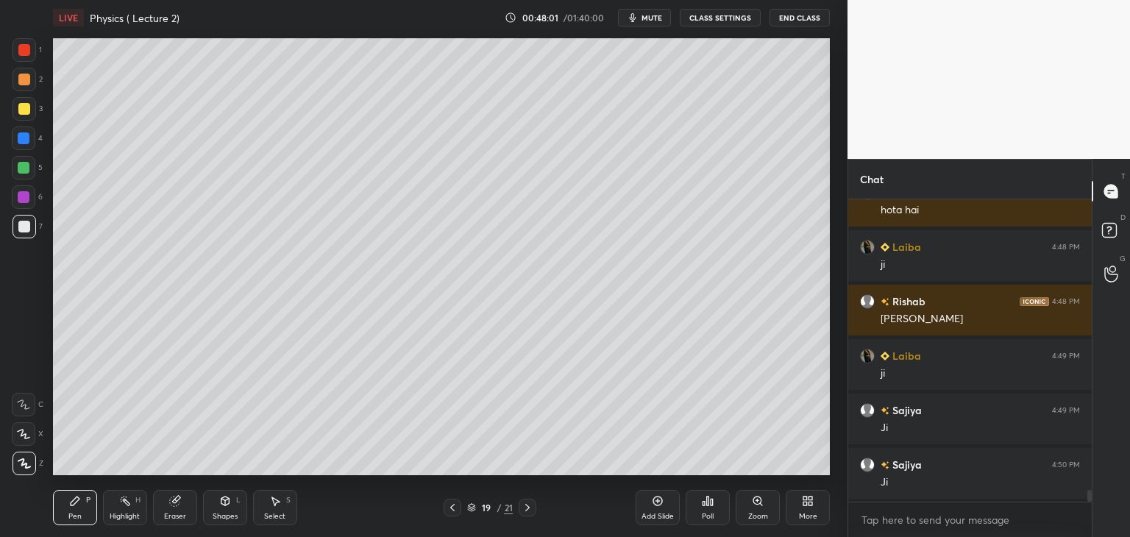
scroll to position [7684, 0]
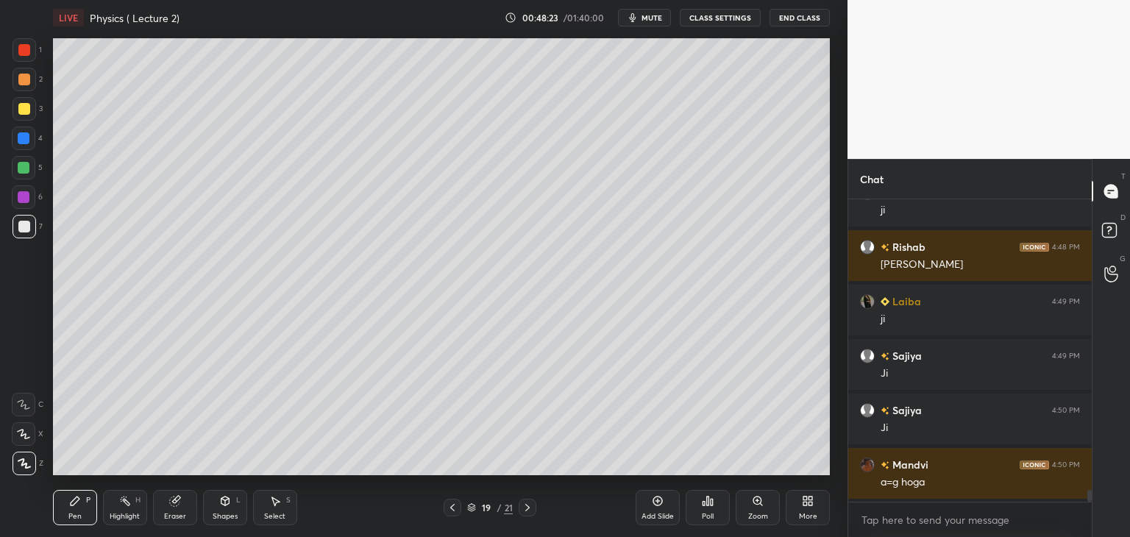
click at [451, 506] on icon at bounding box center [452, 508] width 12 height 12
click at [524, 503] on icon at bounding box center [527, 508] width 12 height 12
click at [654, 508] on div "Add Slide" at bounding box center [657, 507] width 44 height 35
click at [17, 196] on div at bounding box center [24, 197] width 24 height 24
click at [32, 195] on div at bounding box center [24, 197] width 24 height 24
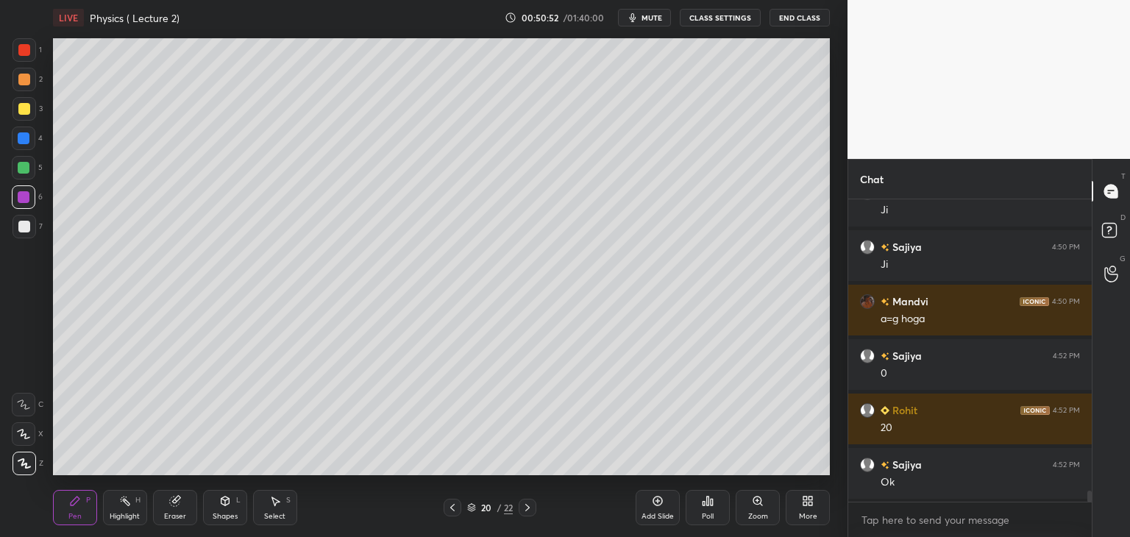
scroll to position [7902, 0]
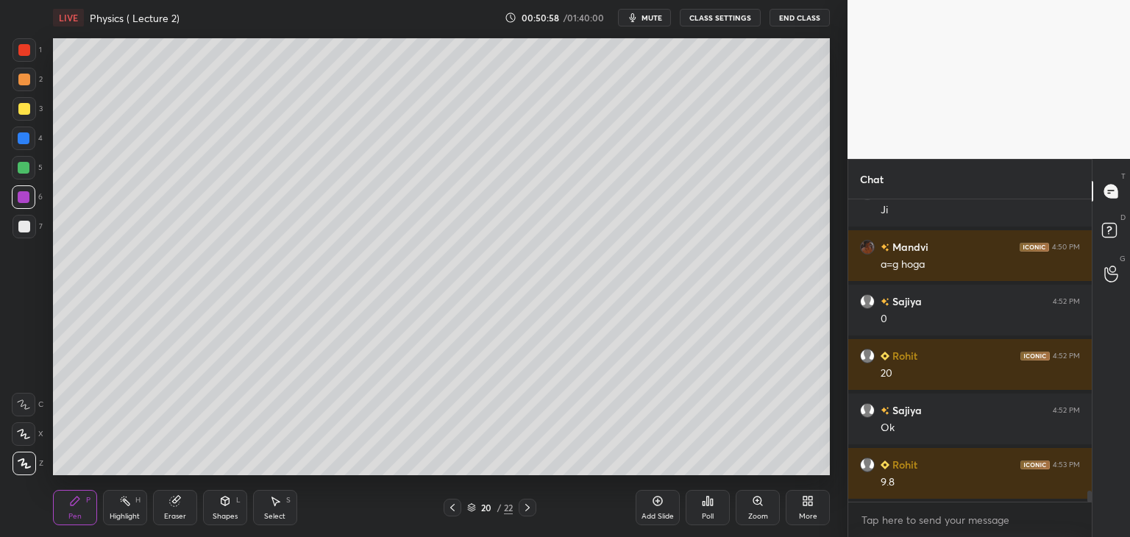
click at [656, 507] on div "Add Slide" at bounding box center [657, 507] width 44 height 35
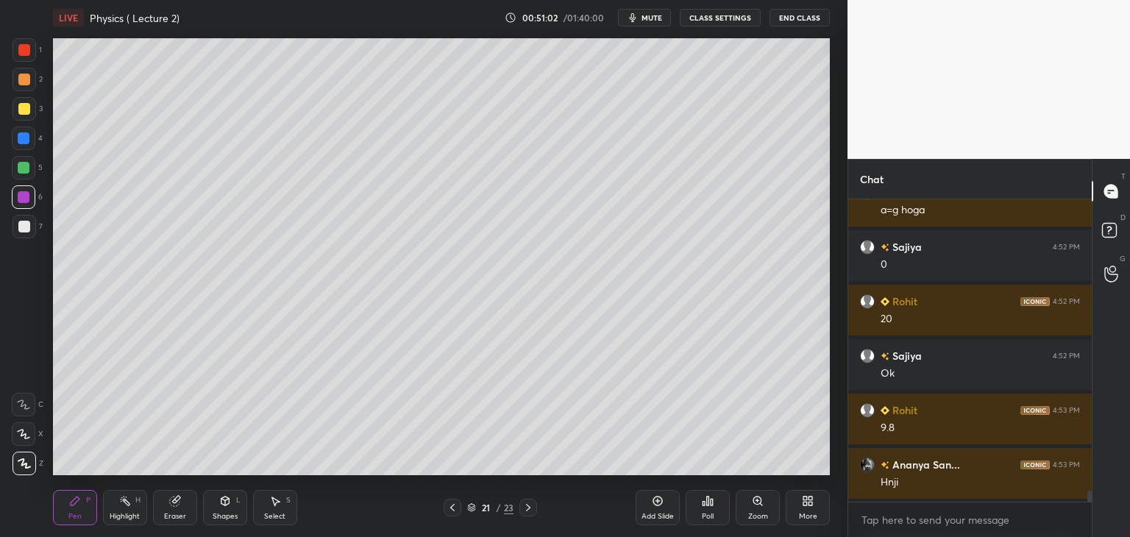
scroll to position [8010, 0]
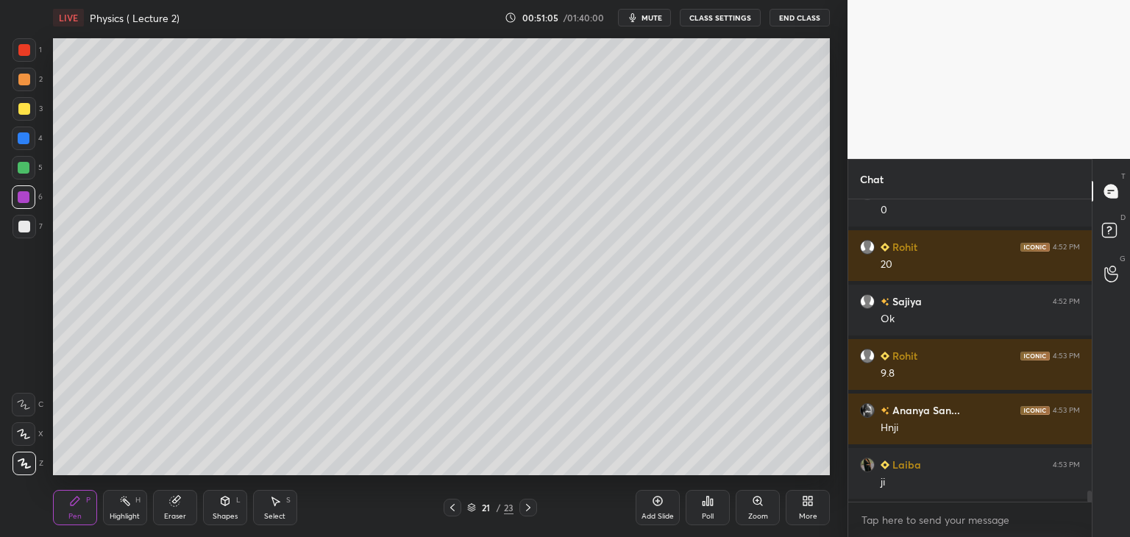
click at [450, 508] on icon at bounding box center [452, 508] width 12 height 12
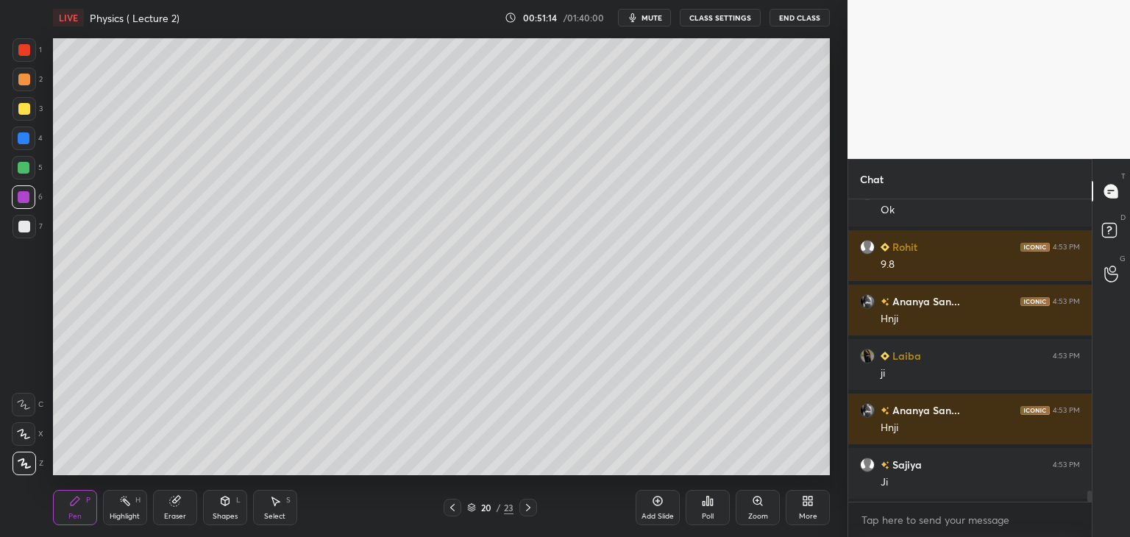
scroll to position [8174, 0]
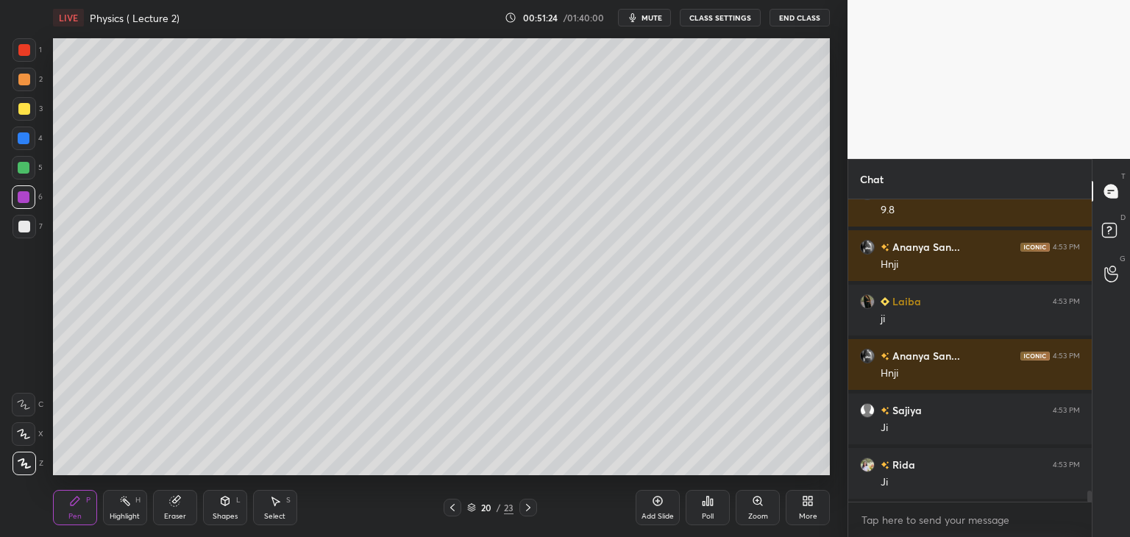
click at [652, 503] on icon at bounding box center [658, 501] width 12 height 12
click at [174, 502] on icon at bounding box center [175, 501] width 10 height 10
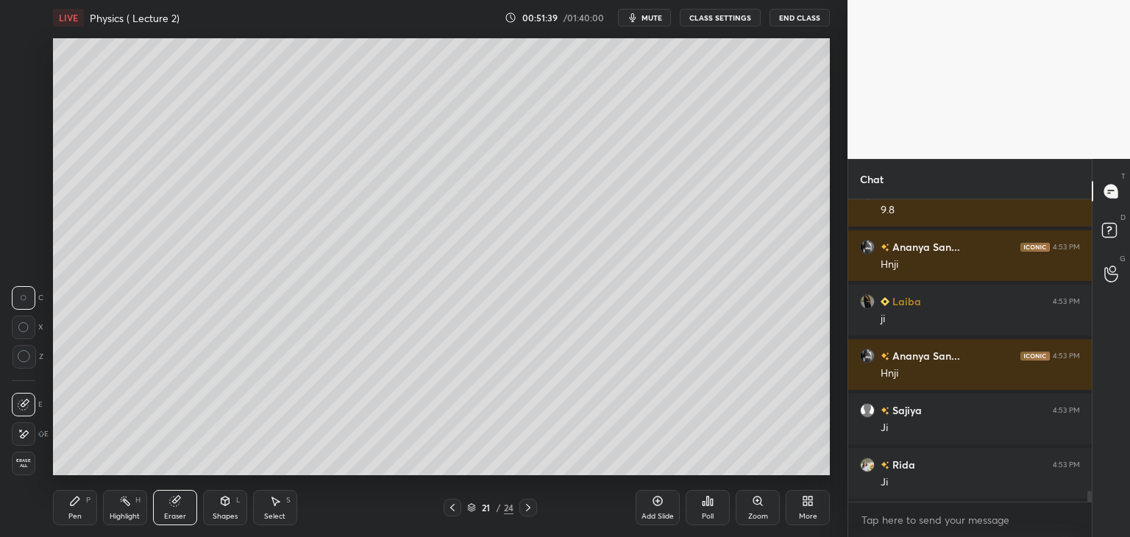
click at [453, 504] on icon at bounding box center [452, 508] width 12 height 12
click at [530, 502] on icon at bounding box center [528, 508] width 12 height 12
click at [82, 497] on div "Pen P" at bounding box center [75, 507] width 44 height 35
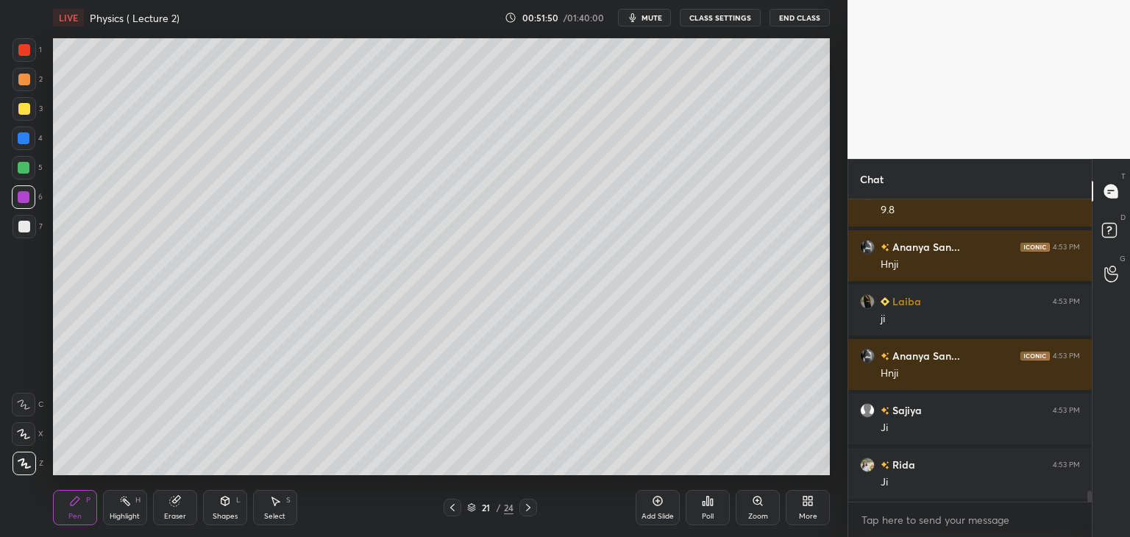
click at [179, 505] on icon at bounding box center [175, 501] width 12 height 12
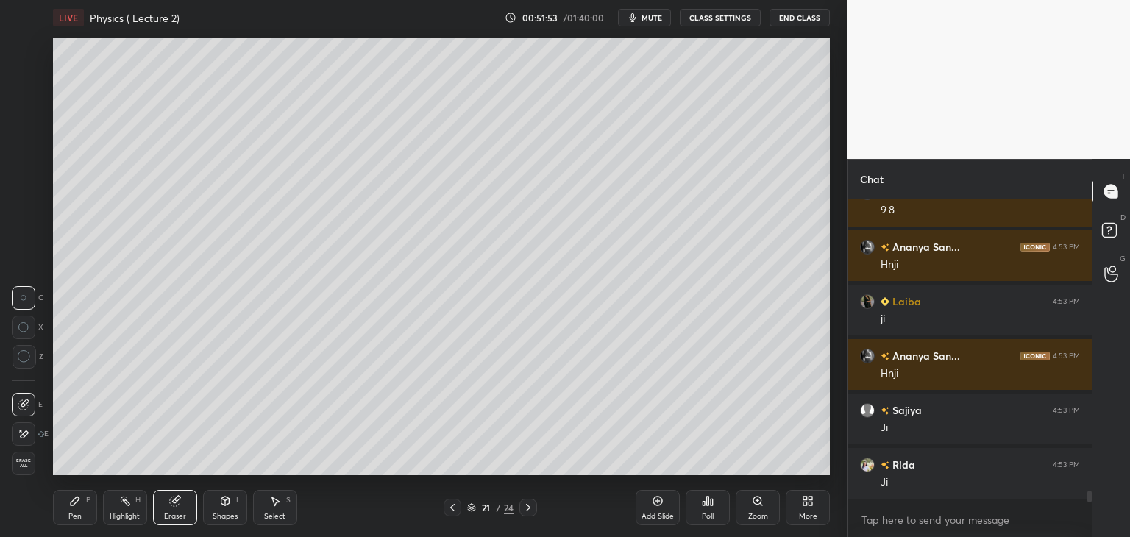
click at [75, 508] on div "Pen P" at bounding box center [75, 507] width 44 height 35
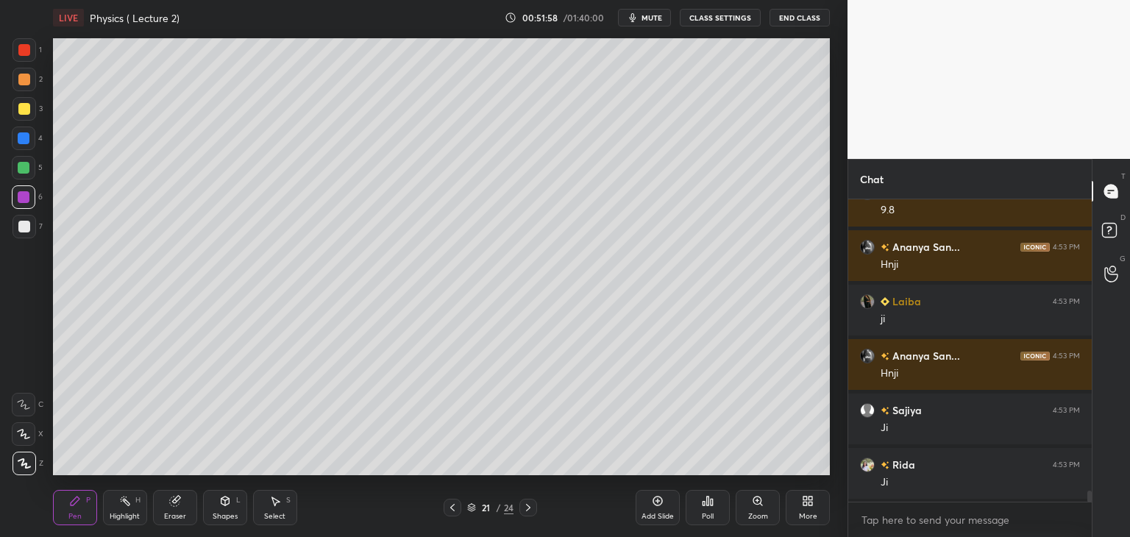
click at [450, 506] on icon at bounding box center [452, 508] width 12 height 12
click at [527, 504] on icon at bounding box center [528, 508] width 12 height 12
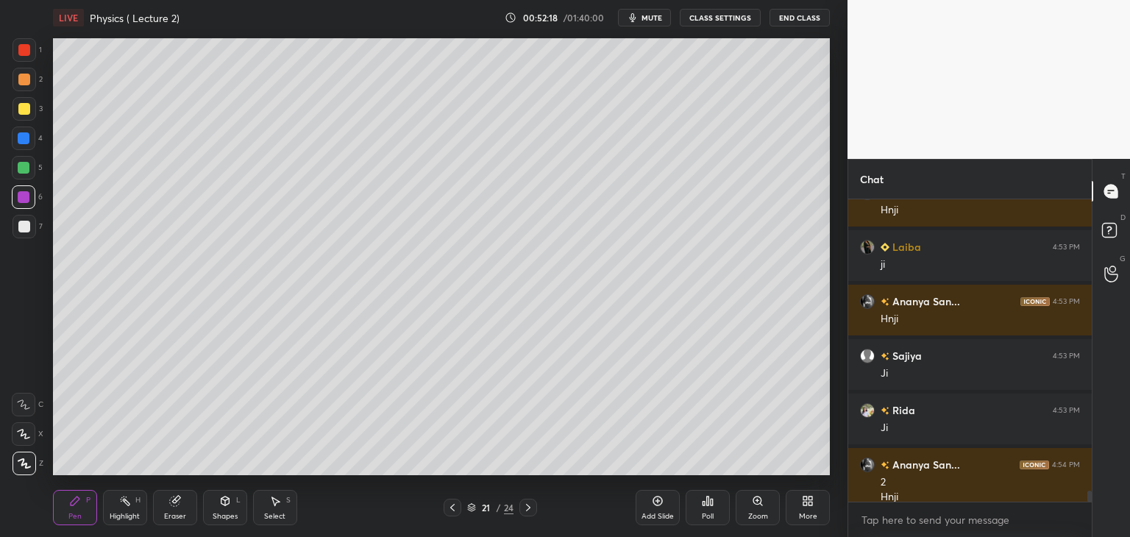
scroll to position [8243, 0]
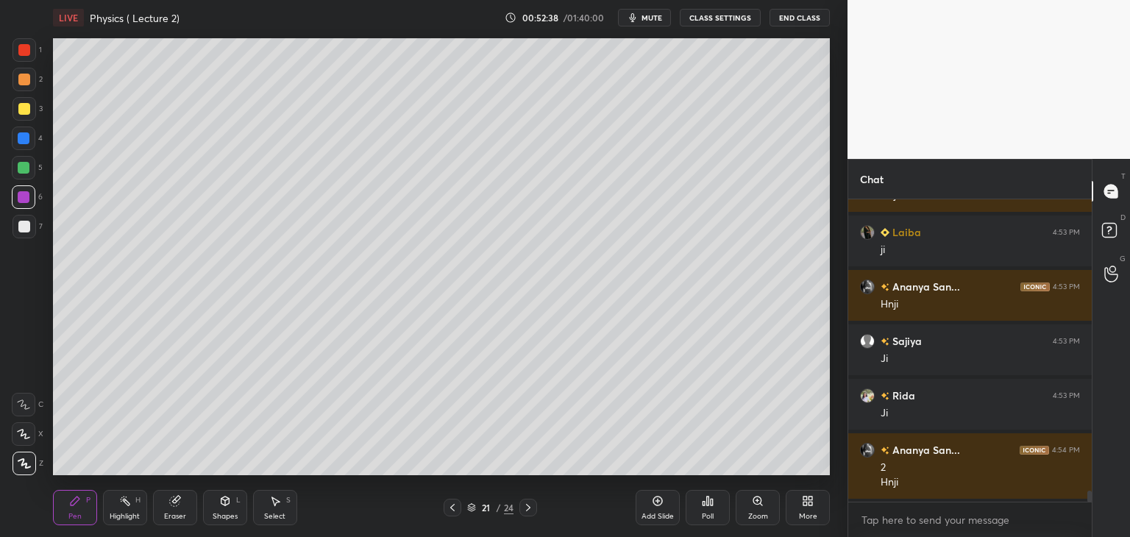
click at [660, 15] on span "mute" at bounding box center [651, 18] width 21 height 10
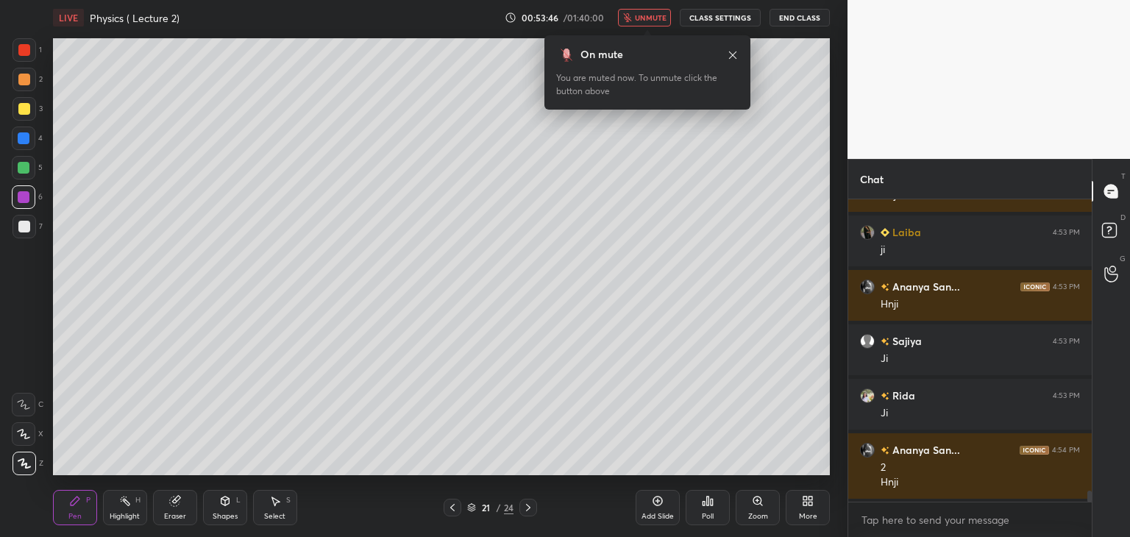
click at [663, 509] on div "Add Slide" at bounding box center [657, 507] width 44 height 35
click at [637, 16] on button "unmute" at bounding box center [644, 18] width 53 height 18
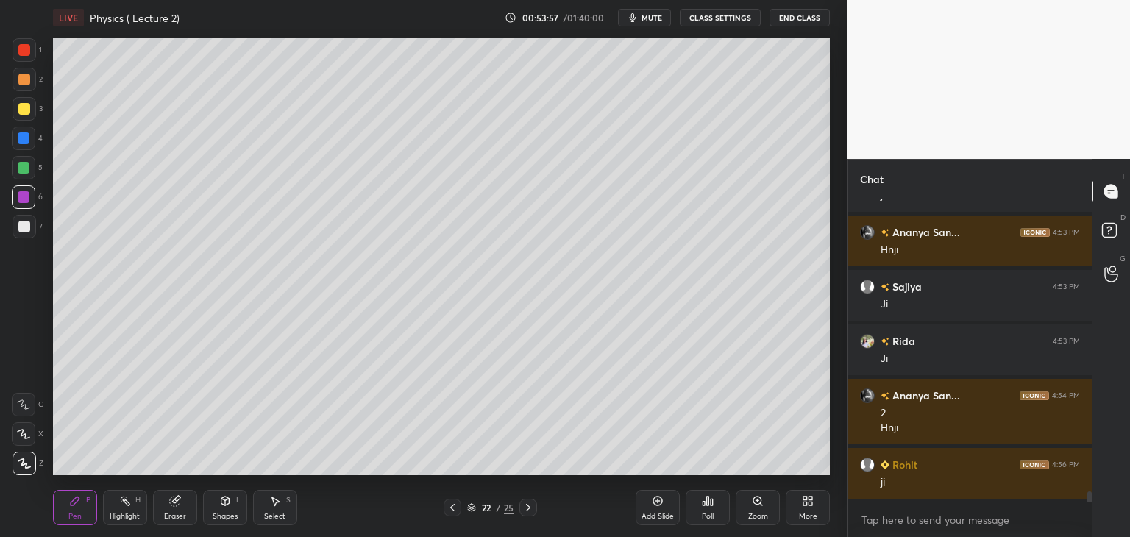
scroll to position [8352, 0]
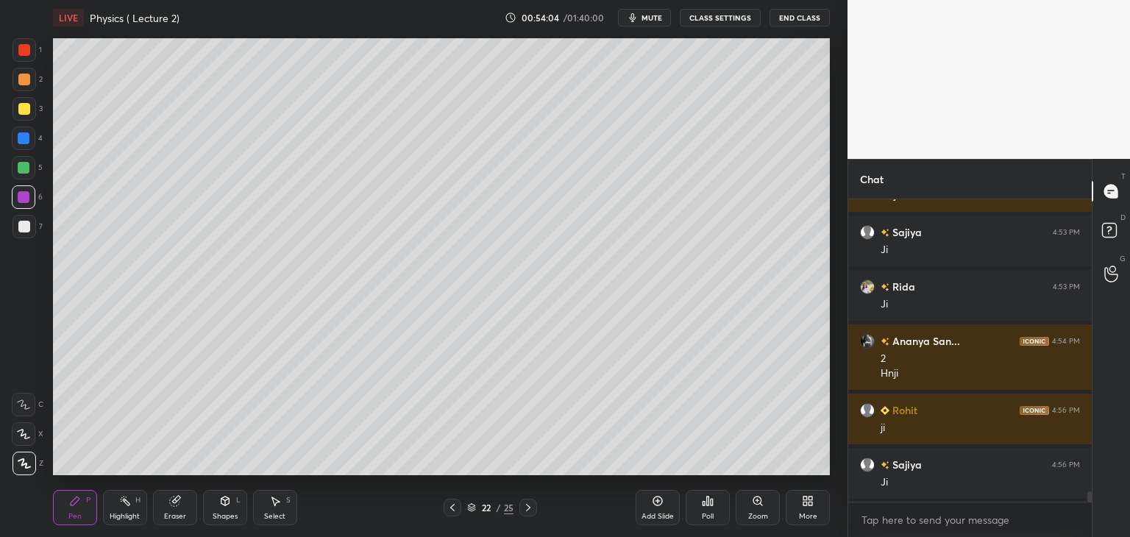
click at [30, 235] on div at bounding box center [25, 227] width 24 height 24
click at [26, 46] on div at bounding box center [24, 50] width 12 height 12
click at [32, 48] on div at bounding box center [25, 50] width 24 height 24
click at [19, 228] on div at bounding box center [24, 227] width 12 height 12
click at [26, 235] on div at bounding box center [25, 227] width 24 height 24
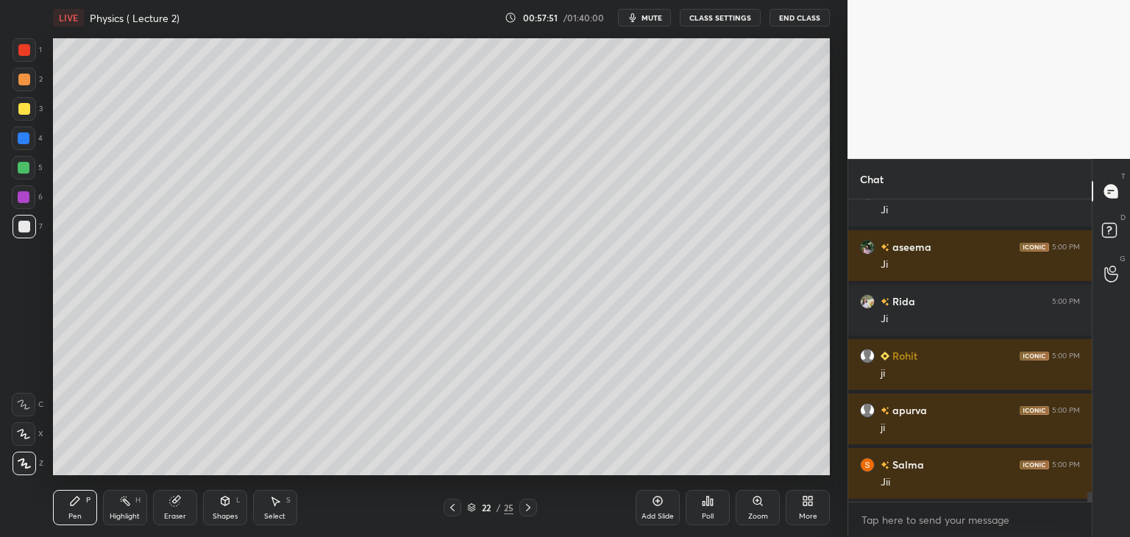
scroll to position [8965, 0]
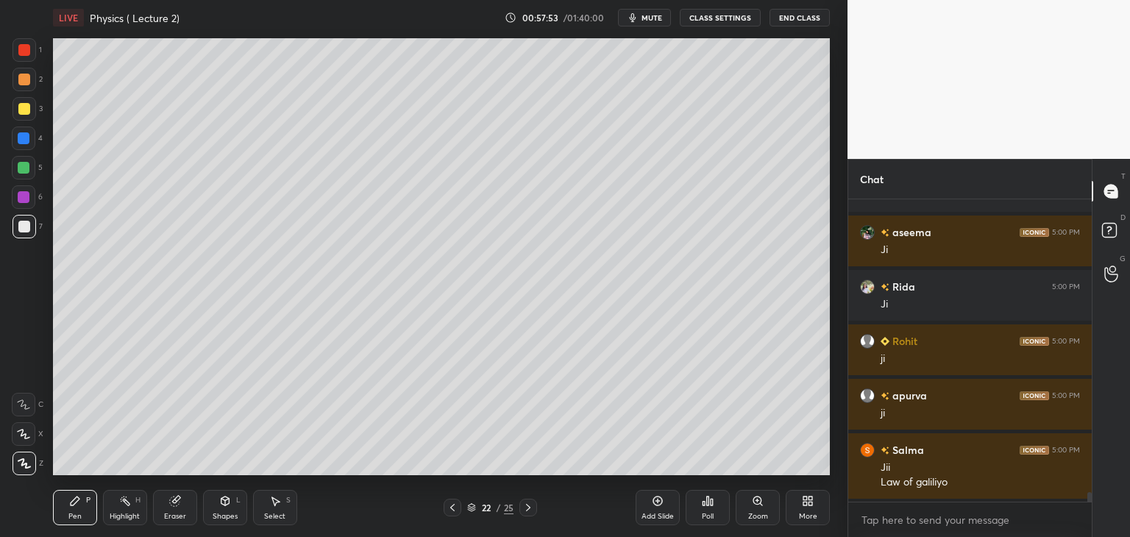
click at [638, 513] on div "Add Slide" at bounding box center [657, 507] width 44 height 35
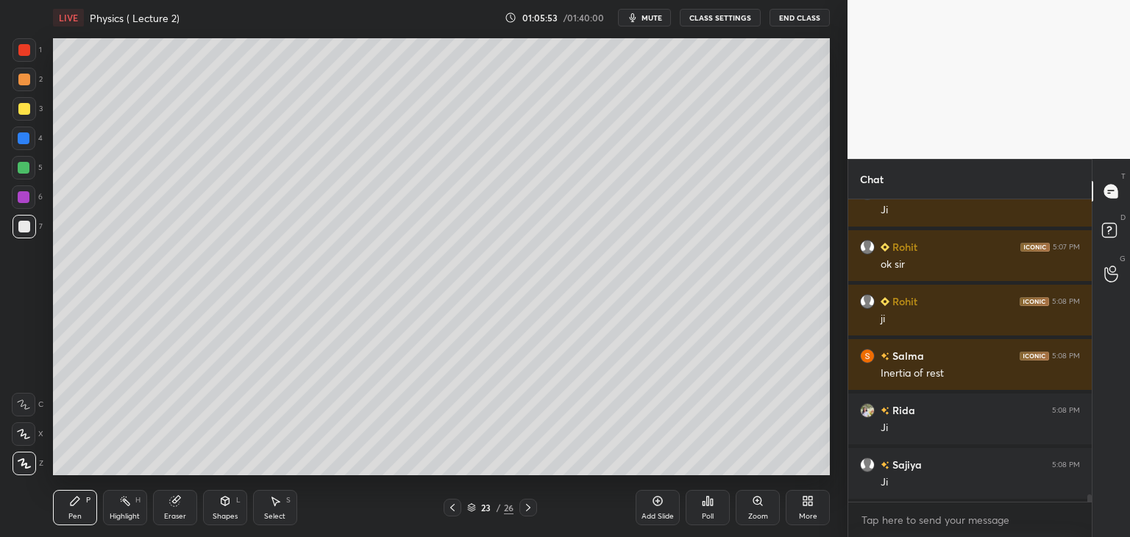
scroll to position [12017, 0]
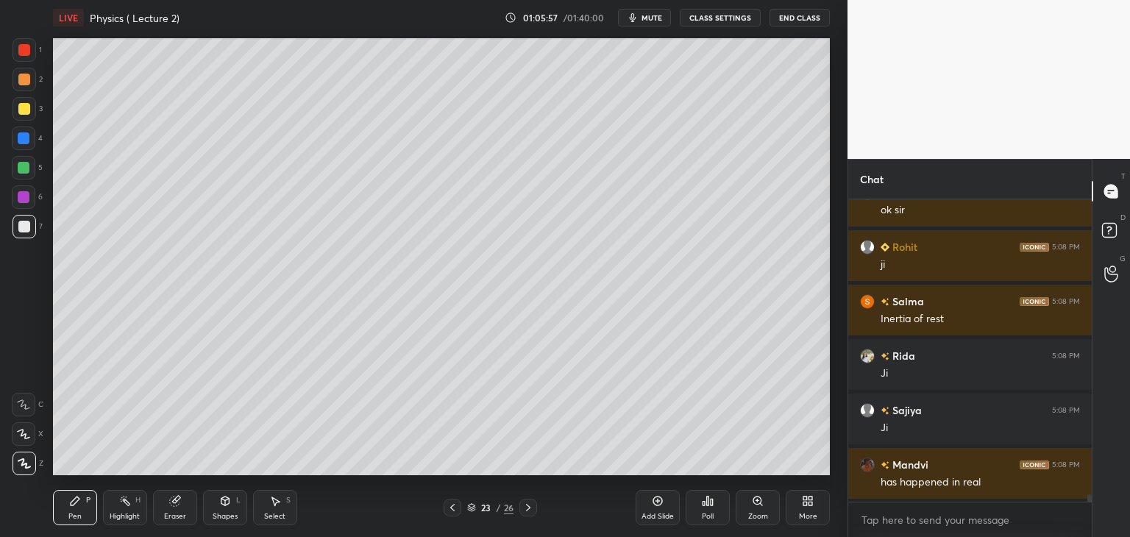
click at [453, 510] on icon at bounding box center [452, 508] width 12 height 12
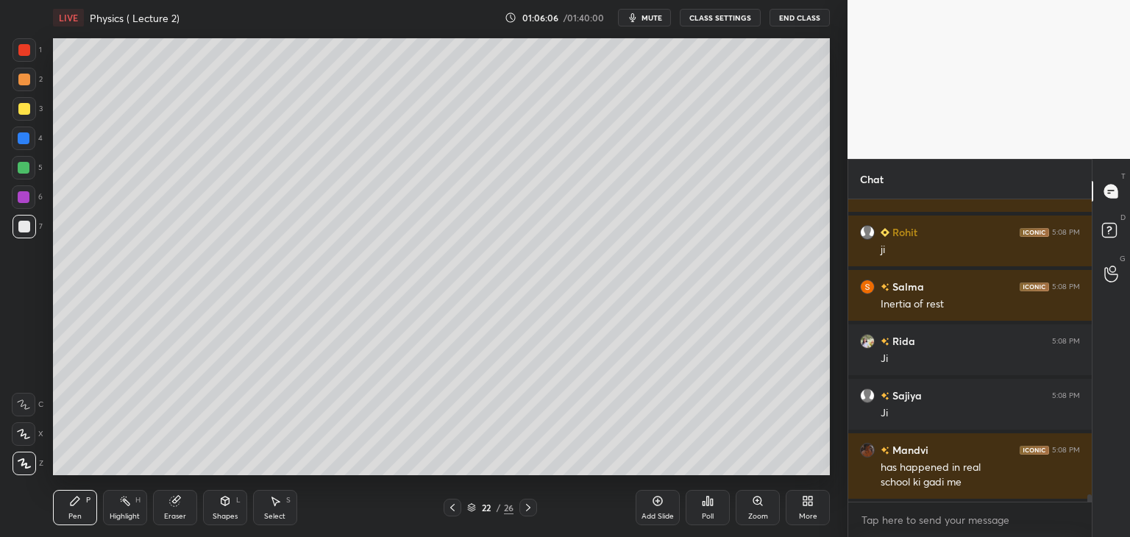
click at [171, 505] on icon at bounding box center [175, 501] width 10 height 10
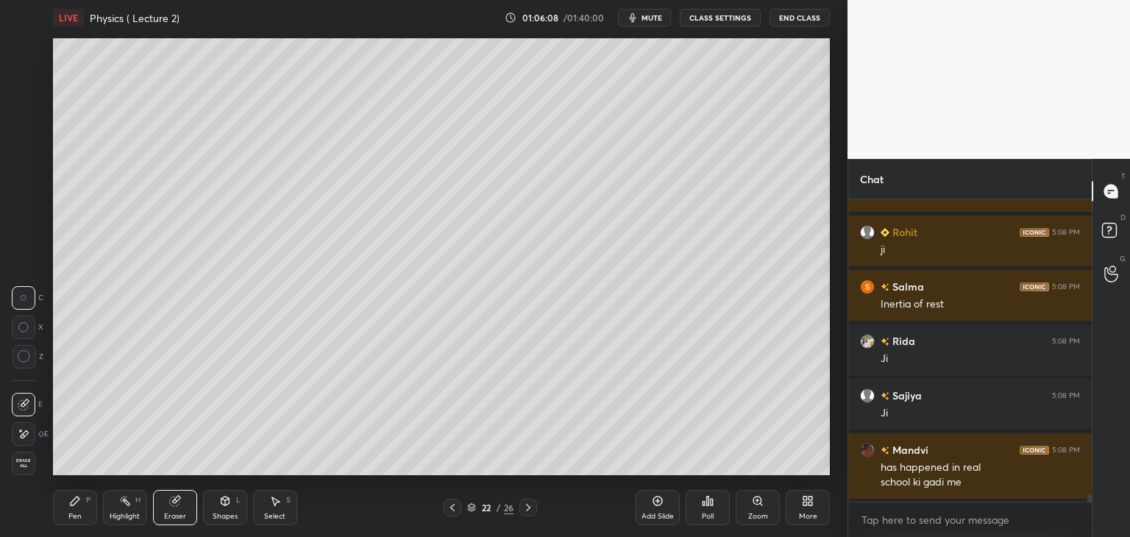
click at [26, 358] on icon at bounding box center [24, 356] width 13 height 13
click at [91, 504] on div "Pen P" at bounding box center [75, 507] width 44 height 35
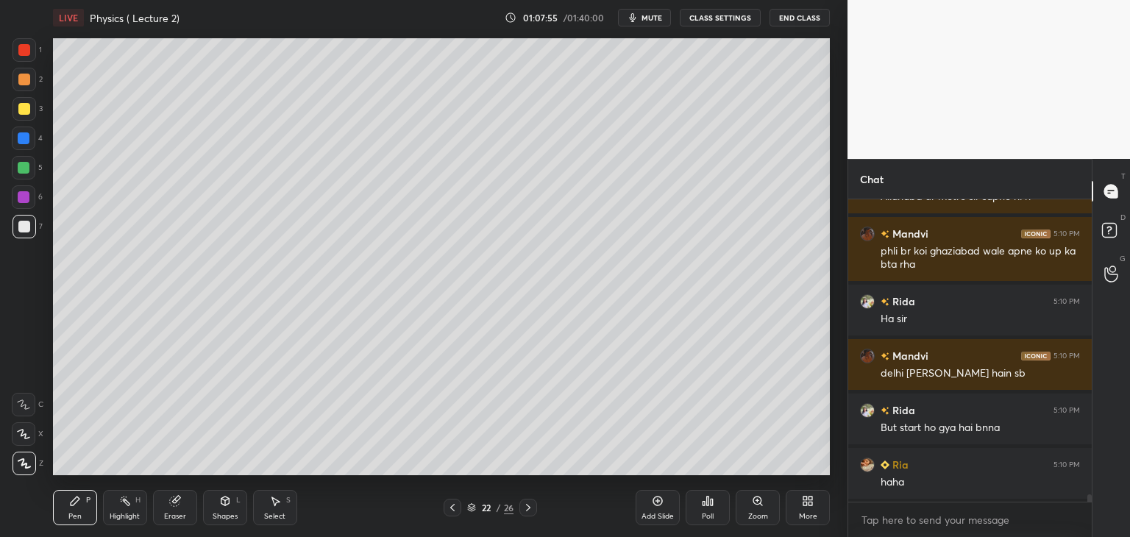
scroll to position [12673, 0]
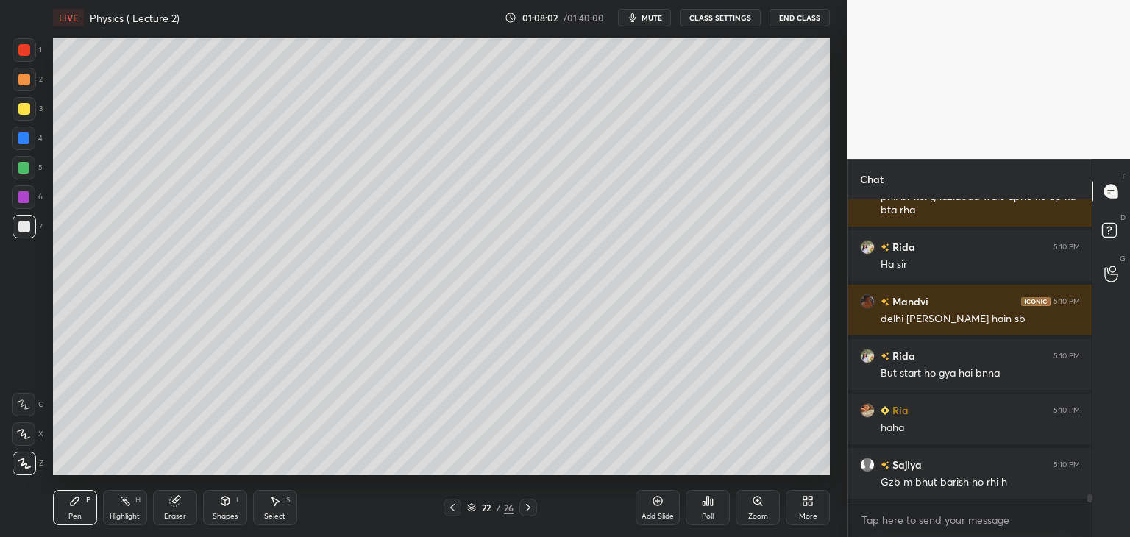
click at [176, 501] on icon at bounding box center [175, 501] width 10 height 10
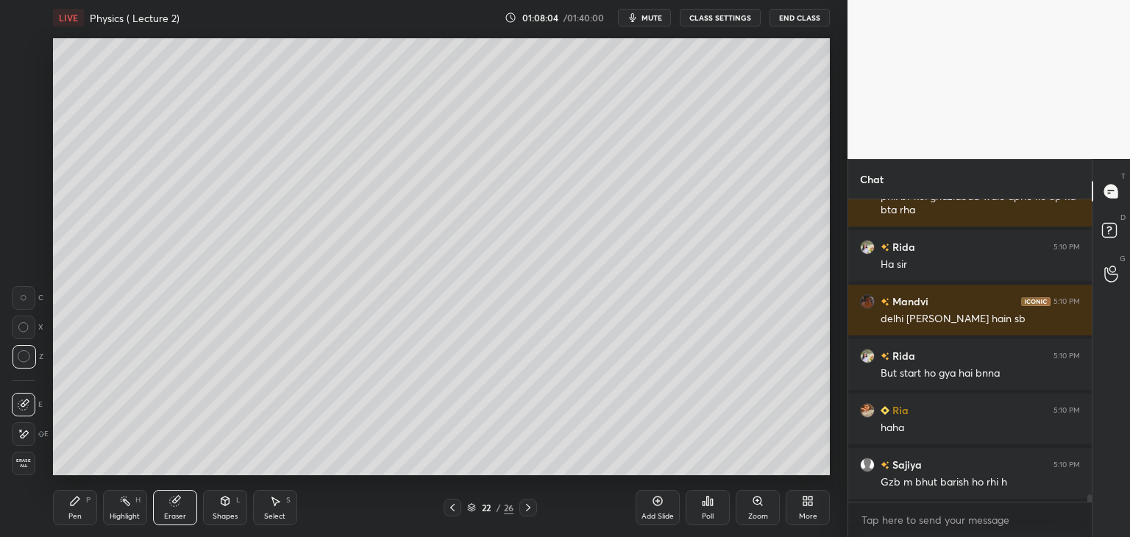
click at [74, 501] on icon at bounding box center [75, 500] width 9 height 9
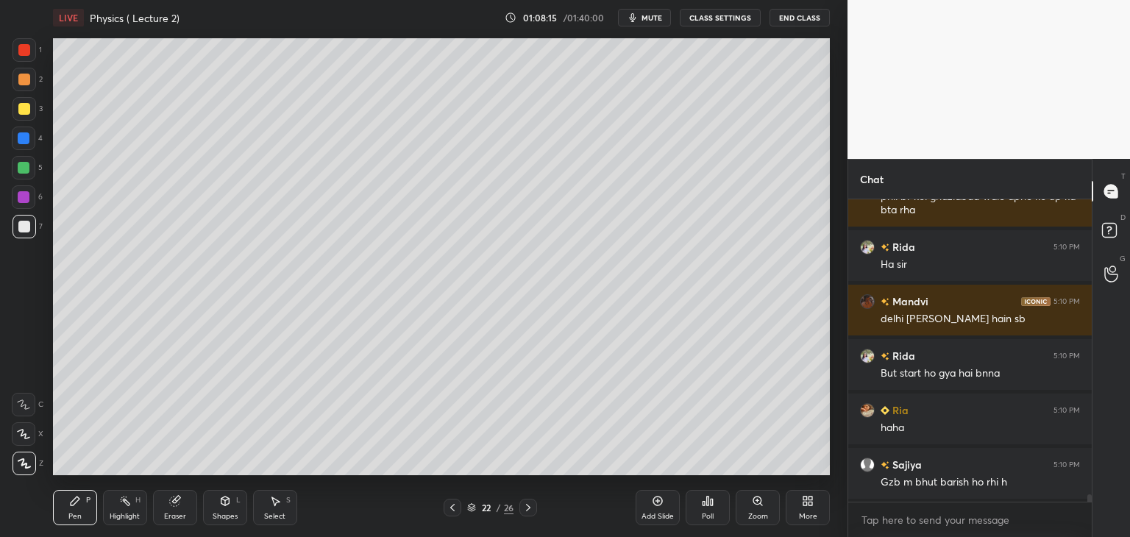
click at [172, 501] on icon at bounding box center [175, 501] width 10 height 10
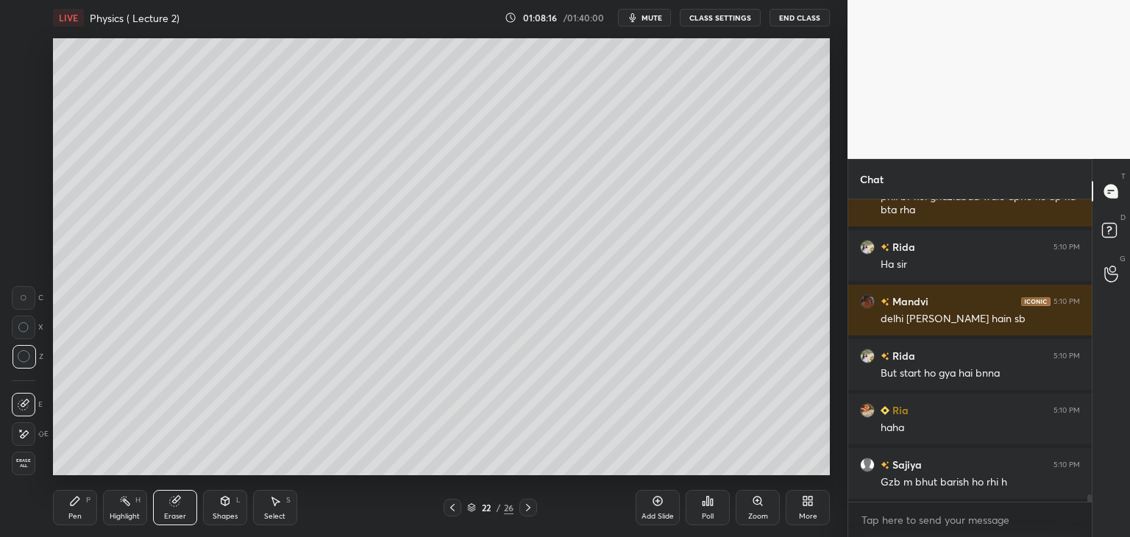
click at [75, 496] on icon at bounding box center [75, 501] width 12 height 12
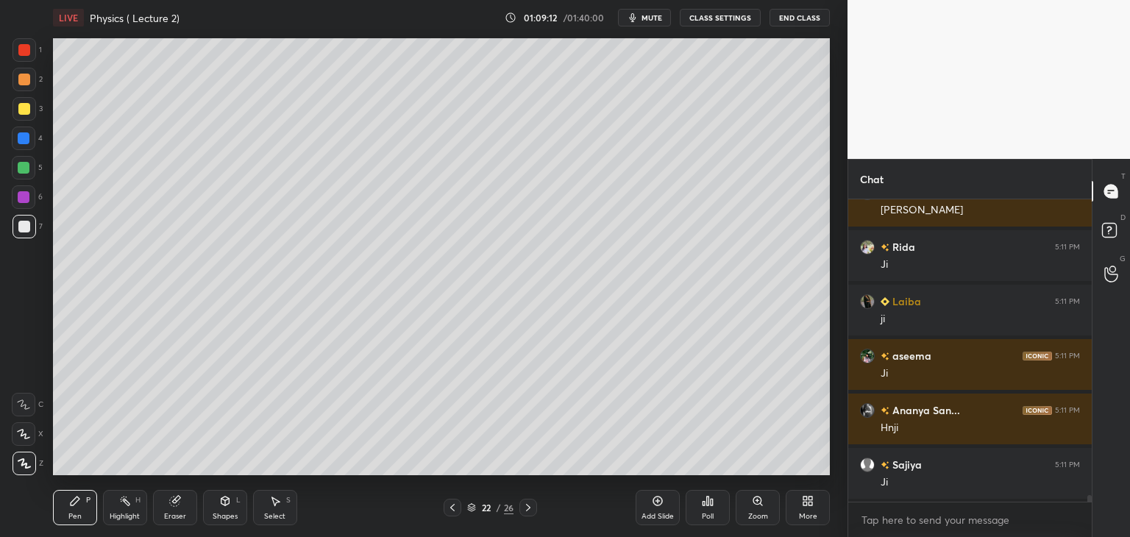
scroll to position [13232, 0]
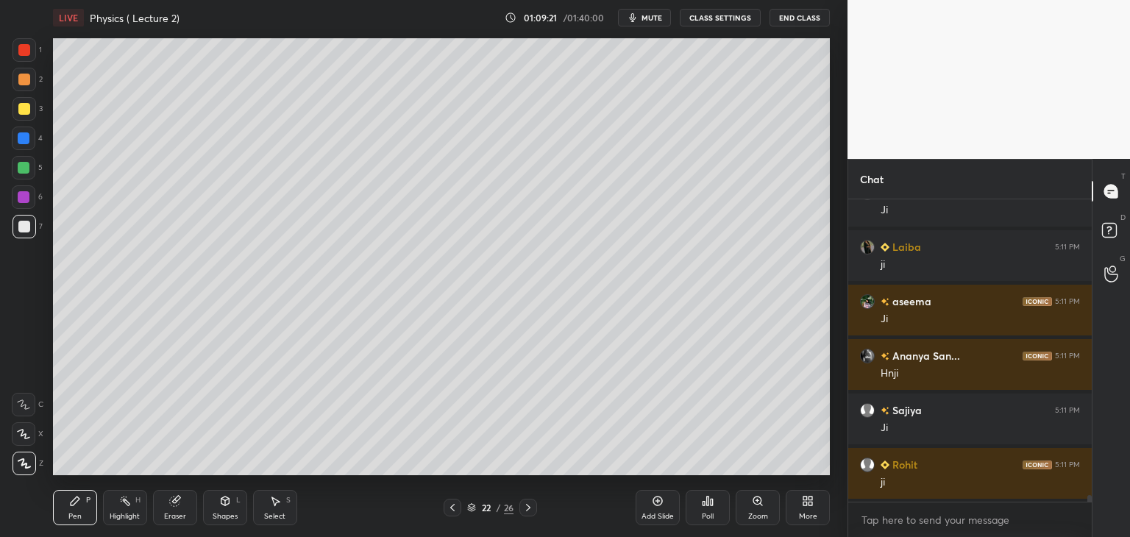
click at [653, 502] on icon at bounding box center [658, 501] width 10 height 10
click at [176, 499] on icon at bounding box center [175, 501] width 10 height 10
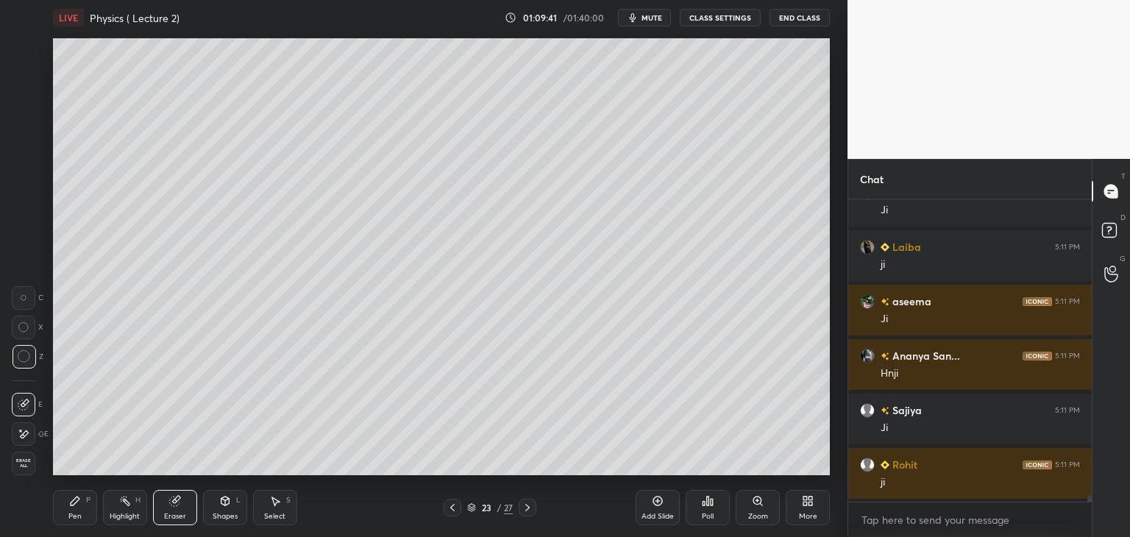
click at [76, 505] on icon at bounding box center [75, 501] width 12 height 12
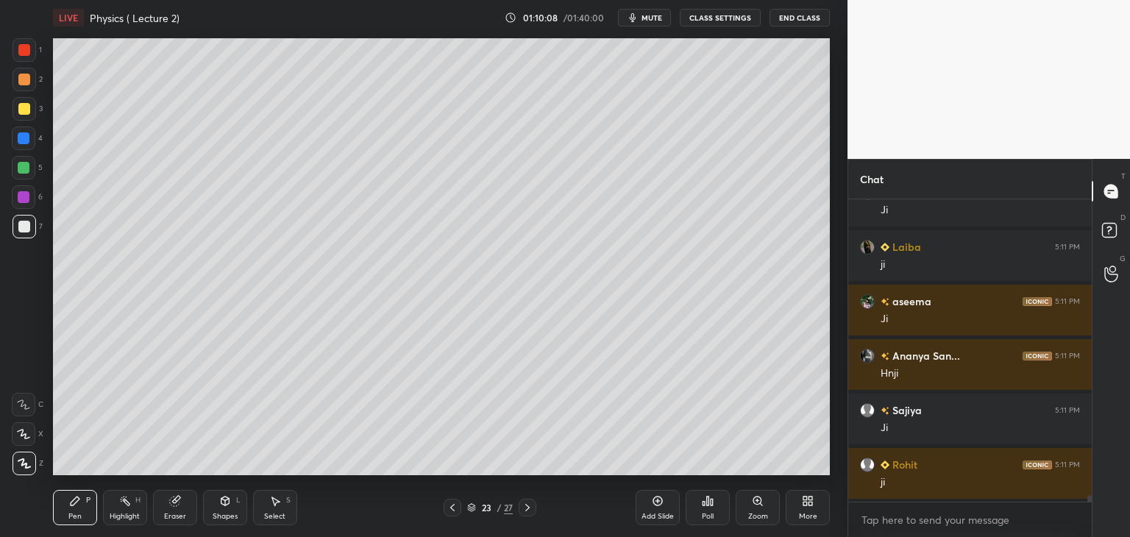
click at [8, 109] on div "1 2 3 4 5 6 7 C X Z C X Z E E Erase all H H" at bounding box center [23, 256] width 47 height 437
click at [31, 110] on div at bounding box center [25, 109] width 24 height 24
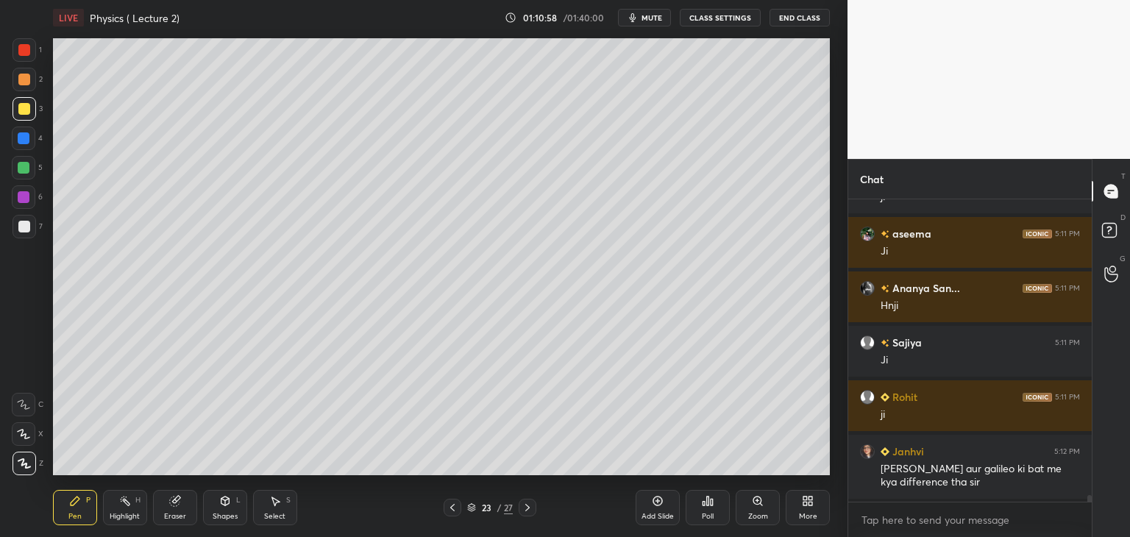
scroll to position [13354, 0]
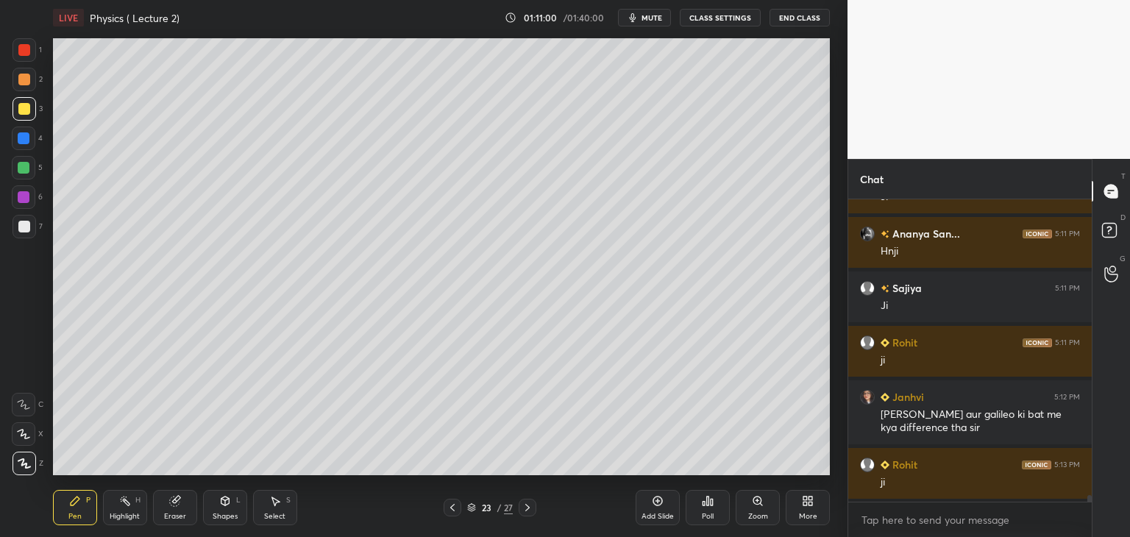
click at [657, 509] on div "Add Slide" at bounding box center [657, 507] width 44 height 35
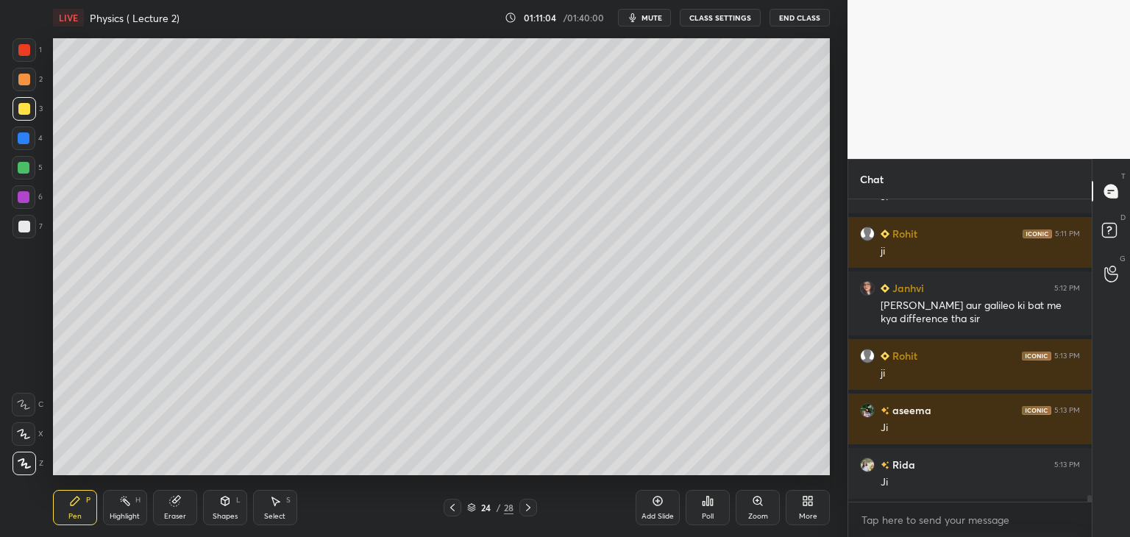
scroll to position [13517, 0]
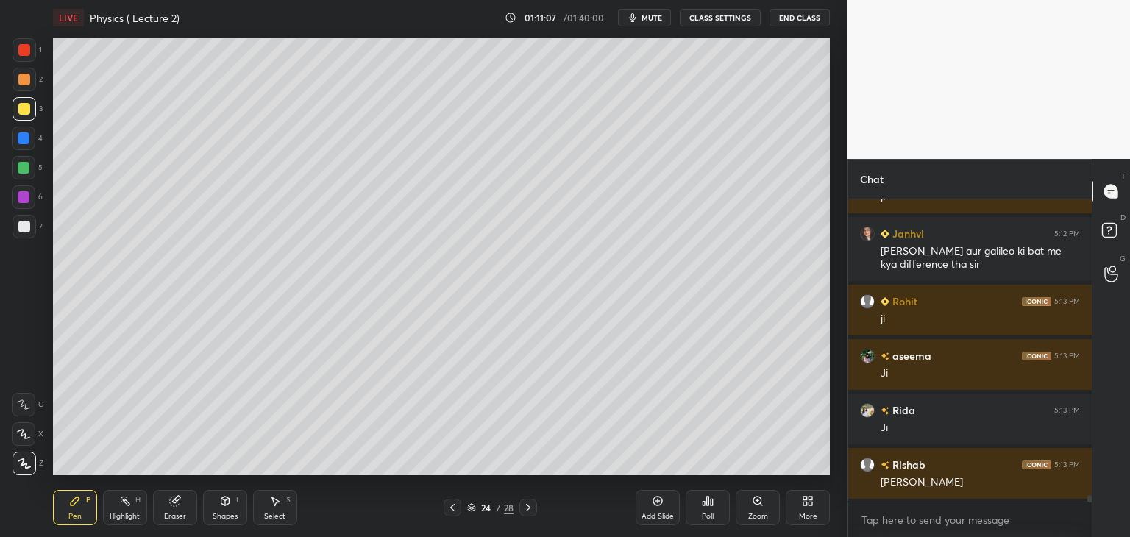
click at [47, 224] on div "Setting up your live class Poll for secs No correct answer Start poll" at bounding box center [441, 256] width 788 height 443
click at [26, 227] on div at bounding box center [24, 227] width 12 height 12
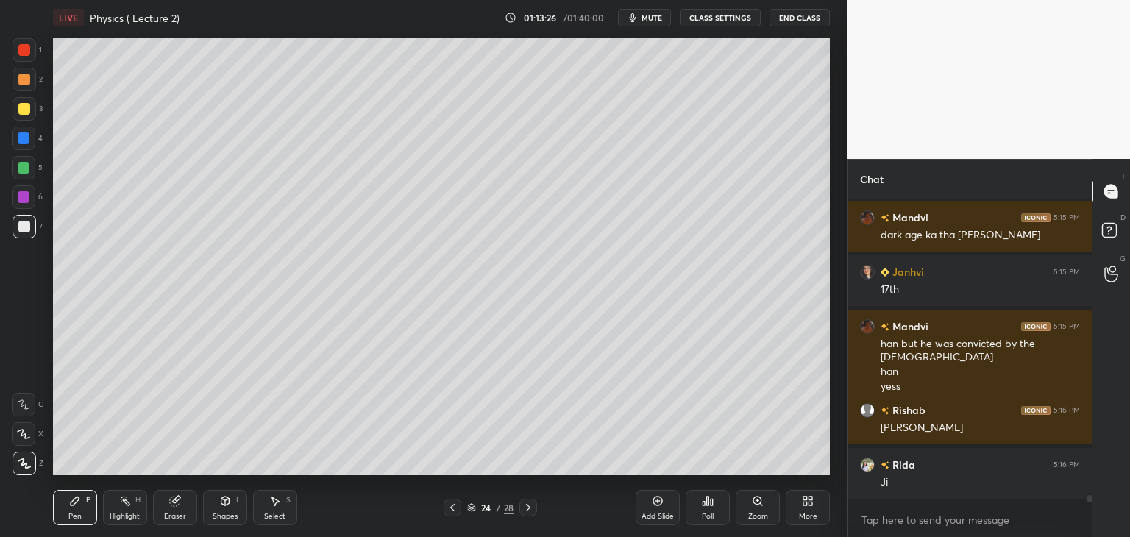
scroll to position [14132, 0]
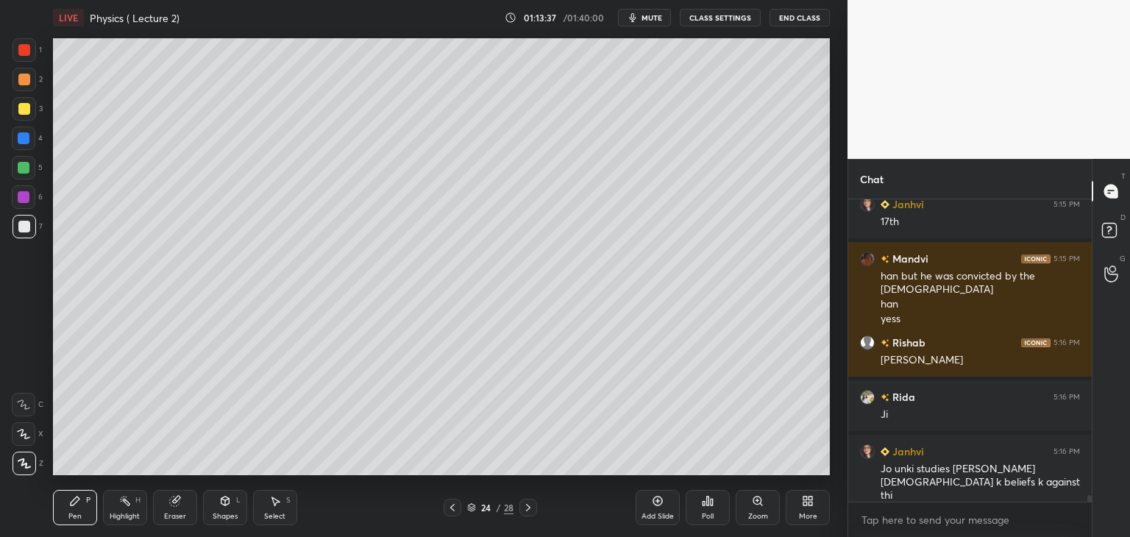
click at [647, 503] on div "Add Slide" at bounding box center [657, 507] width 44 height 35
click at [170, 501] on icon at bounding box center [175, 501] width 10 height 10
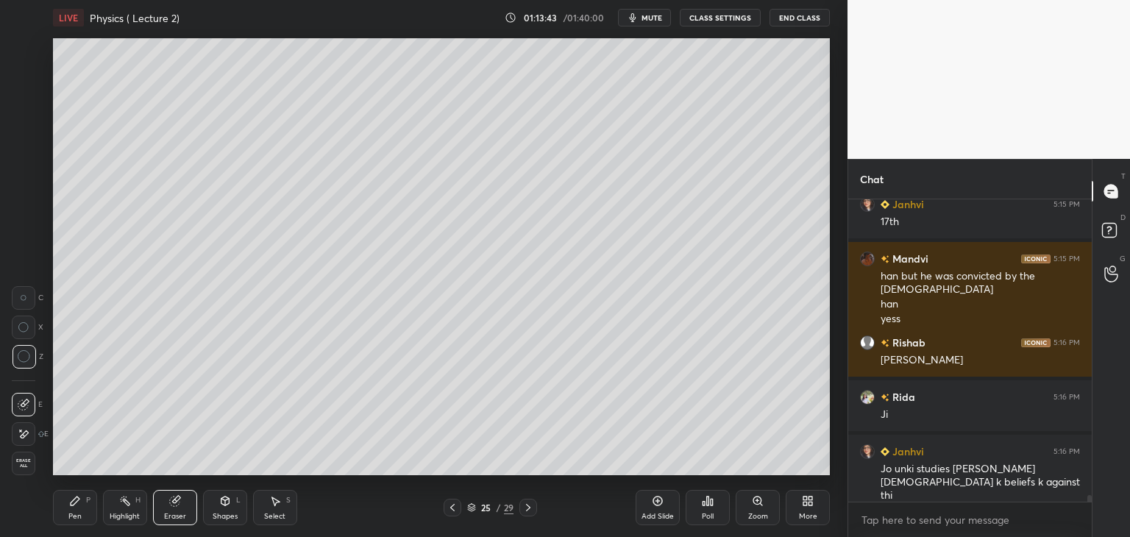
click at [71, 505] on icon at bounding box center [75, 500] width 9 height 9
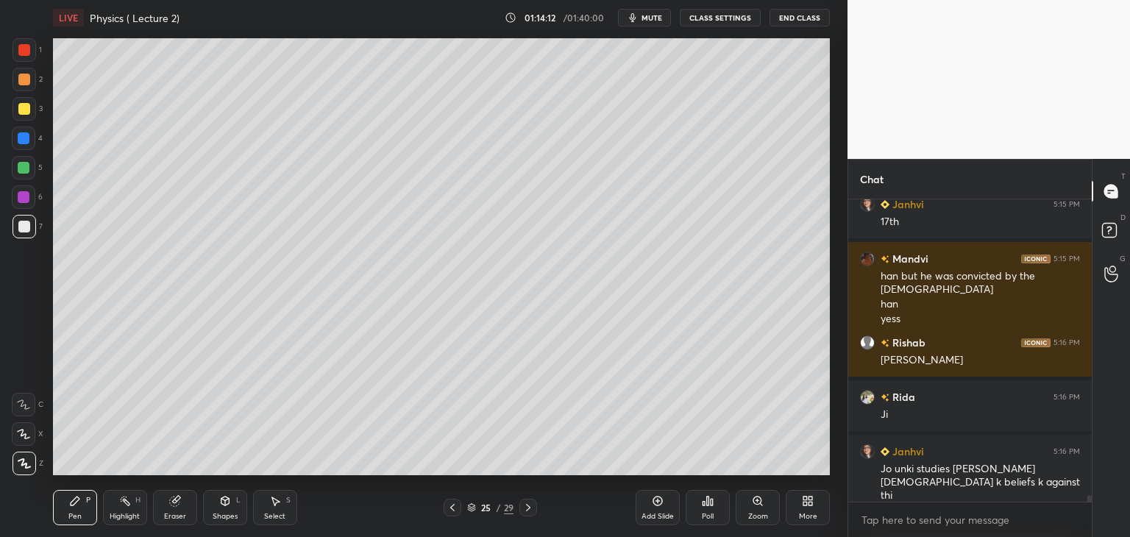
click at [172, 504] on icon at bounding box center [175, 501] width 10 height 10
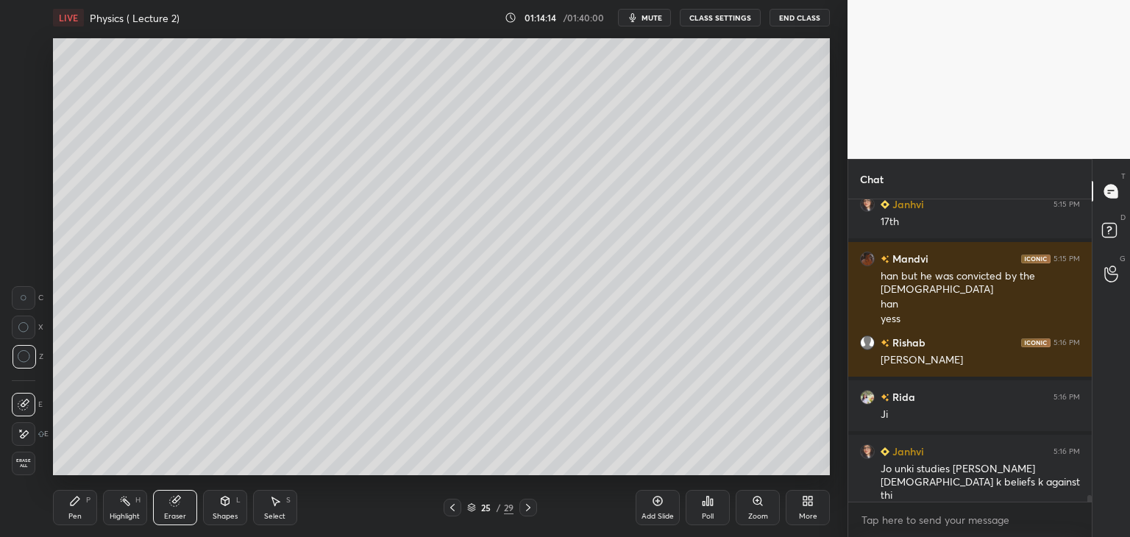
click at [67, 506] on div "Pen P" at bounding box center [75, 507] width 44 height 35
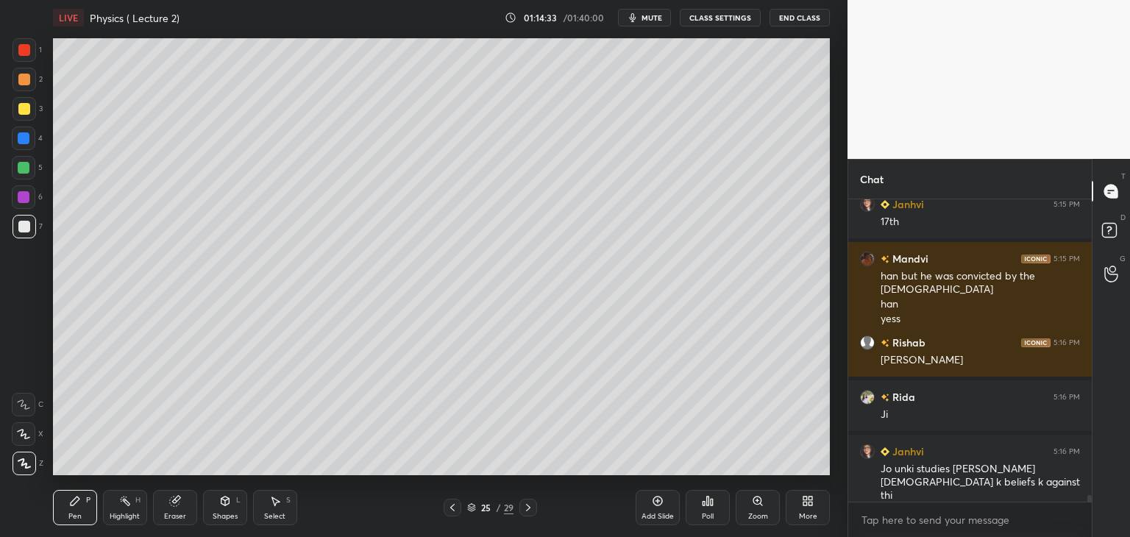
click at [0, 162] on div "1 2 3 4 5 6 7 C X Z C X Z E E Erase all H H" at bounding box center [23, 256] width 47 height 437
click at [12, 163] on div at bounding box center [24, 168] width 24 height 24
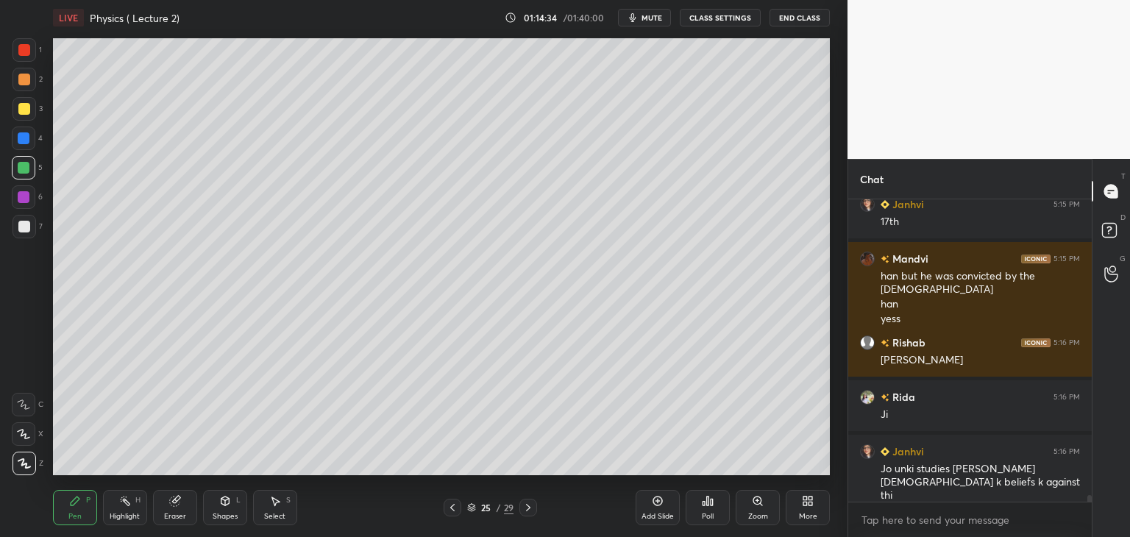
click at [26, 164] on div at bounding box center [24, 168] width 12 height 12
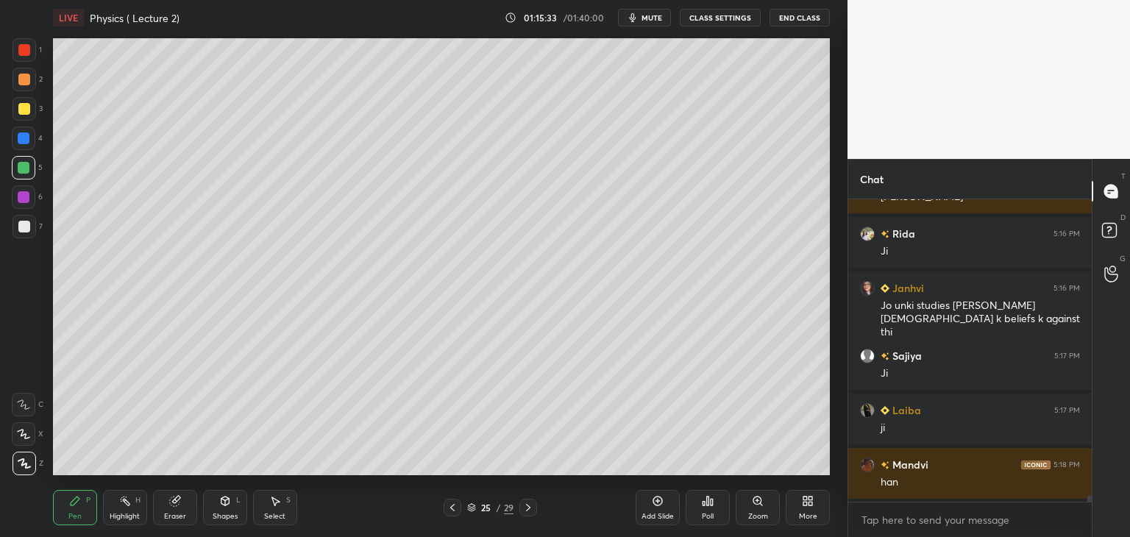
scroll to position [14350, 0]
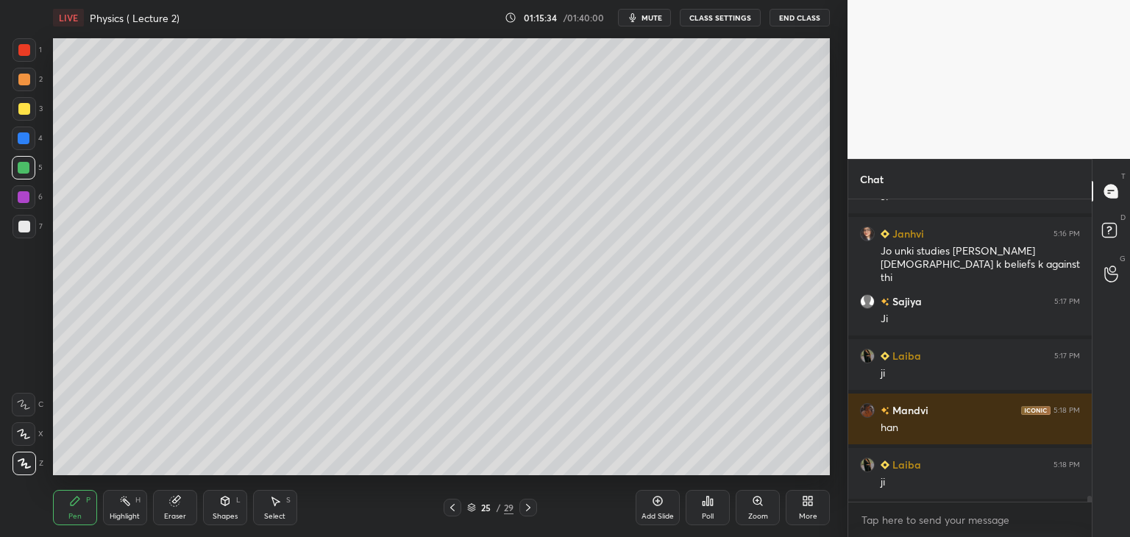
click at [660, 505] on icon at bounding box center [658, 501] width 12 height 12
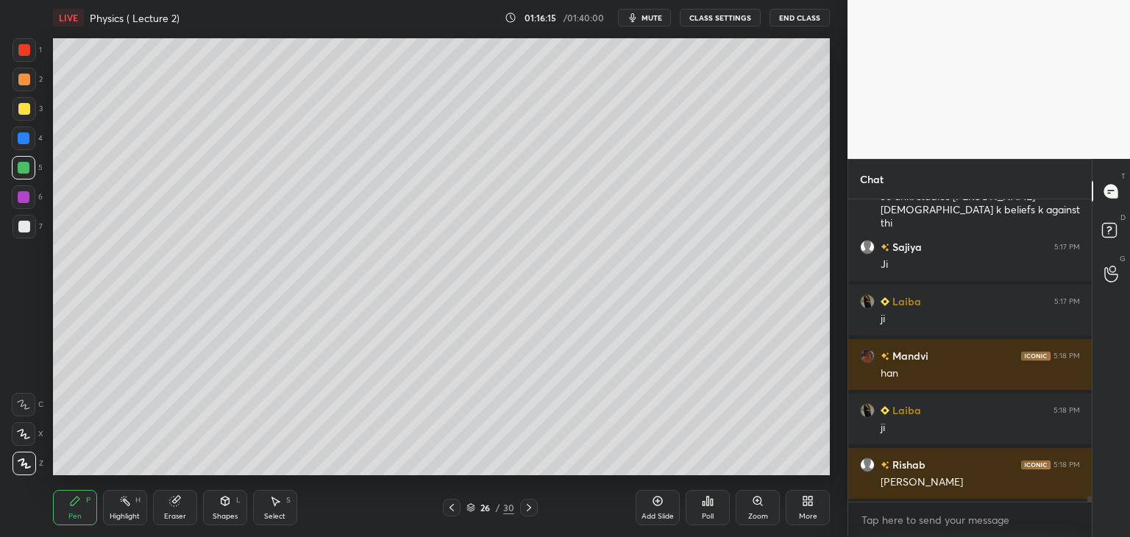
click at [664, 498] on div "Add Slide" at bounding box center [657, 507] width 44 height 35
click at [33, 224] on div at bounding box center [25, 227] width 24 height 24
click at [175, 503] on icon at bounding box center [175, 501] width 10 height 10
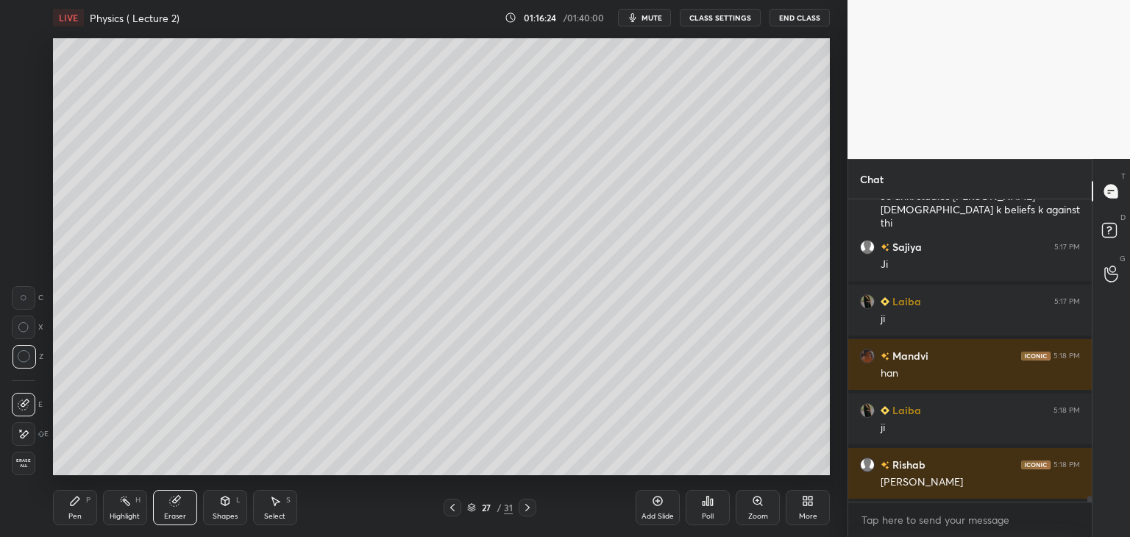
click at [82, 499] on div "Pen P" at bounding box center [75, 507] width 44 height 35
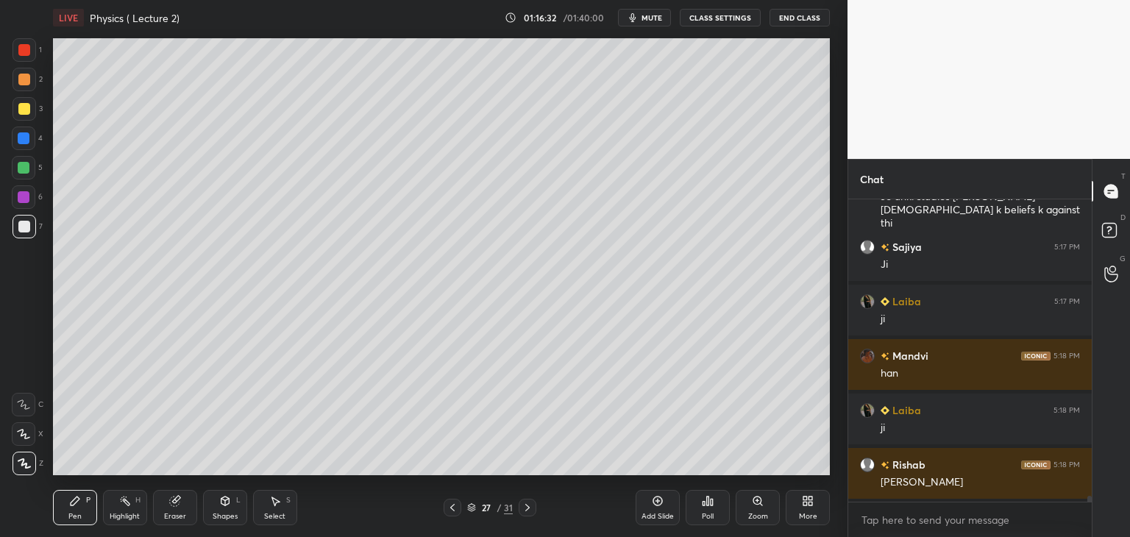
click at [24, 105] on div at bounding box center [24, 109] width 12 height 12
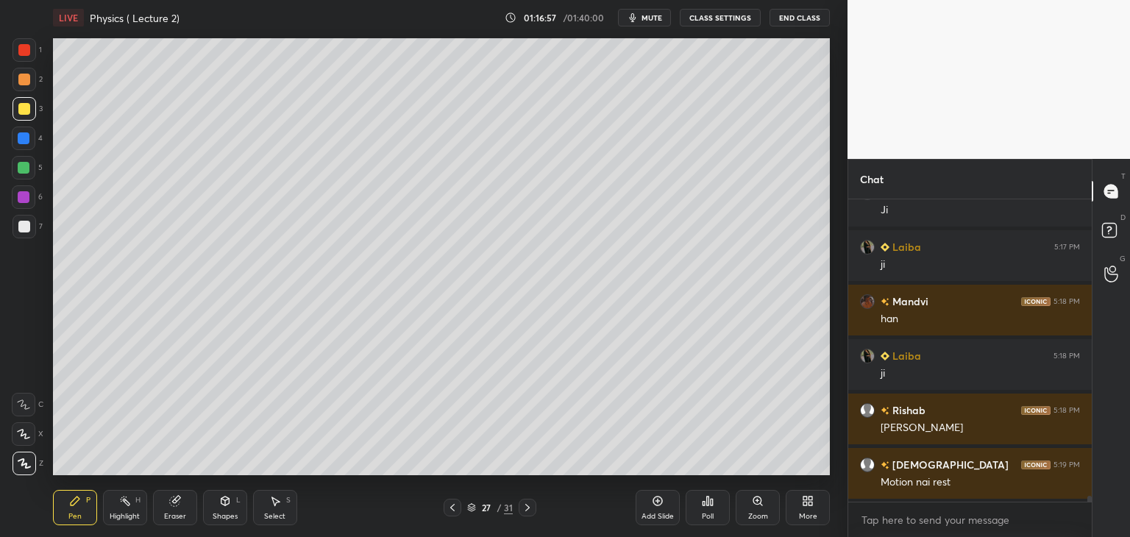
click at [452, 504] on icon at bounding box center [452, 508] width 12 height 12
click at [453, 501] on div at bounding box center [452, 508] width 18 height 18
click at [529, 506] on icon at bounding box center [527, 508] width 12 height 12
click at [530, 502] on icon at bounding box center [527, 508] width 12 height 12
click at [450, 504] on icon at bounding box center [452, 508] width 12 height 12
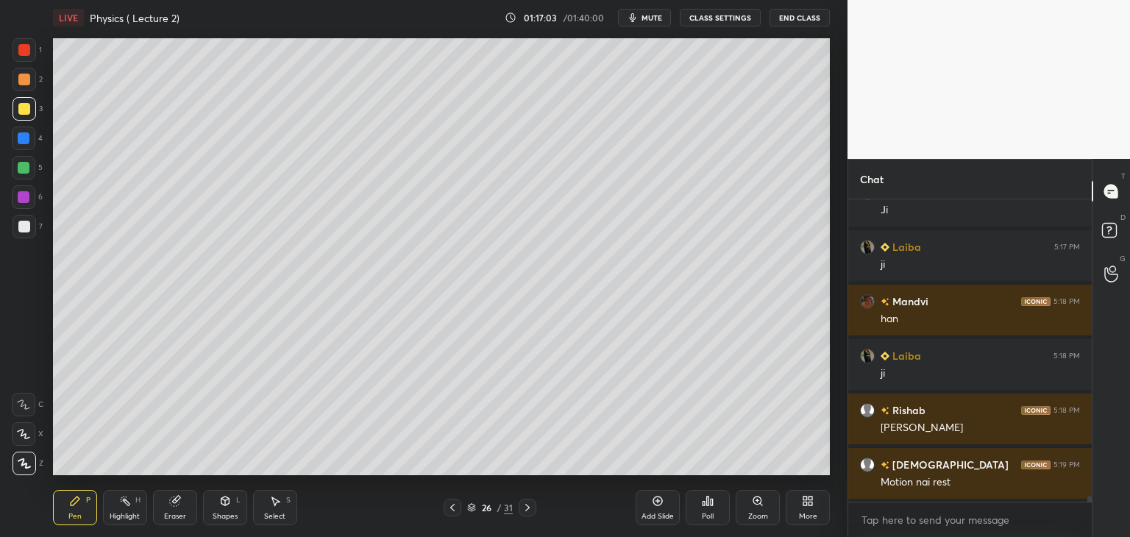
click at [532, 506] on icon at bounding box center [527, 508] width 12 height 12
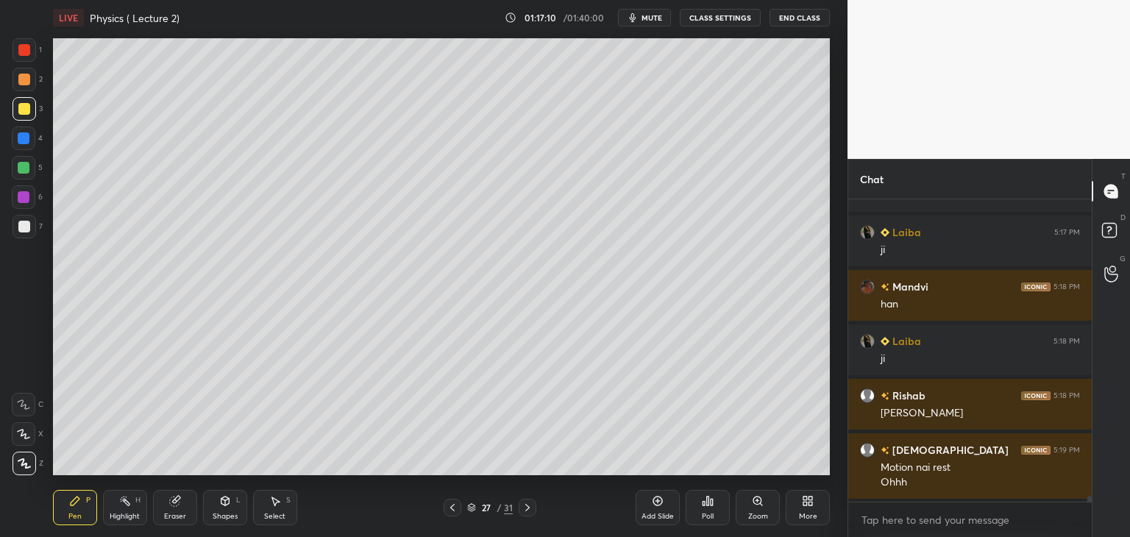
click at [449, 502] on icon at bounding box center [452, 508] width 12 height 12
click at [453, 499] on div at bounding box center [452, 508] width 18 height 18
click at [530, 507] on icon at bounding box center [527, 508] width 12 height 12
click at [528, 510] on icon at bounding box center [527, 508] width 12 height 12
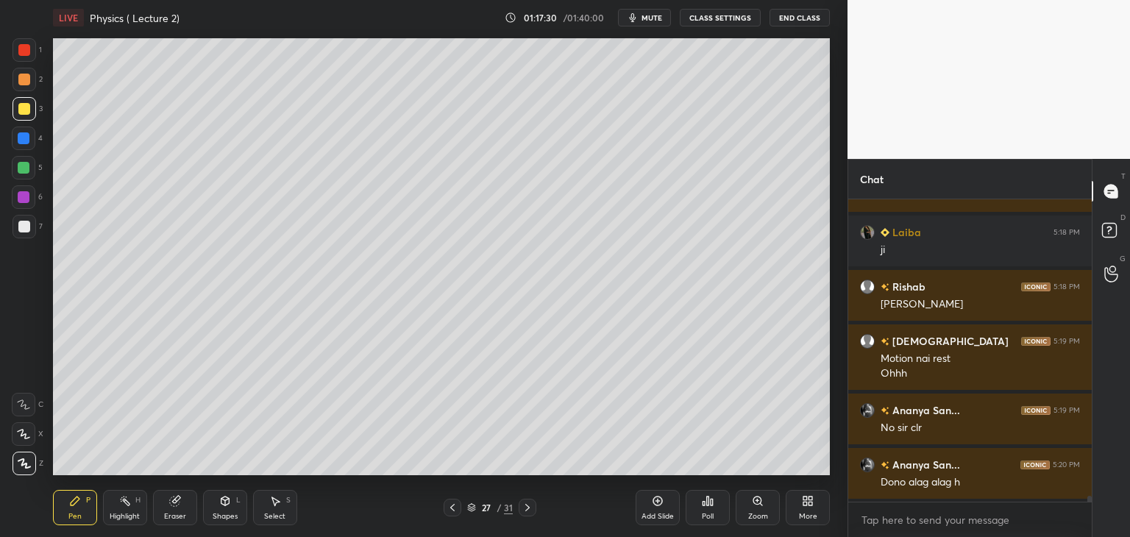
scroll to position [14637, 0]
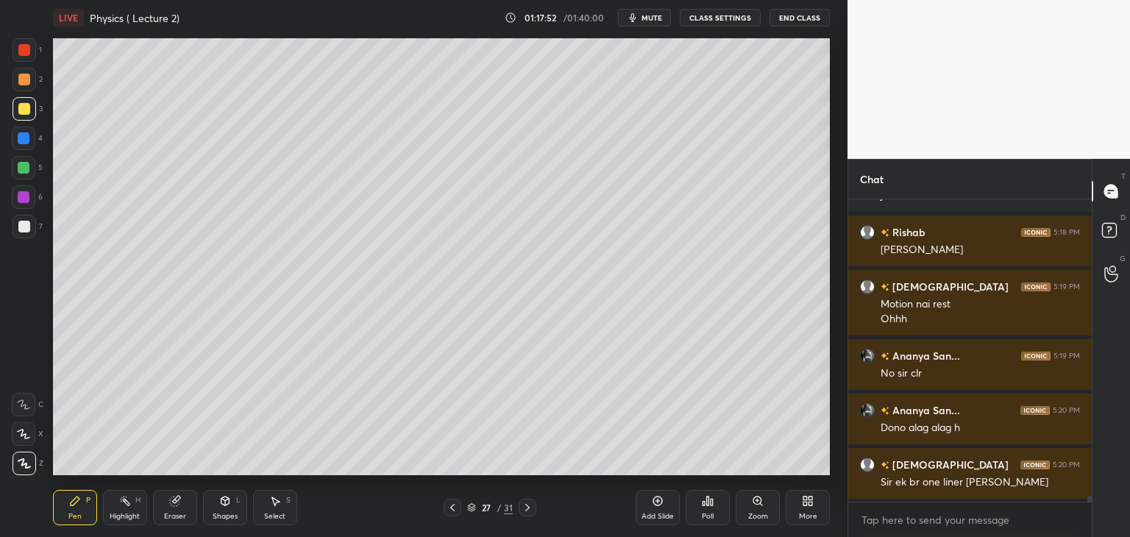
click at [450, 506] on icon at bounding box center [452, 508] width 12 height 12
click at [455, 503] on icon at bounding box center [452, 508] width 12 height 12
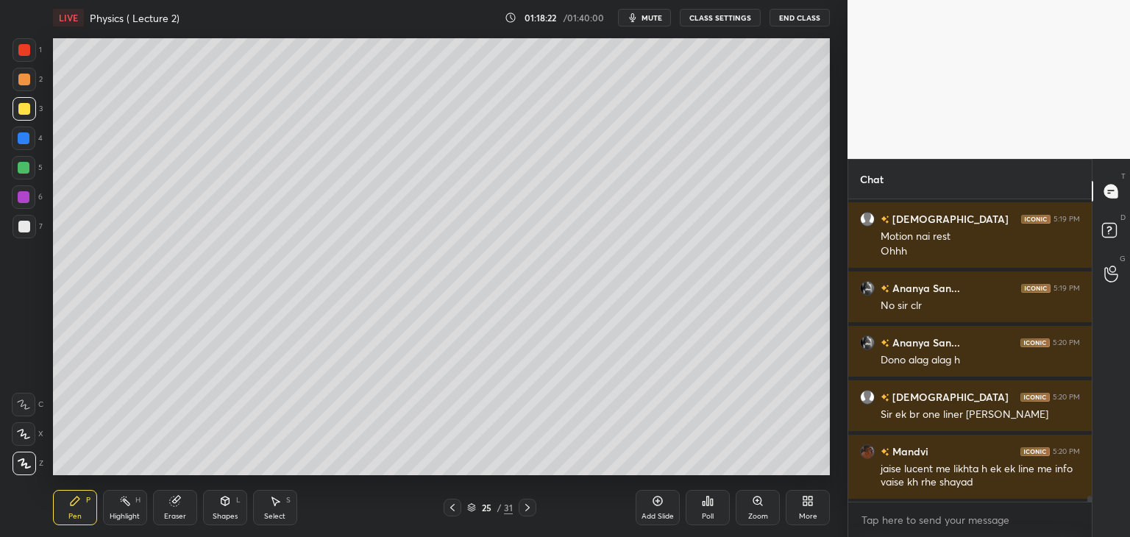
click at [525, 507] on icon at bounding box center [527, 508] width 12 height 12
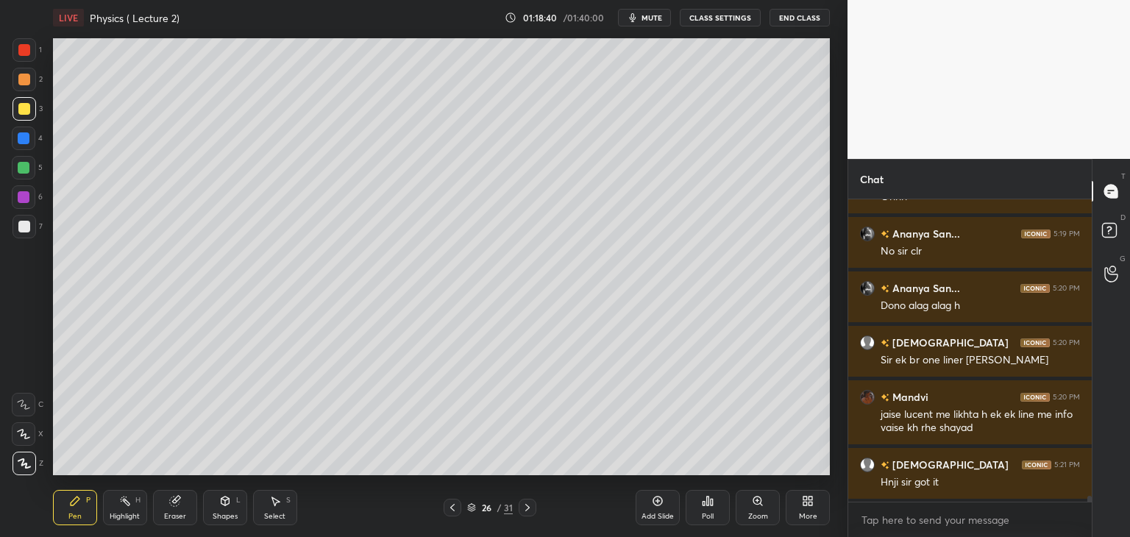
click at [530, 506] on icon at bounding box center [527, 508] width 12 height 12
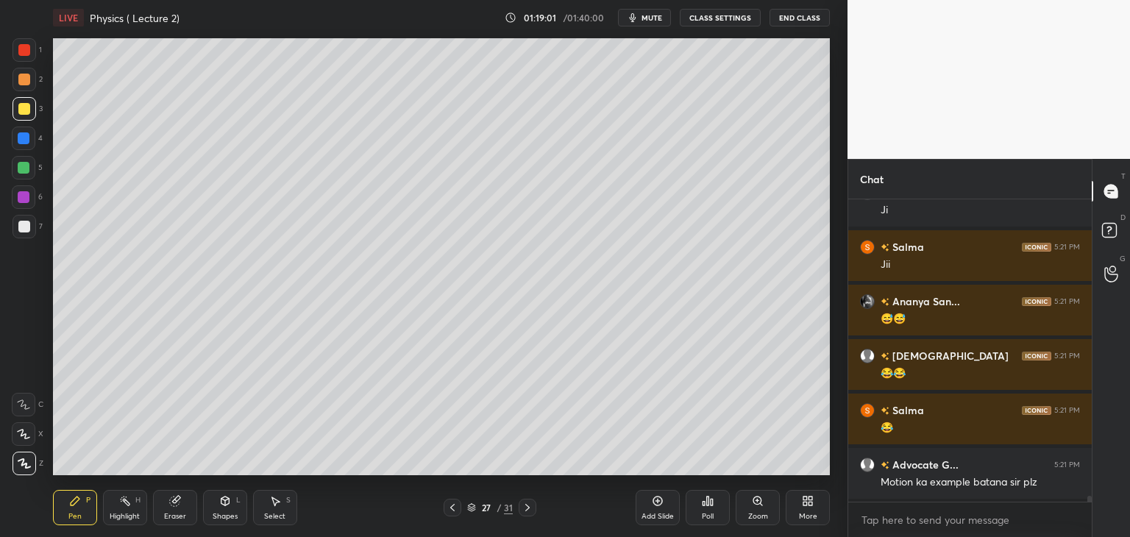
scroll to position [15140, 0]
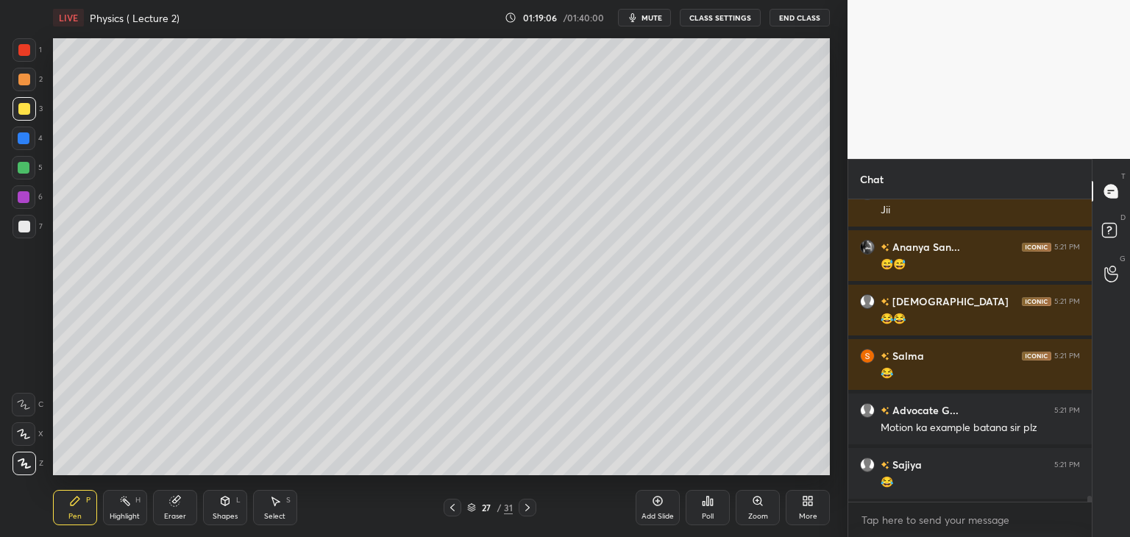
click at [29, 233] on div at bounding box center [25, 227] width 24 height 24
click at [24, 238] on div at bounding box center [25, 227] width 24 height 24
click at [26, 240] on div "7" at bounding box center [28, 229] width 30 height 29
click at [29, 242] on div "7" at bounding box center [28, 229] width 30 height 29
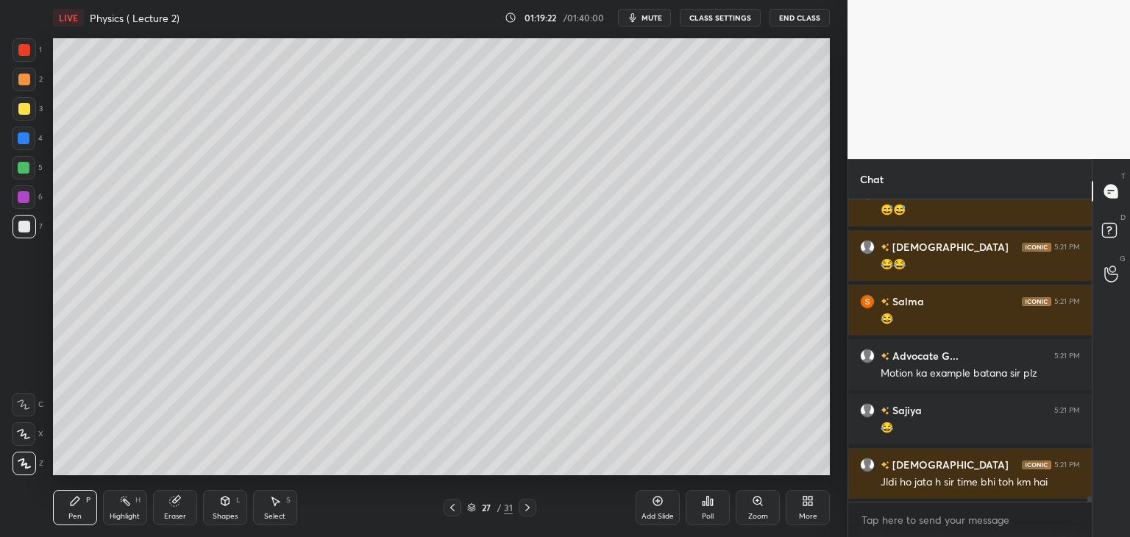
click at [660, 506] on icon at bounding box center [658, 501] width 12 height 12
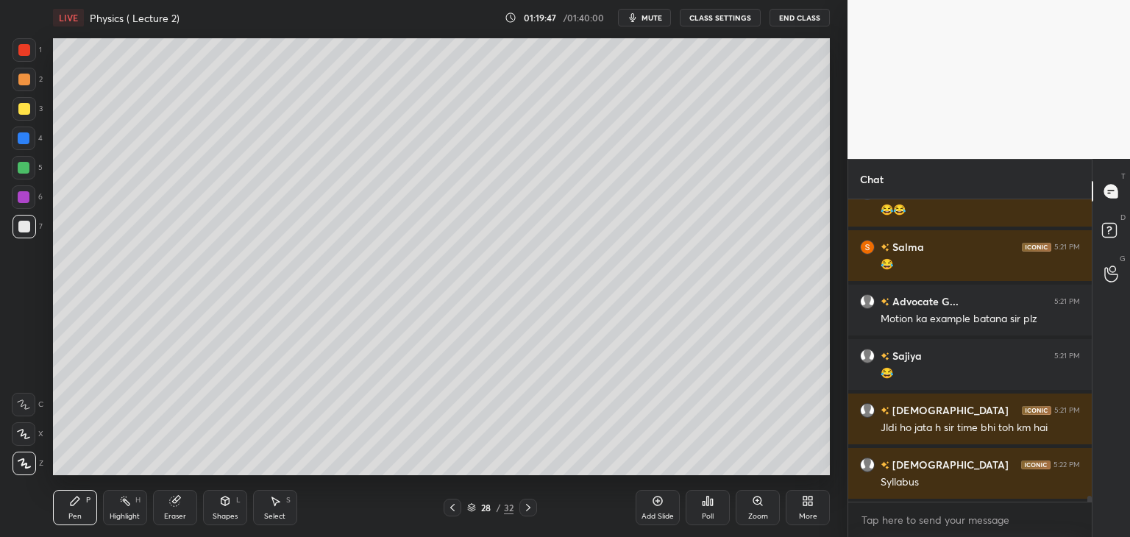
click at [179, 508] on div "Eraser" at bounding box center [175, 507] width 44 height 35
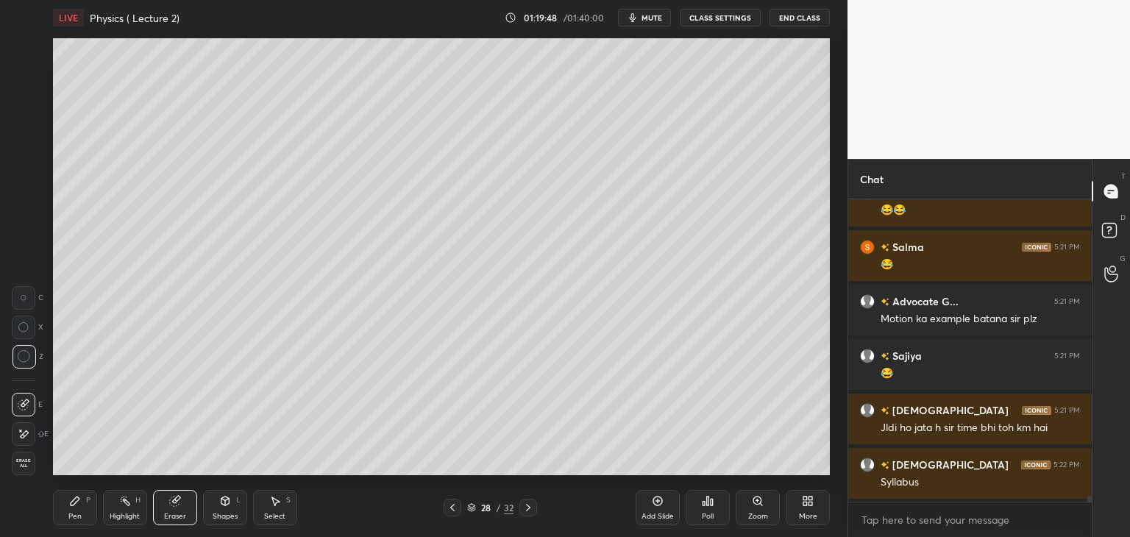
click at [24, 458] on span "Erase all" at bounding box center [24, 463] width 22 height 10
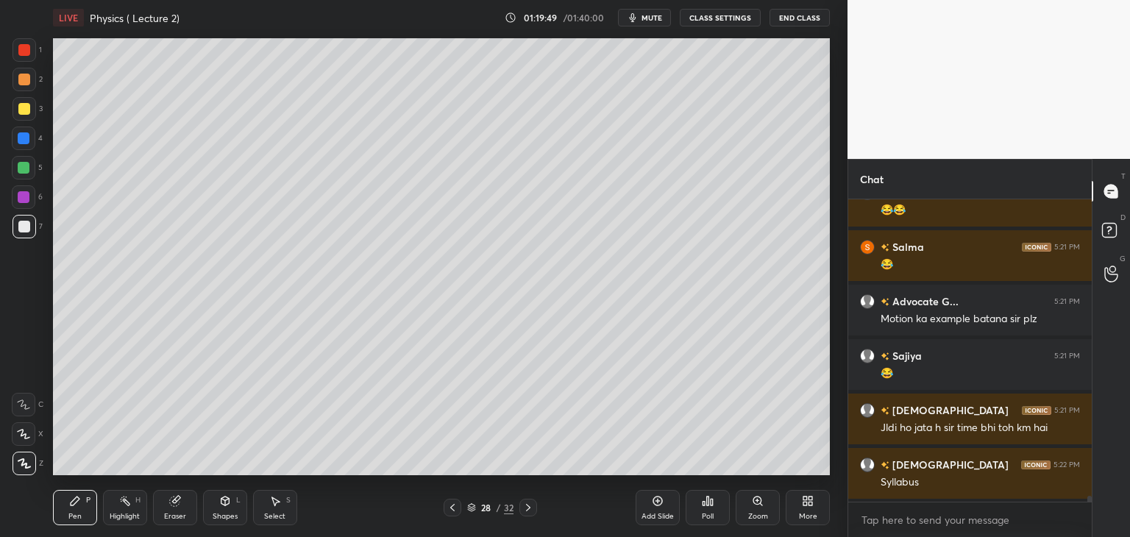
click at [450, 507] on icon at bounding box center [452, 508] width 12 height 12
click at [44, 200] on div "1 2 3 4 5 6 7 C X Z C X Z E E Erase all H H" at bounding box center [23, 256] width 47 height 437
click at [47, 191] on div "Setting up your live class Poll for secs No correct answer Start poll" at bounding box center [441, 256] width 788 height 443
click at [9, 141] on div "1 2 3 4 5 6 7 C X Z C X Z E E Erase all H H" at bounding box center [23, 256] width 47 height 437
click at [29, 140] on div at bounding box center [24, 138] width 12 height 12
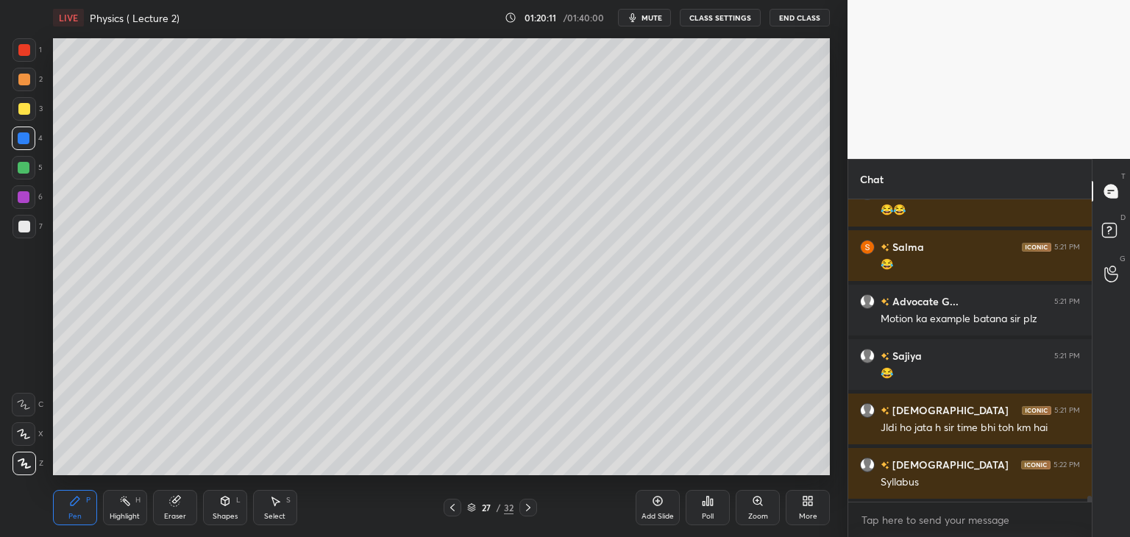
click at [175, 504] on icon at bounding box center [175, 501] width 10 height 10
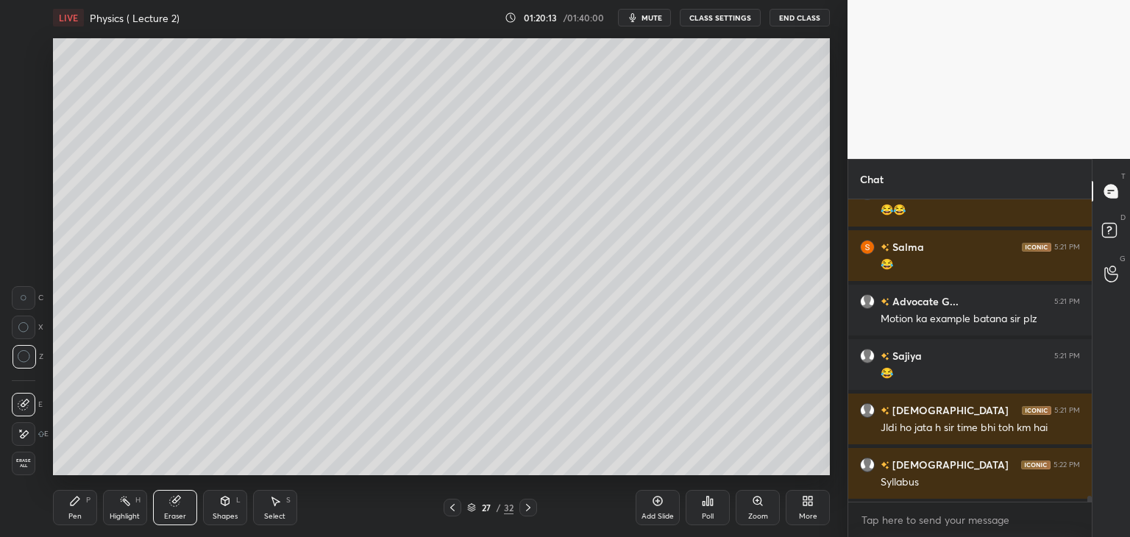
click at [79, 503] on icon at bounding box center [75, 501] width 12 height 12
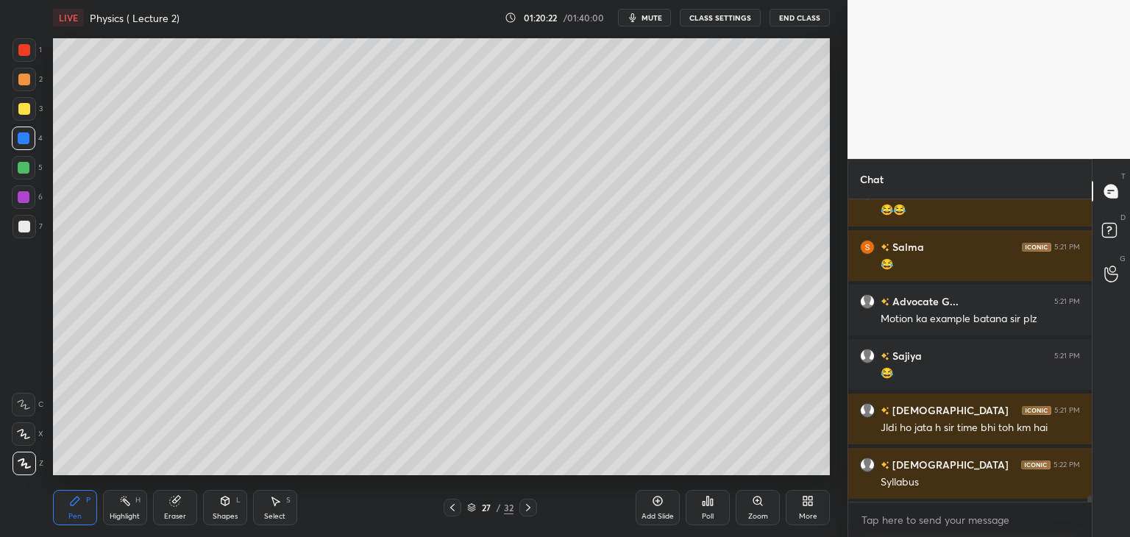
click at [38, 224] on div "7" at bounding box center [28, 227] width 30 height 24
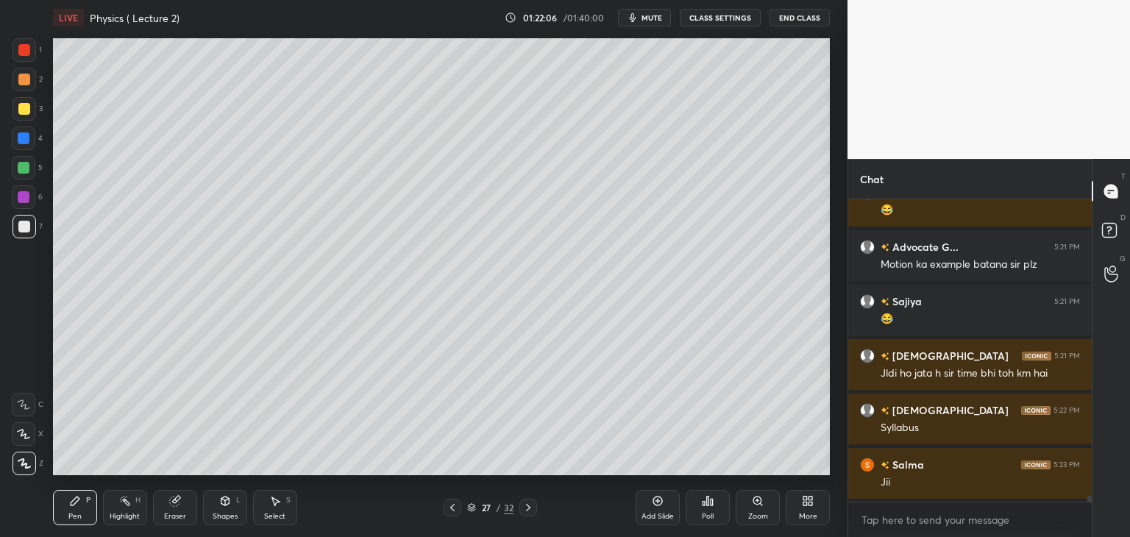
click at [664, 498] on div "Add Slide" at bounding box center [657, 507] width 44 height 35
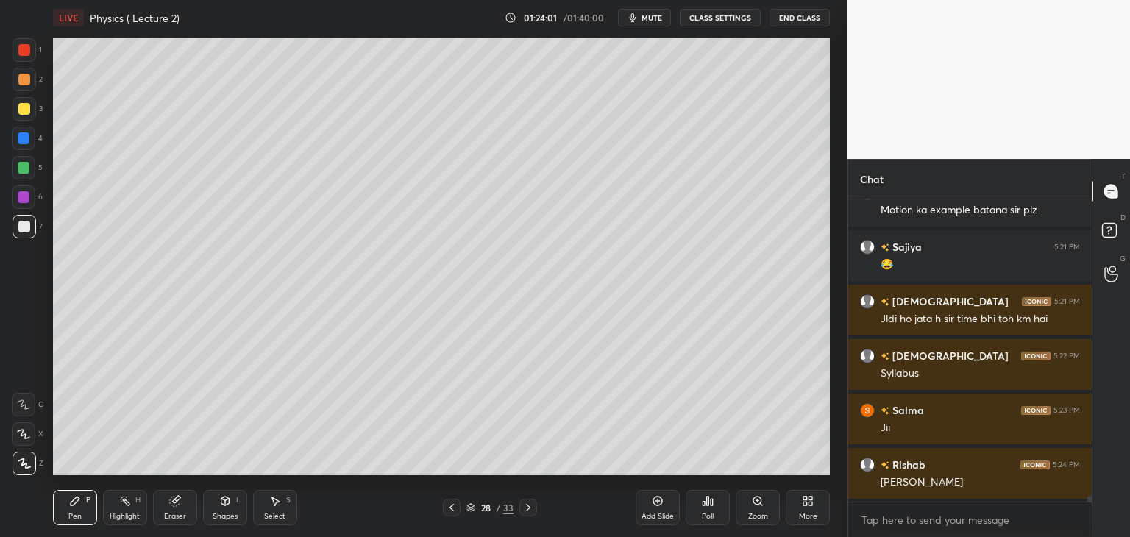
scroll to position [15412, 0]
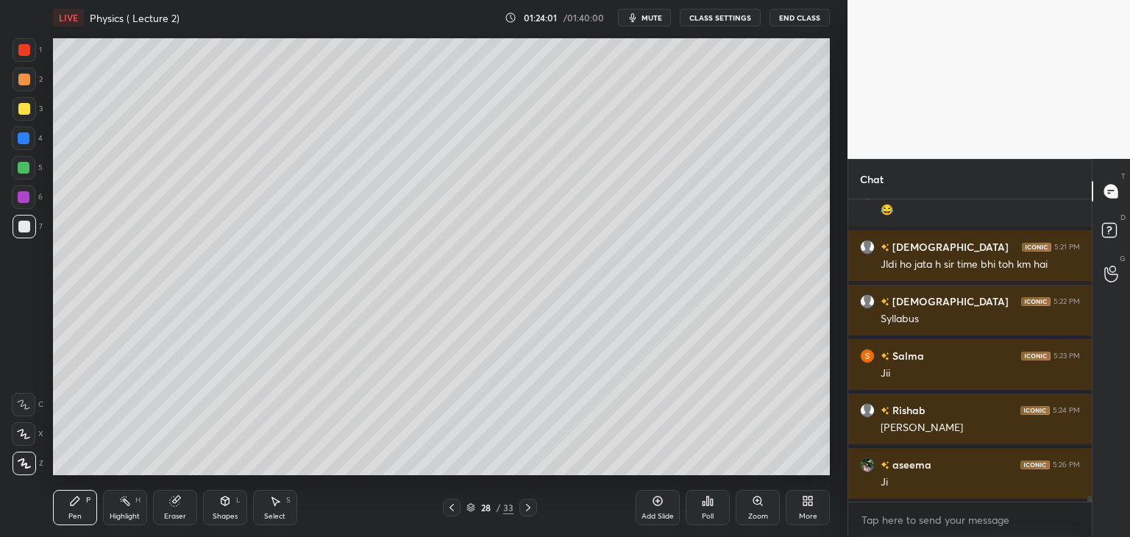
click at [659, 501] on icon at bounding box center [657, 501] width 4 height 4
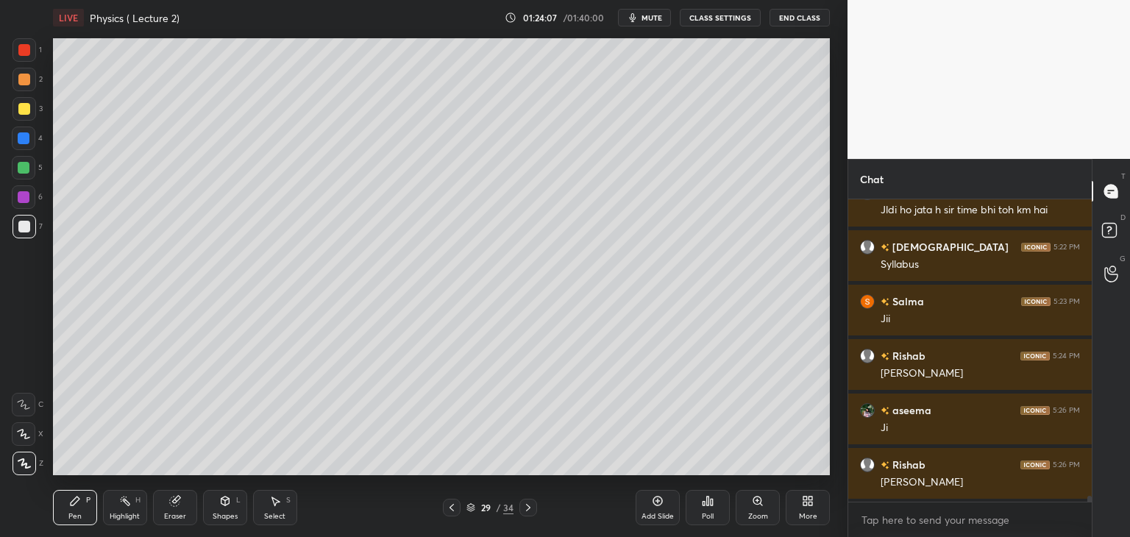
scroll to position [15521, 0]
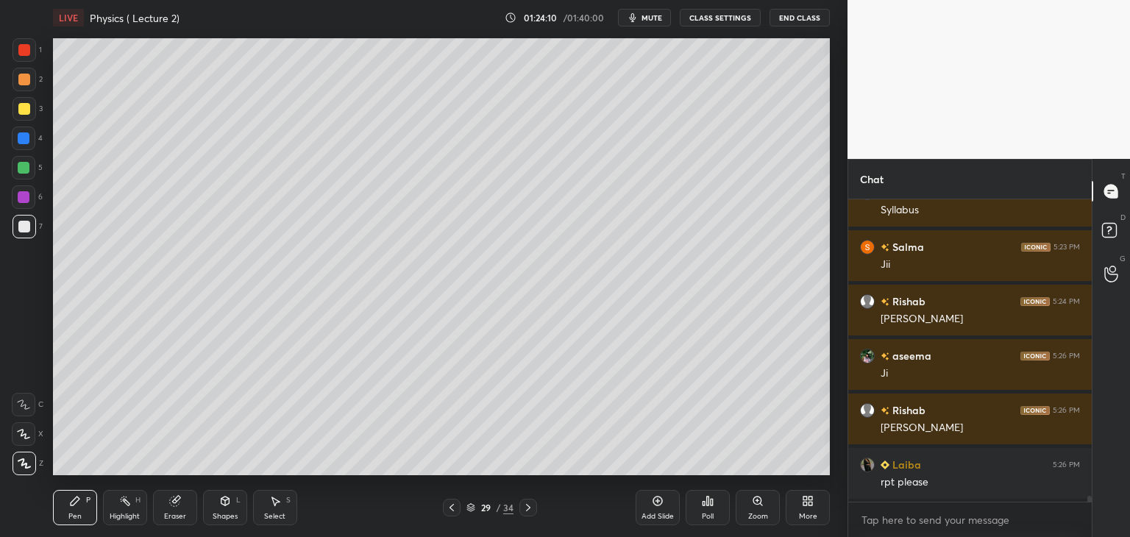
click at [451, 505] on icon at bounding box center [452, 508] width 12 height 12
click at [34, 139] on div at bounding box center [24, 138] width 24 height 24
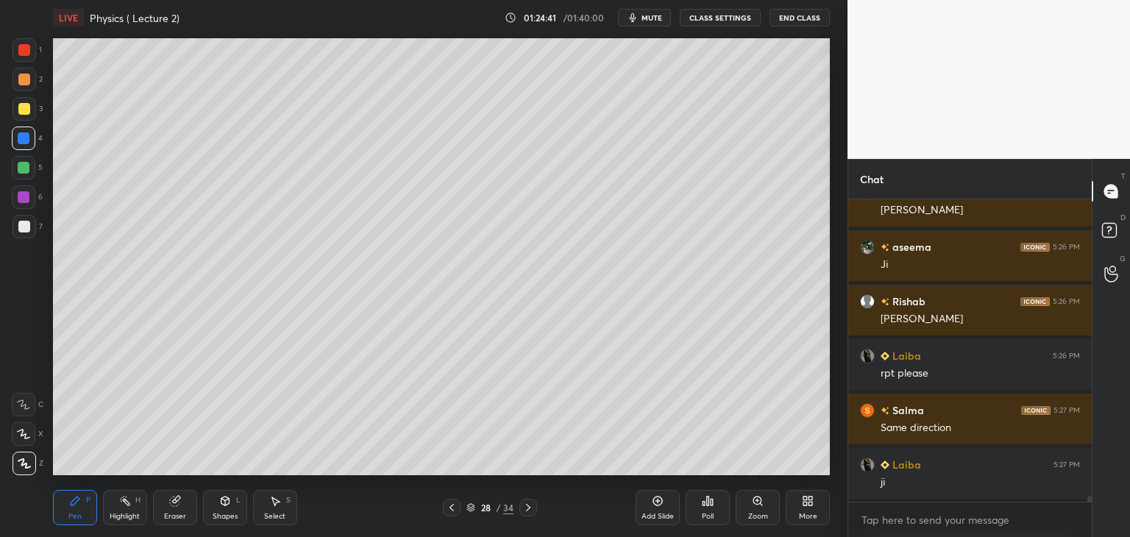
scroll to position [15684, 0]
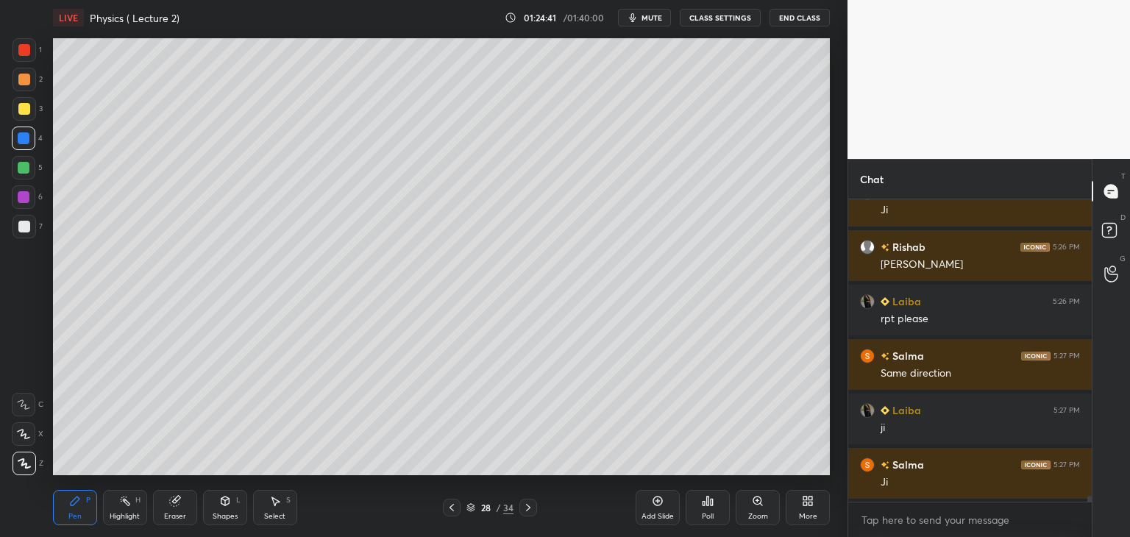
click at [530, 506] on icon at bounding box center [528, 508] width 12 height 12
click at [10, 243] on div "1 2 3 4 5 6 7 C X Z C X Z E E Erase all H H" at bounding box center [23, 256] width 47 height 437
click at [27, 240] on div "7" at bounding box center [28, 229] width 30 height 29
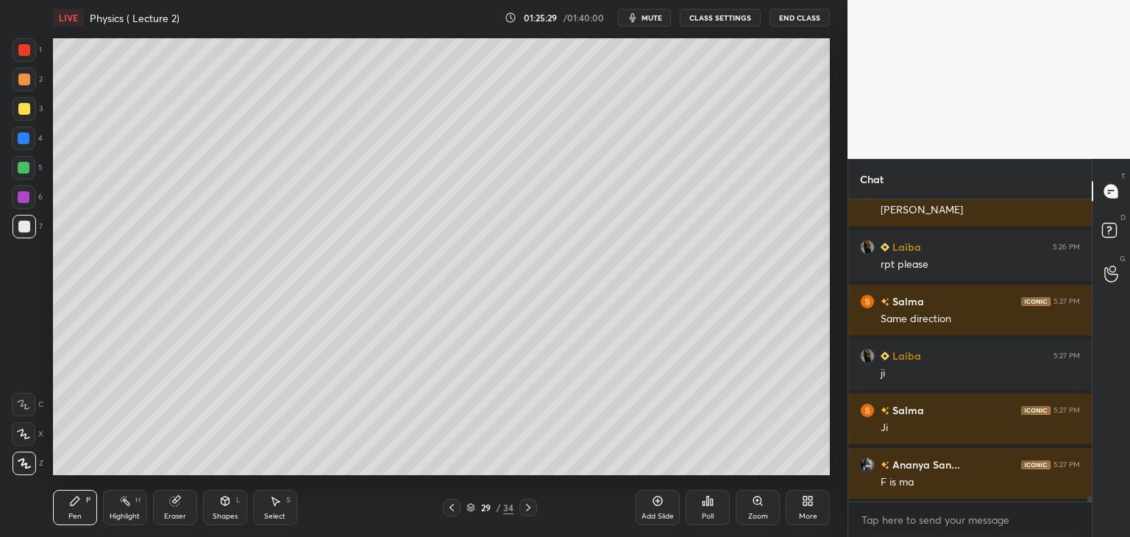
click at [449, 505] on icon at bounding box center [452, 508] width 12 height 12
click at [526, 503] on icon at bounding box center [528, 508] width 12 height 12
click at [662, 506] on icon at bounding box center [658, 501] width 12 height 12
click at [449, 507] on icon at bounding box center [452, 508] width 12 height 12
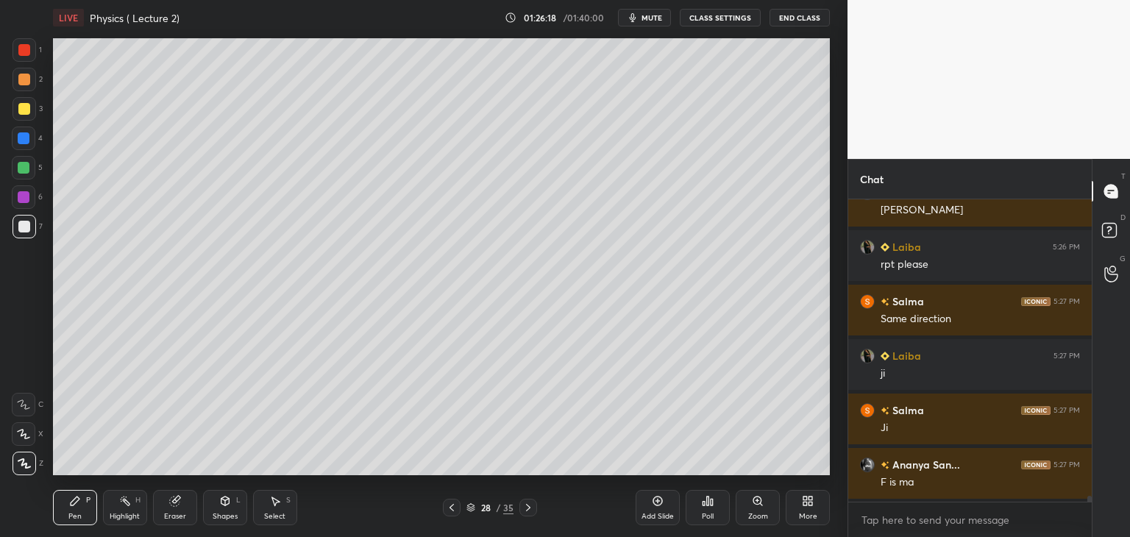
click at [451, 507] on icon at bounding box center [451, 507] width 4 height 7
click at [452, 506] on icon at bounding box center [451, 507] width 4 height 7
click at [451, 506] on icon at bounding box center [452, 508] width 12 height 12
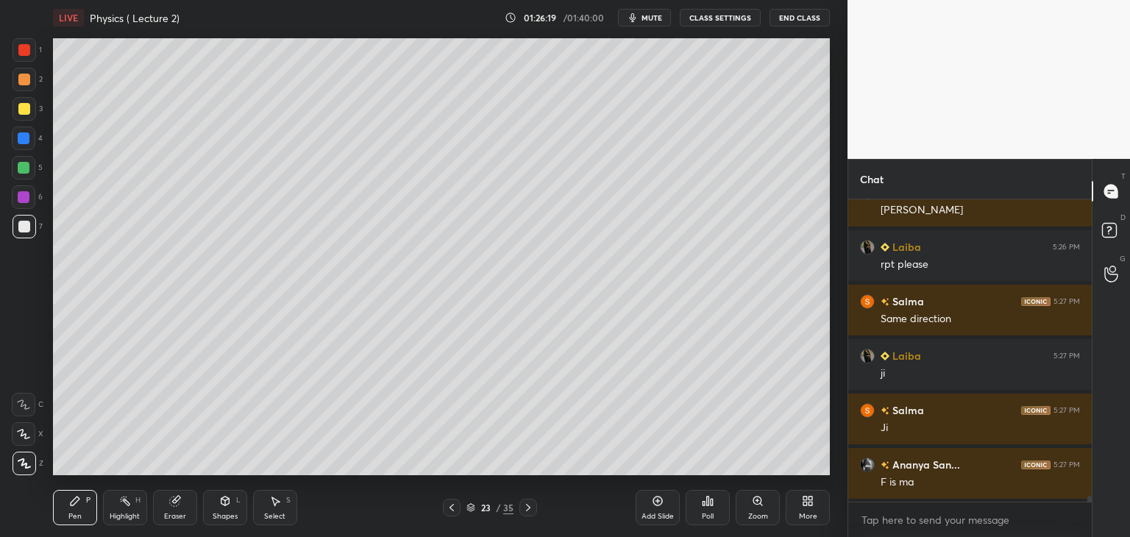
click at [451, 506] on icon at bounding box center [452, 508] width 12 height 12
click at [451, 505] on icon at bounding box center [452, 508] width 12 height 12
click at [452, 505] on icon at bounding box center [452, 508] width 12 height 12
click at [450, 505] on icon at bounding box center [452, 508] width 12 height 12
click at [452, 505] on icon at bounding box center [452, 508] width 12 height 12
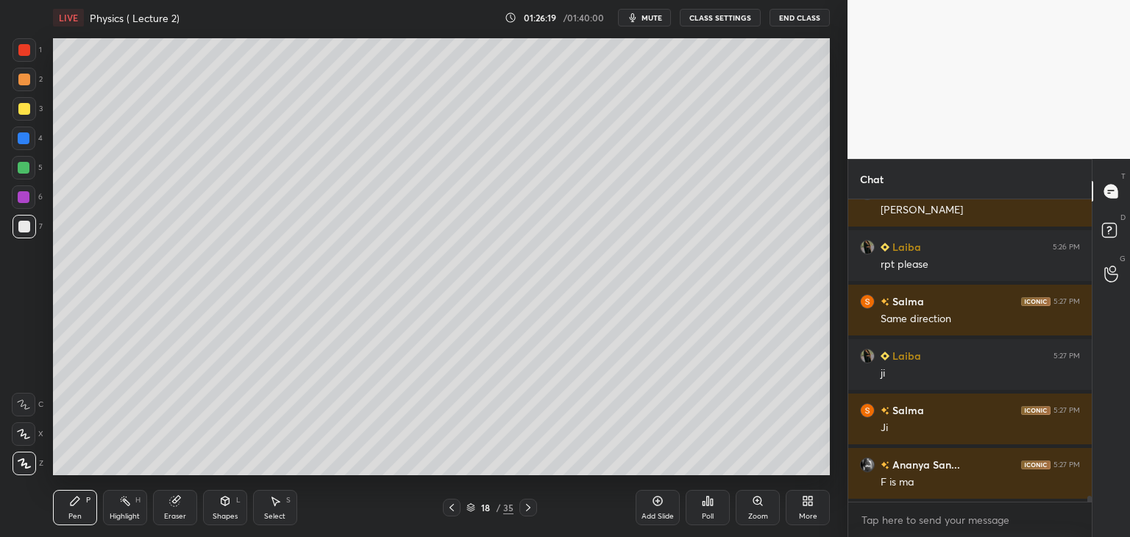
click at [451, 504] on icon at bounding box center [452, 508] width 12 height 12
click at [452, 504] on icon at bounding box center [452, 508] width 12 height 12
click at [451, 505] on icon at bounding box center [452, 508] width 12 height 12
click at [524, 505] on icon at bounding box center [528, 508] width 12 height 12
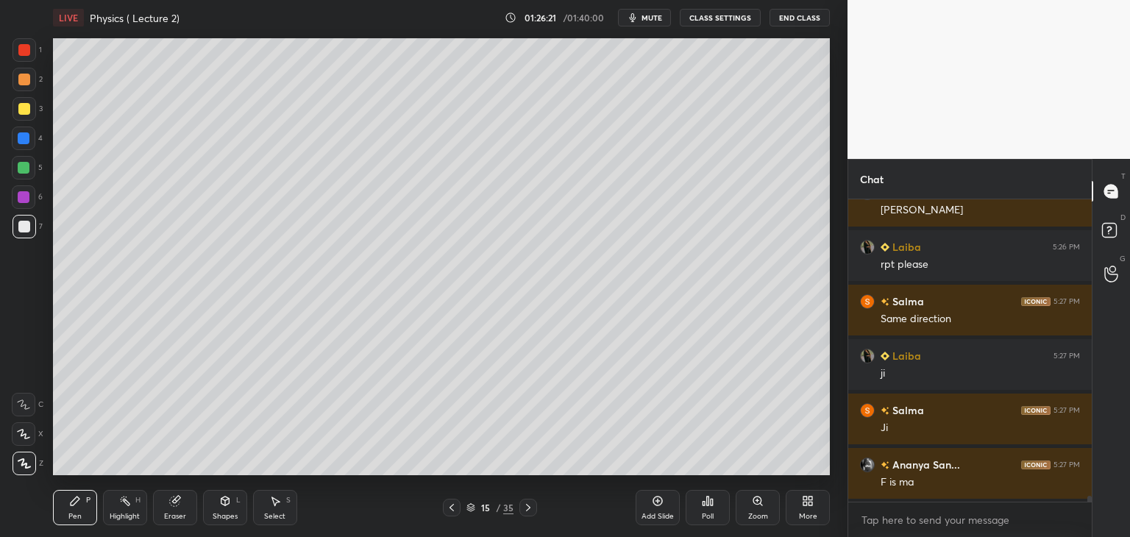
click at [527, 504] on icon at bounding box center [528, 508] width 12 height 12
click at [530, 505] on icon at bounding box center [528, 508] width 12 height 12
click at [531, 505] on icon at bounding box center [528, 508] width 12 height 12
click at [532, 505] on icon at bounding box center [528, 508] width 12 height 12
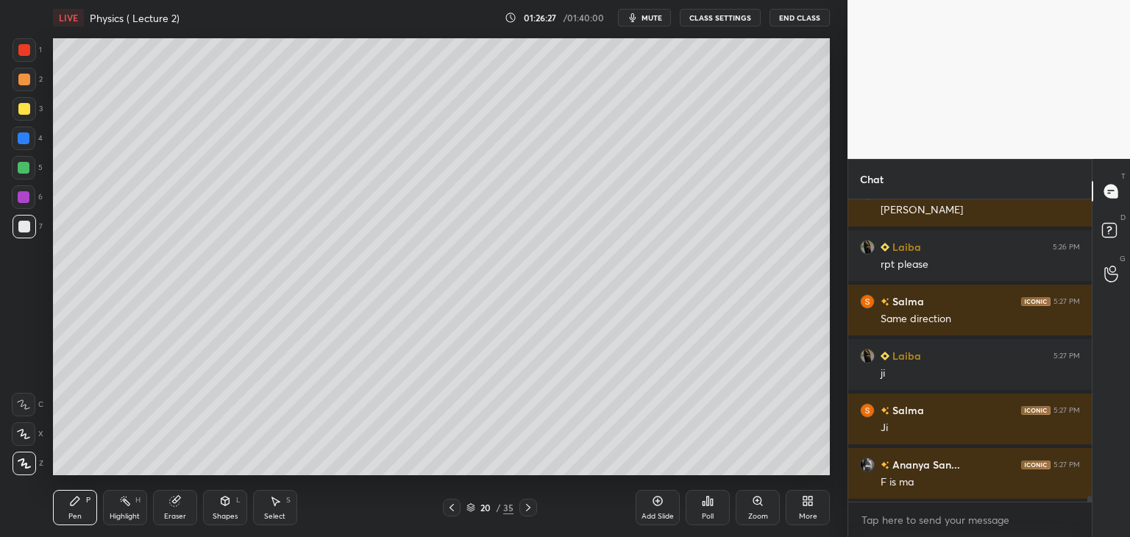
click at [532, 504] on icon at bounding box center [528, 508] width 12 height 12
click at [532, 505] on icon at bounding box center [528, 508] width 12 height 12
click at [532, 504] on icon at bounding box center [528, 508] width 12 height 12
click at [531, 504] on icon at bounding box center [528, 508] width 12 height 12
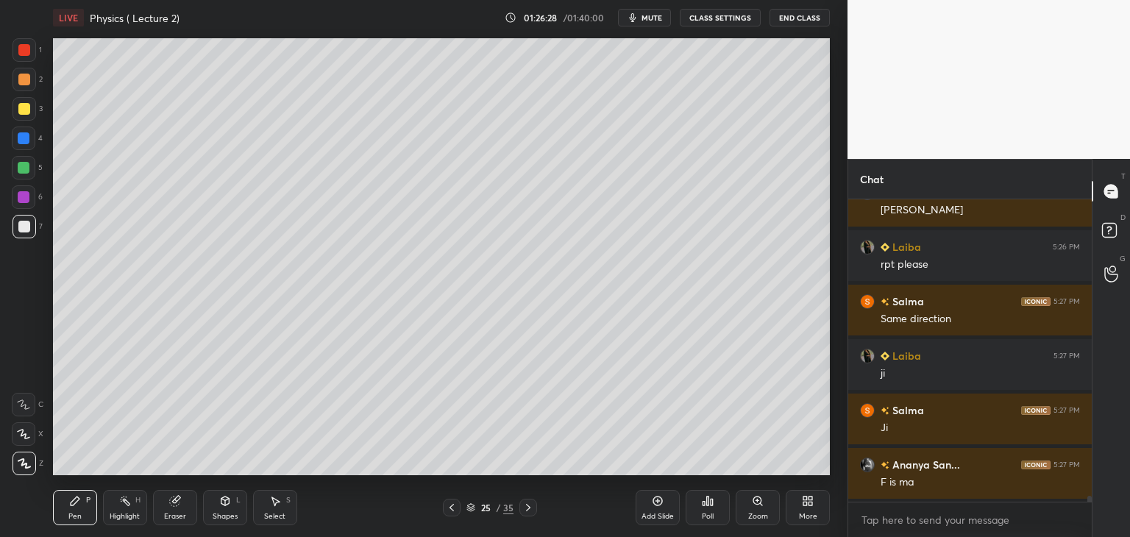
click at [532, 503] on icon at bounding box center [528, 508] width 12 height 12
click at [532, 504] on icon at bounding box center [528, 508] width 12 height 12
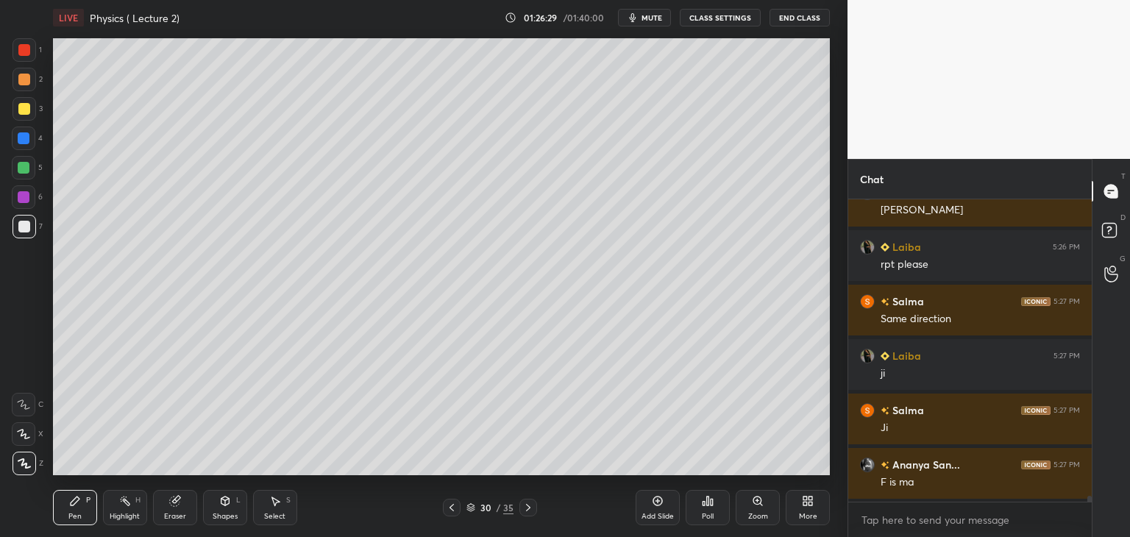
click at [533, 504] on icon at bounding box center [528, 508] width 12 height 12
click at [532, 504] on icon at bounding box center [528, 508] width 12 height 12
click at [450, 504] on icon at bounding box center [452, 508] width 12 height 12
click at [447, 506] on icon at bounding box center [452, 508] width 12 height 12
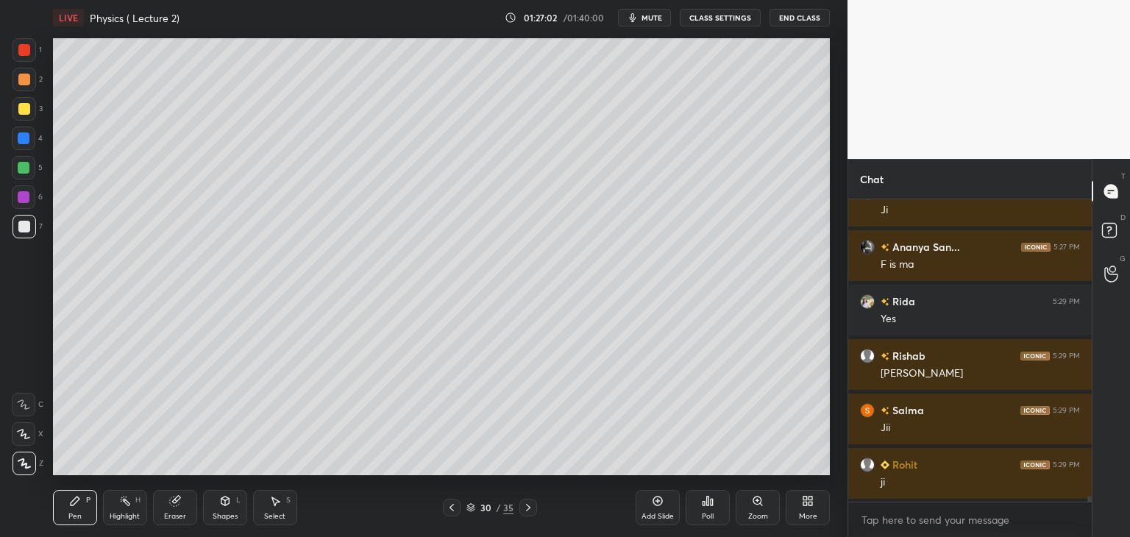
scroll to position [268, 239]
click at [661, 508] on div "Add Slide" at bounding box center [657, 507] width 44 height 35
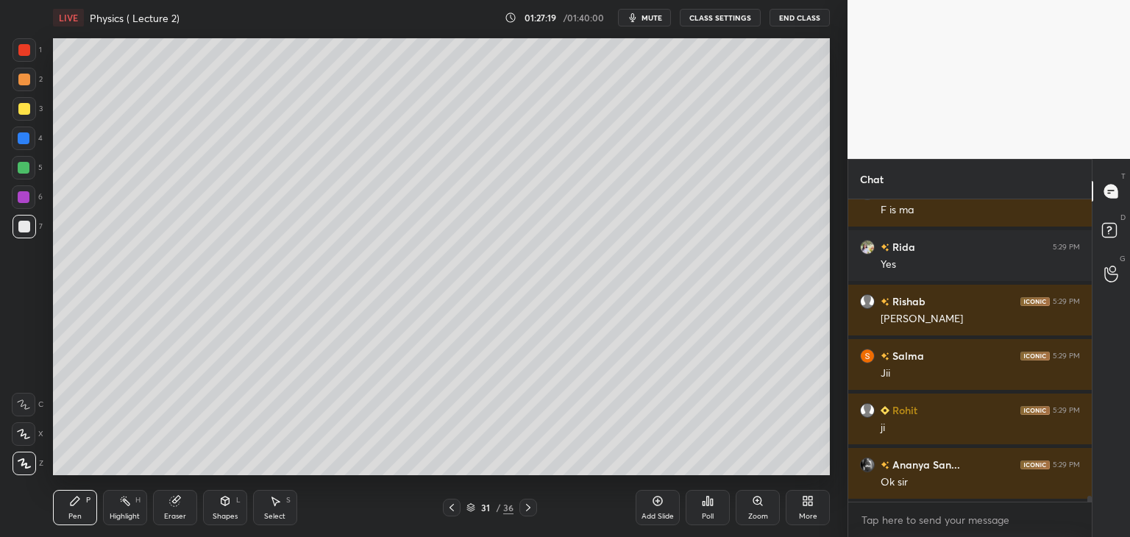
click at [659, 21] on span "mute" at bounding box center [651, 18] width 21 height 10
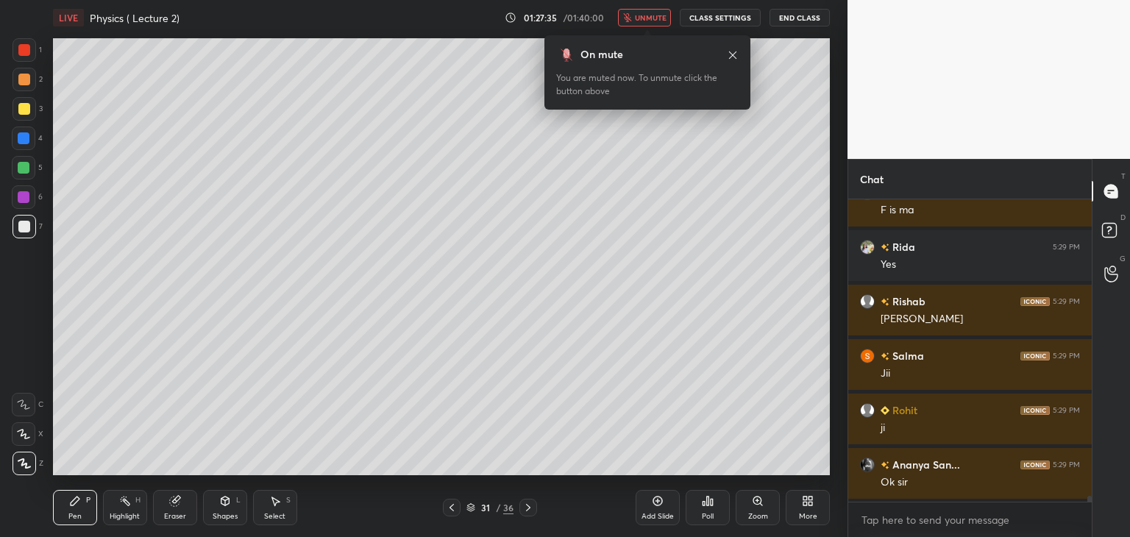
click at [663, 15] on span "unmute" at bounding box center [651, 18] width 32 height 10
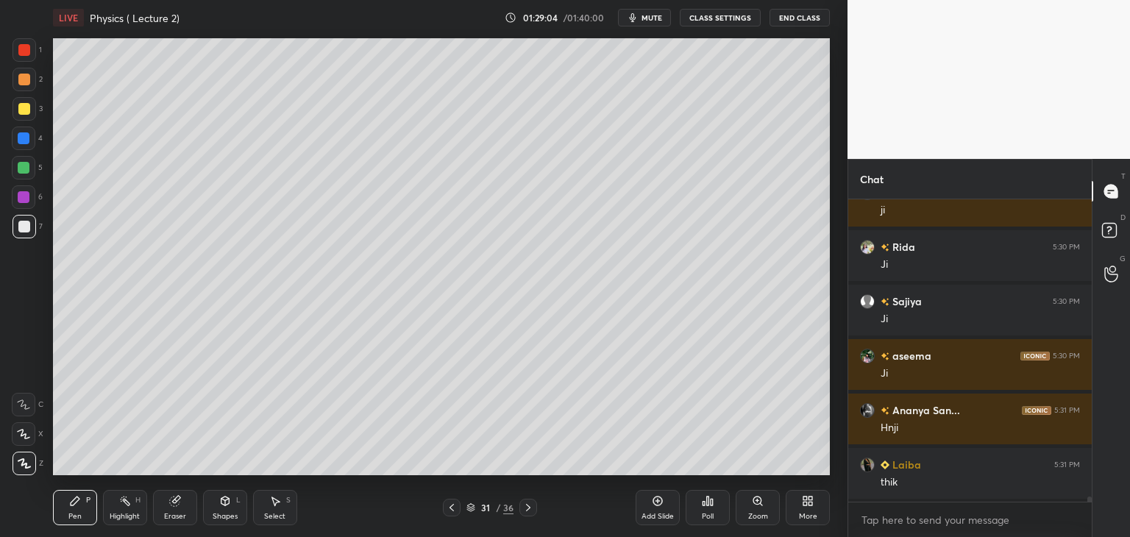
scroll to position [16446, 0]
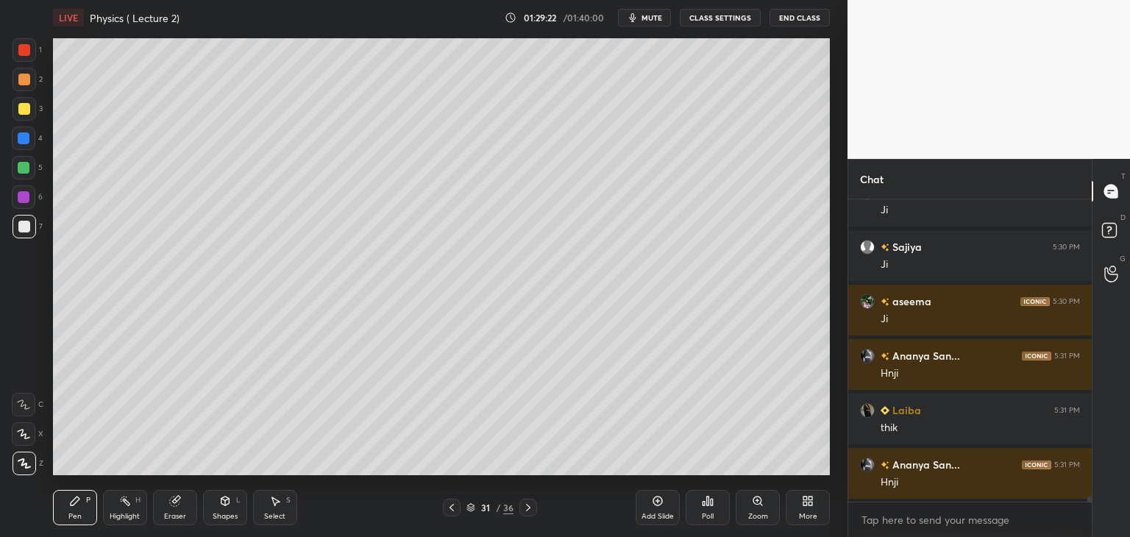
click at [32, 202] on div at bounding box center [24, 197] width 24 height 24
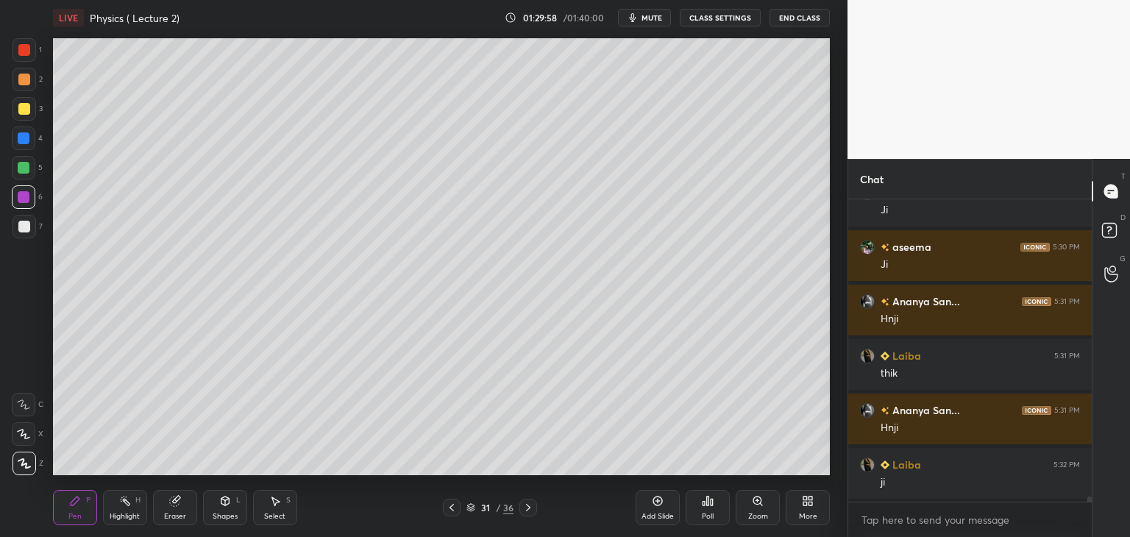
click at [659, 508] on div "Add Slide" at bounding box center [657, 507] width 44 height 35
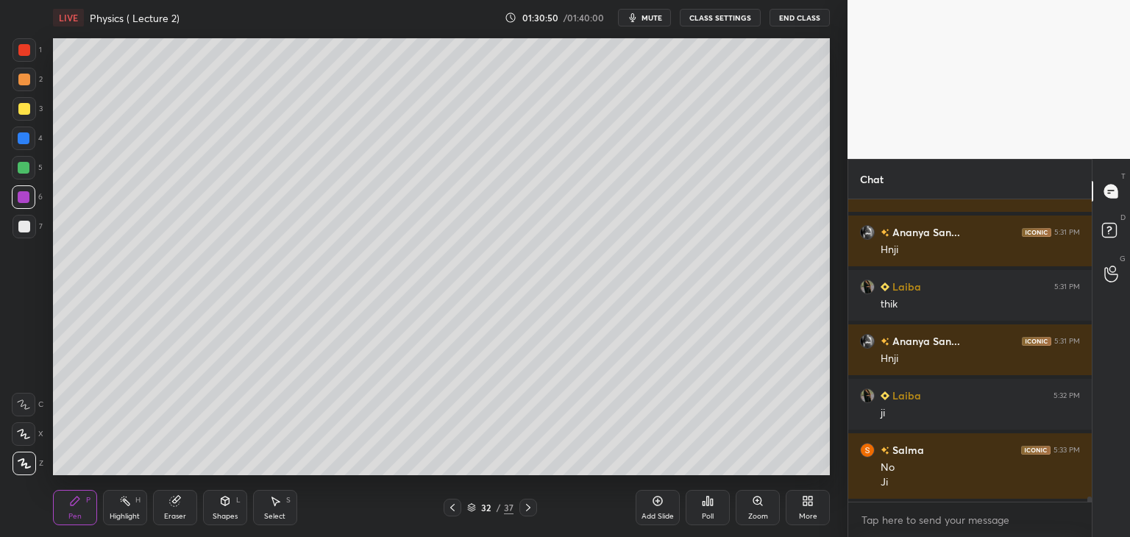
scroll to position [16624, 0]
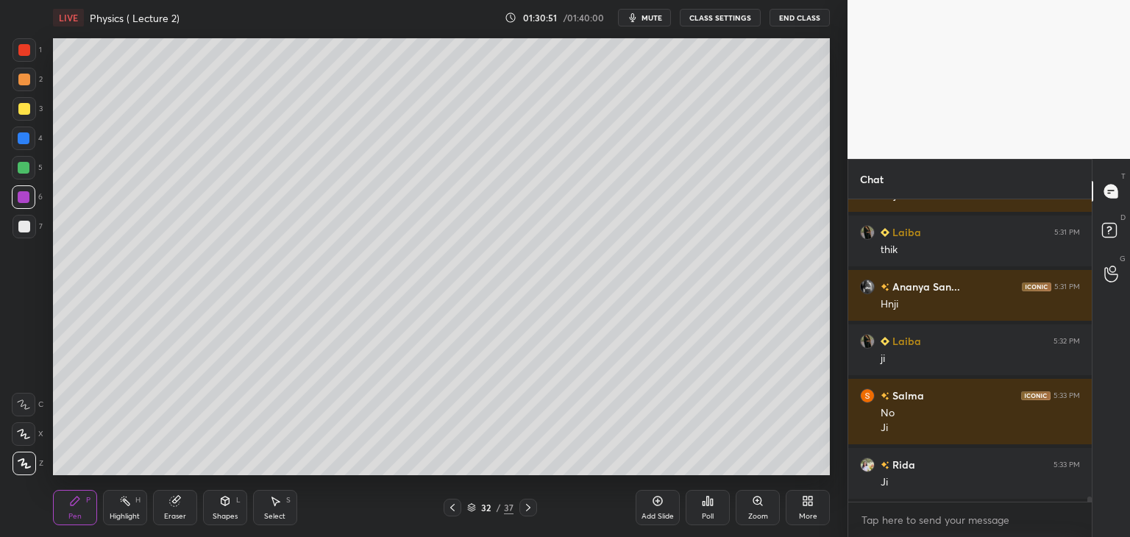
click at [660, 502] on icon at bounding box center [658, 501] width 12 height 12
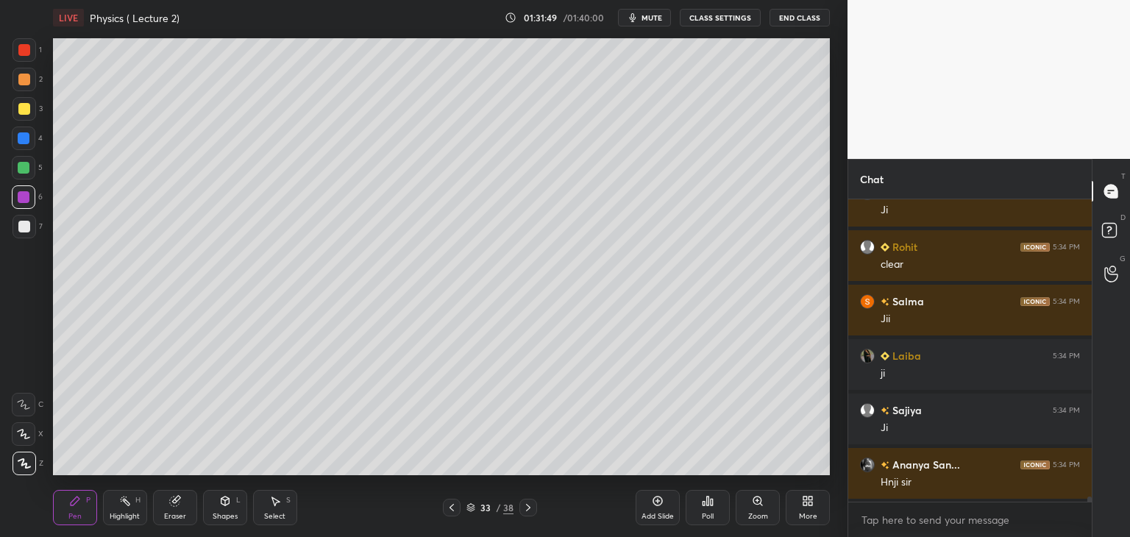
scroll to position [17168, 0]
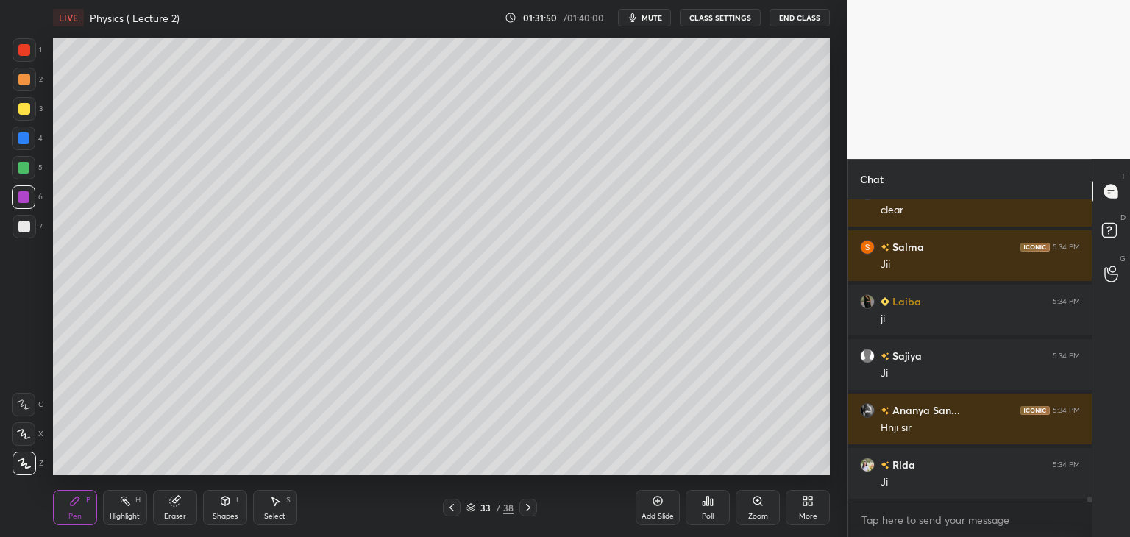
click at [649, 515] on div "Add Slide" at bounding box center [657, 516] width 32 height 7
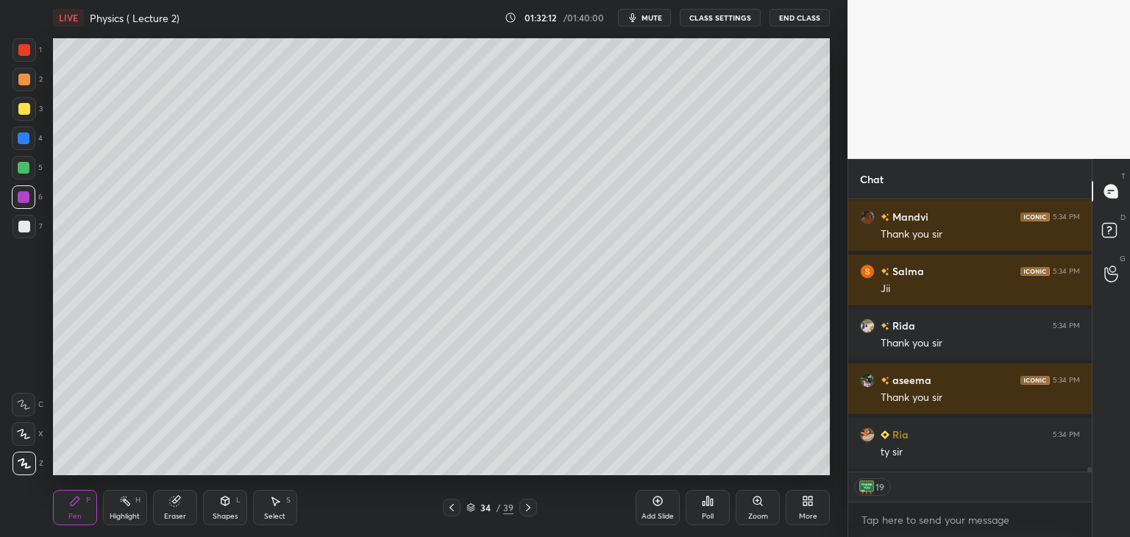
scroll to position [17524, 0]
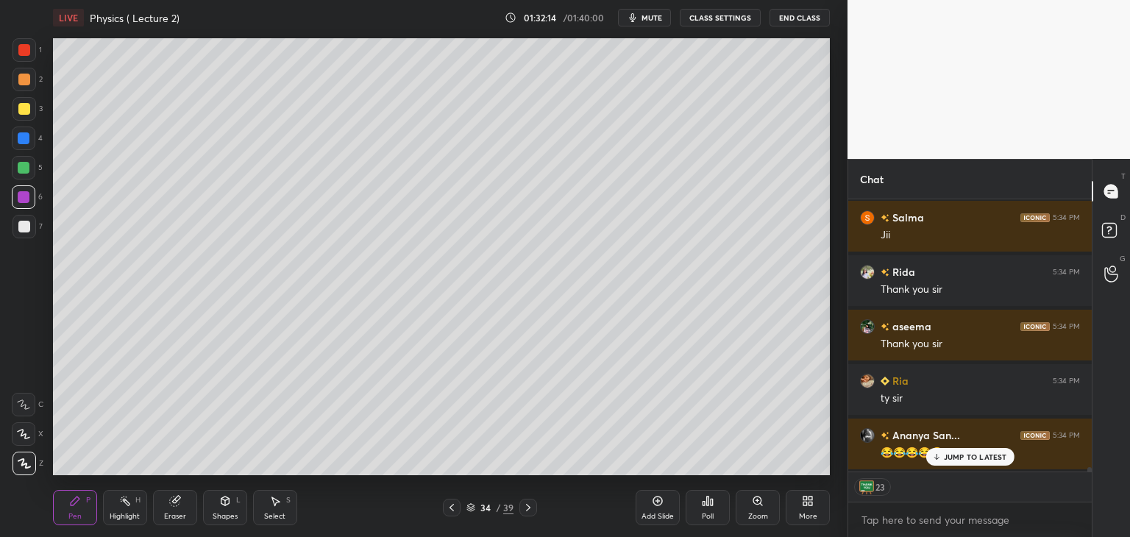
click at [943, 460] on div "JUMP TO LATEST" at bounding box center [969, 457] width 88 height 18
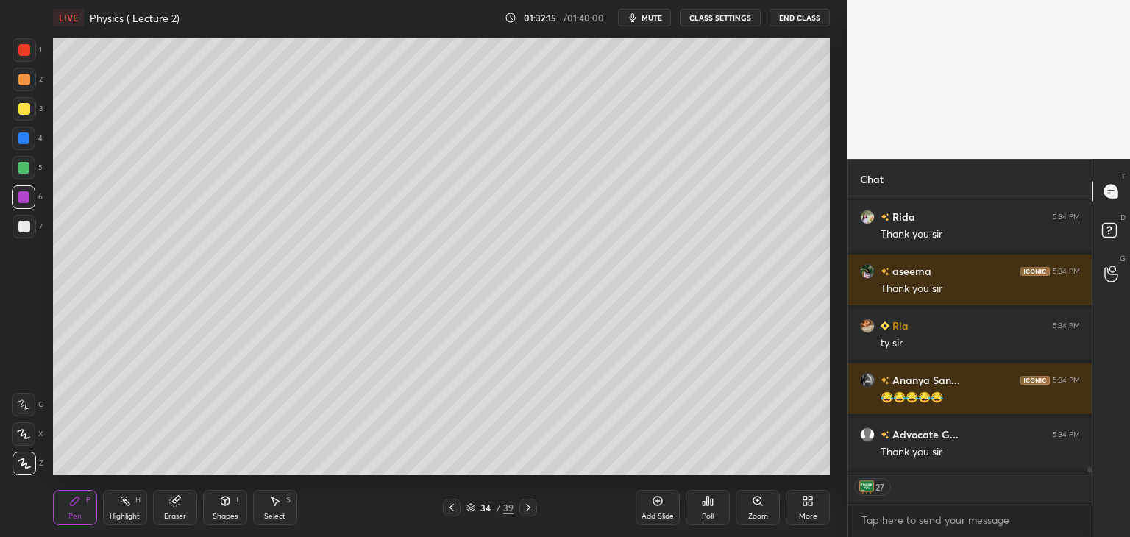
scroll to position [17633, 0]
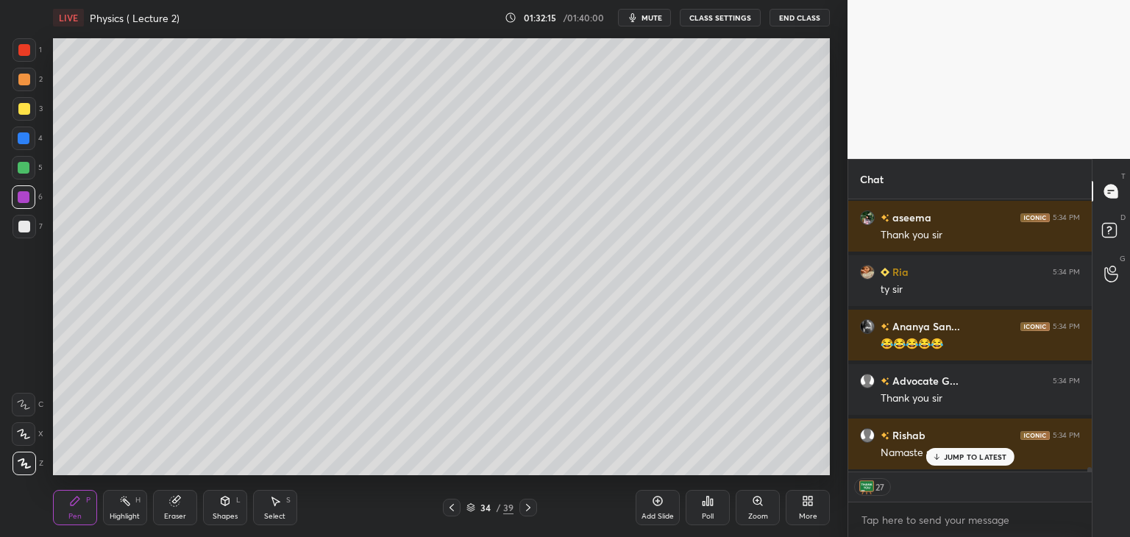
click at [796, 16] on button "End Class" at bounding box center [799, 18] width 60 height 18
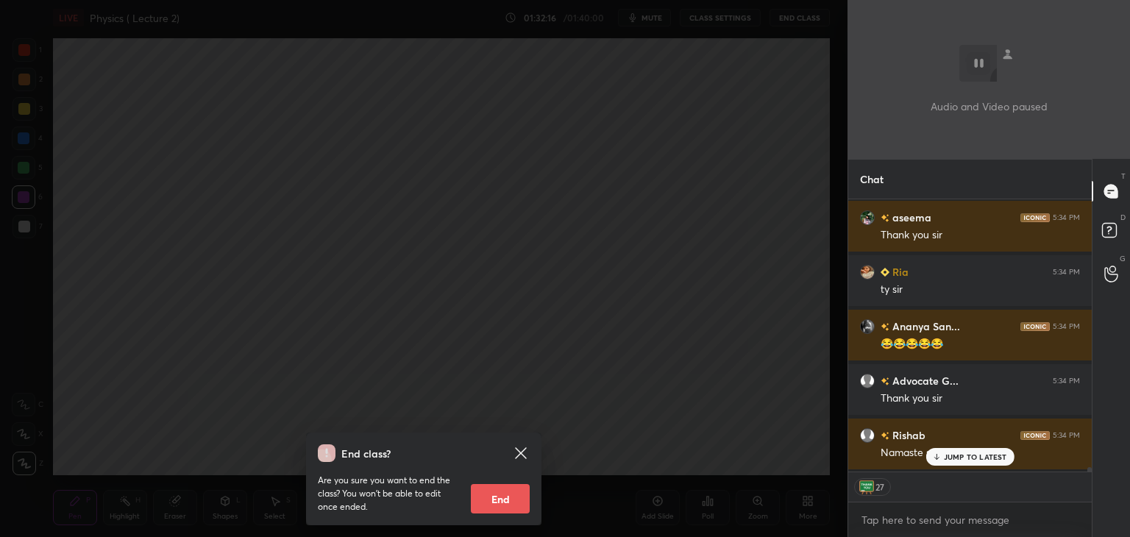
click at [518, 499] on button "End" at bounding box center [500, 498] width 59 height 29
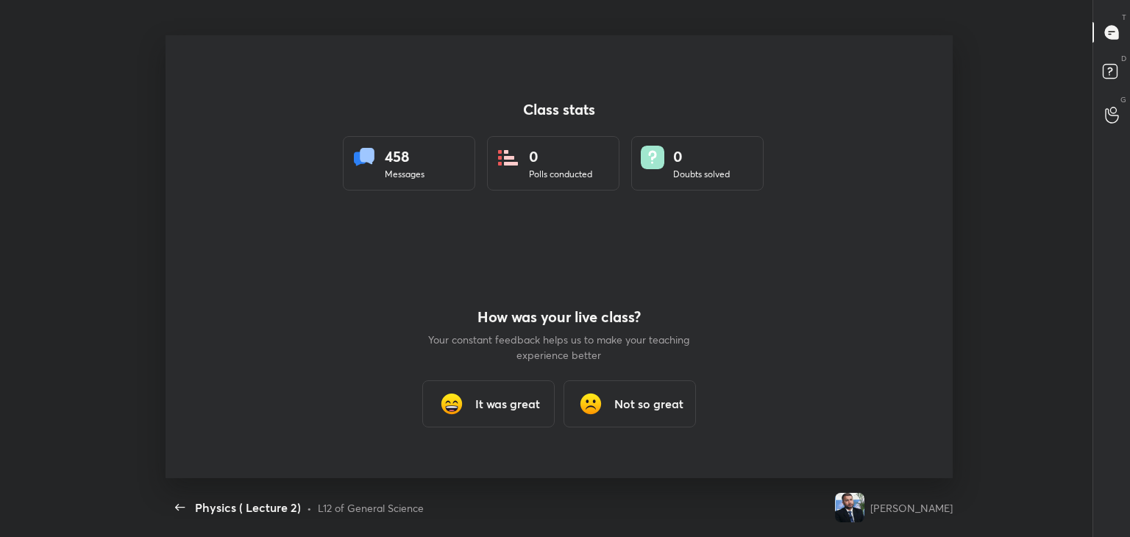
scroll to position [0, 0]
type textarea "x"
